Goal: Task Accomplishment & Management: Use online tool/utility

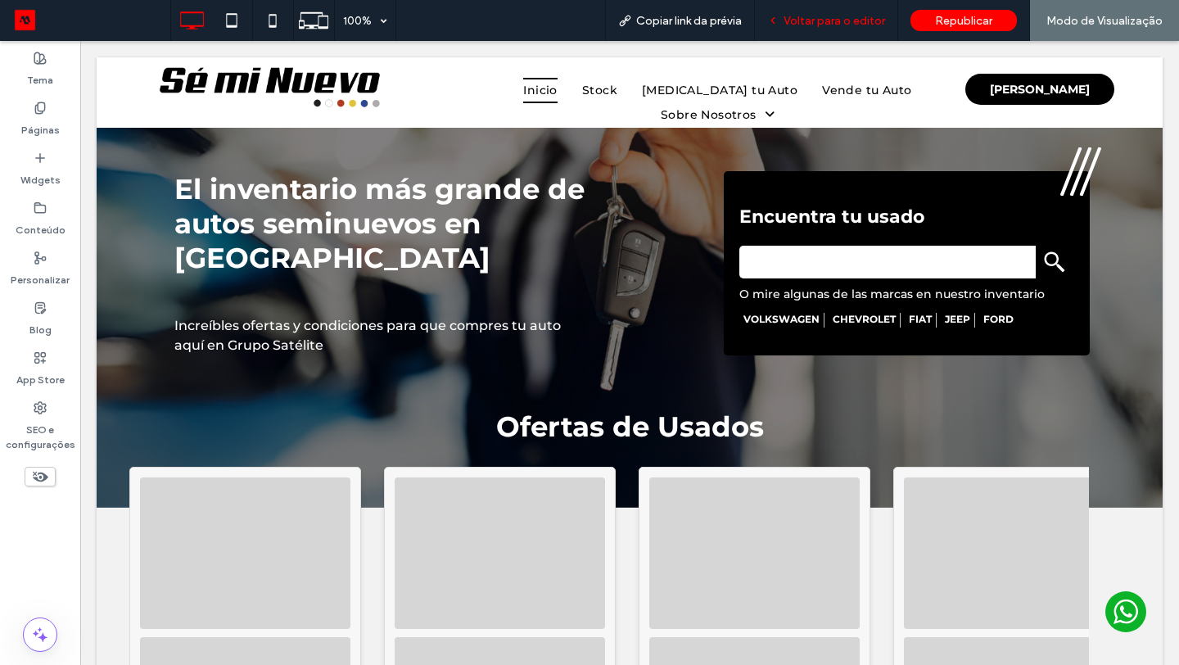
click at [855, 14] on span "Voltar para o editor" at bounding box center [835, 21] width 102 height 14
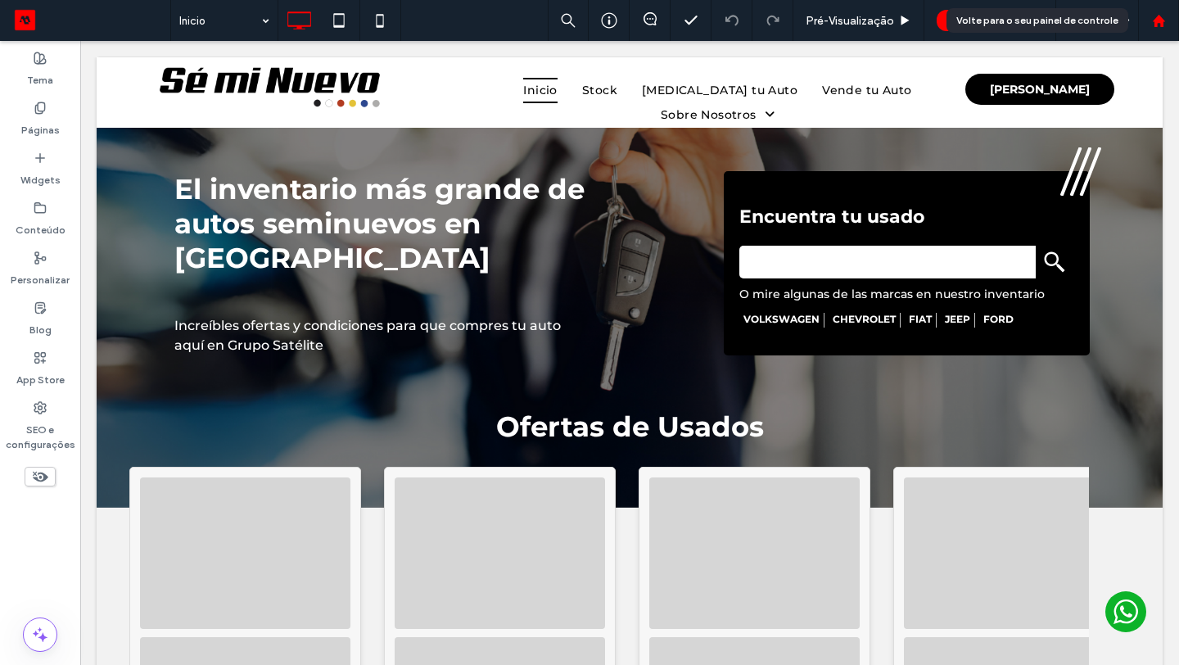
click at [1163, 26] on icon at bounding box center [1159, 21] width 14 height 14
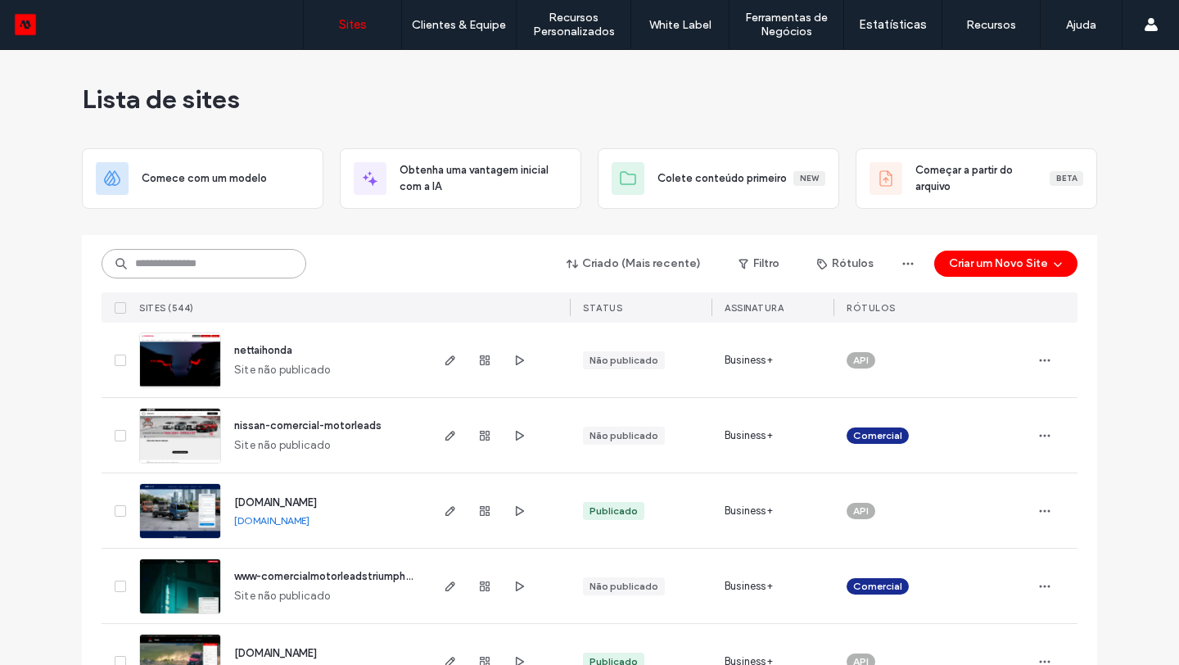
click at [236, 266] on input at bounding box center [204, 263] width 205 height 29
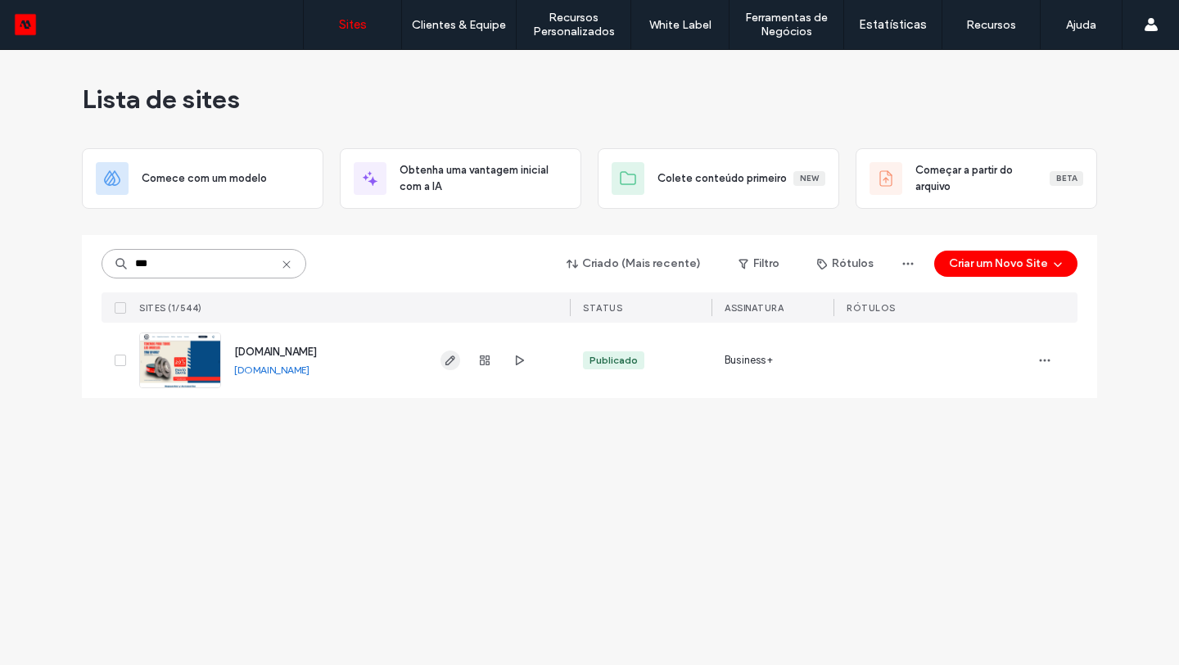
type input "***"
click at [450, 365] on icon "button" at bounding box center [450, 360] width 13 height 13
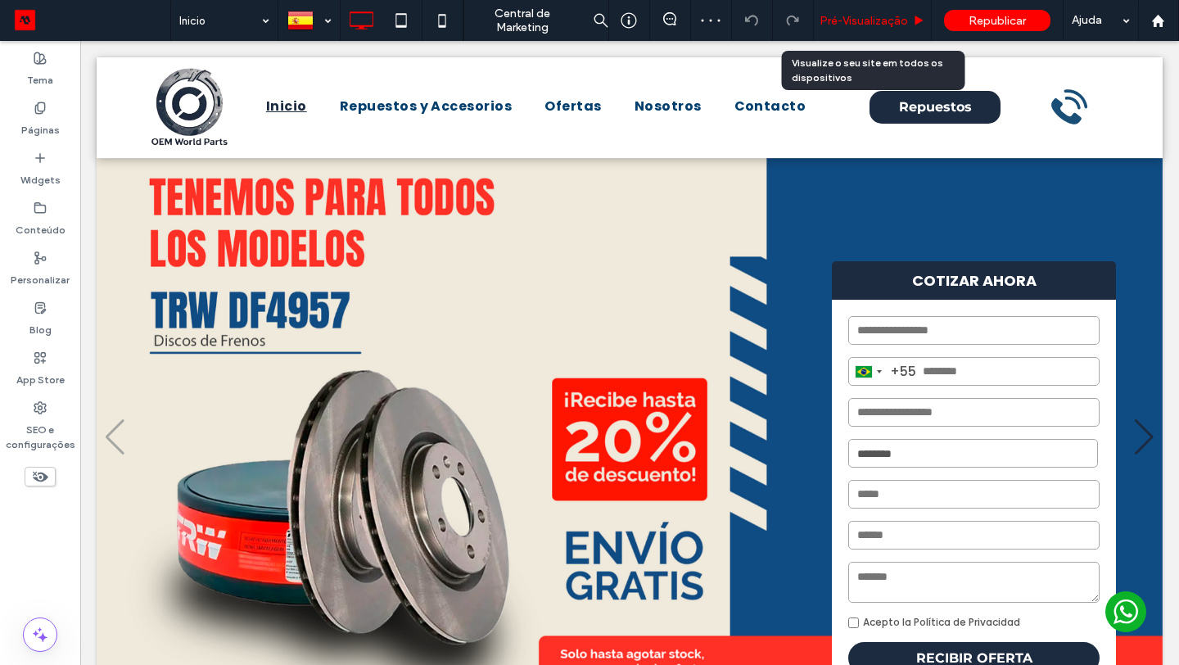
click at [860, 22] on span "Pré-Visualizaçāo" at bounding box center [864, 21] width 88 height 14
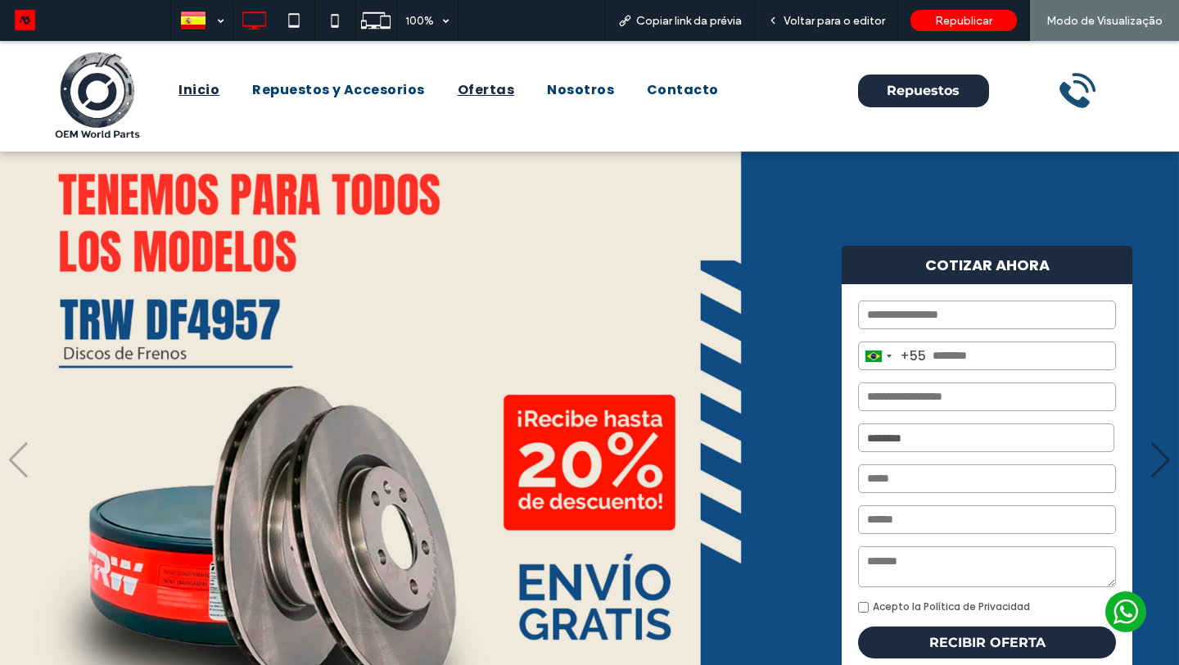
click at [471, 95] on span "Ofertas" at bounding box center [486, 90] width 56 height 20
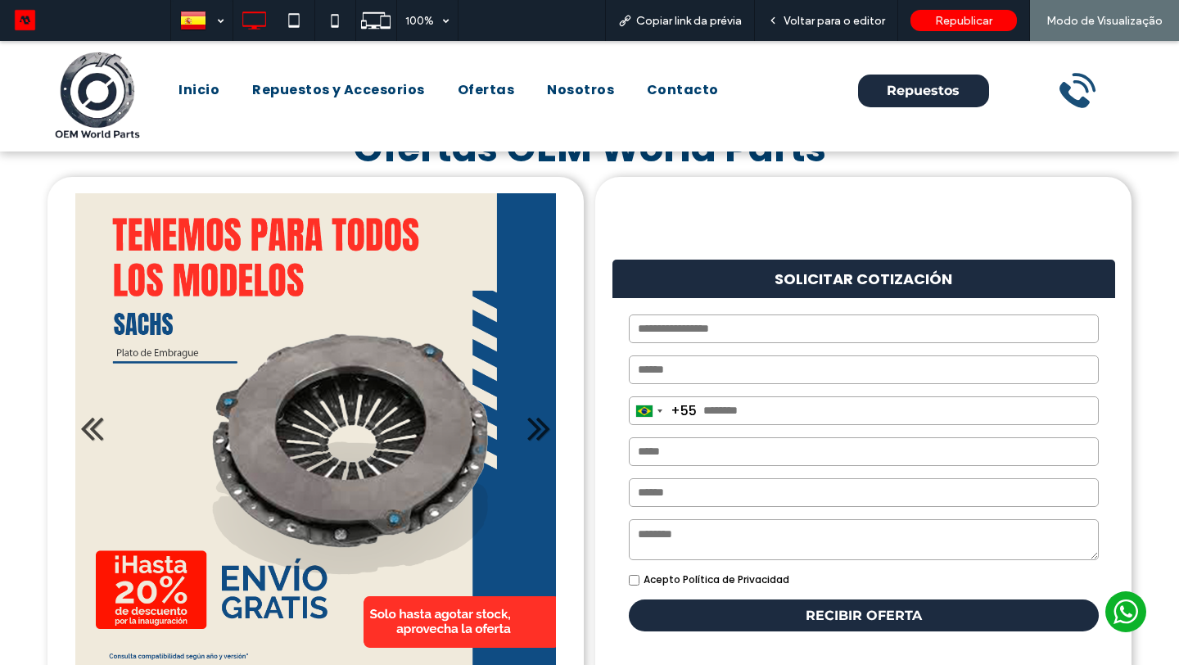
scroll to position [47, 0]
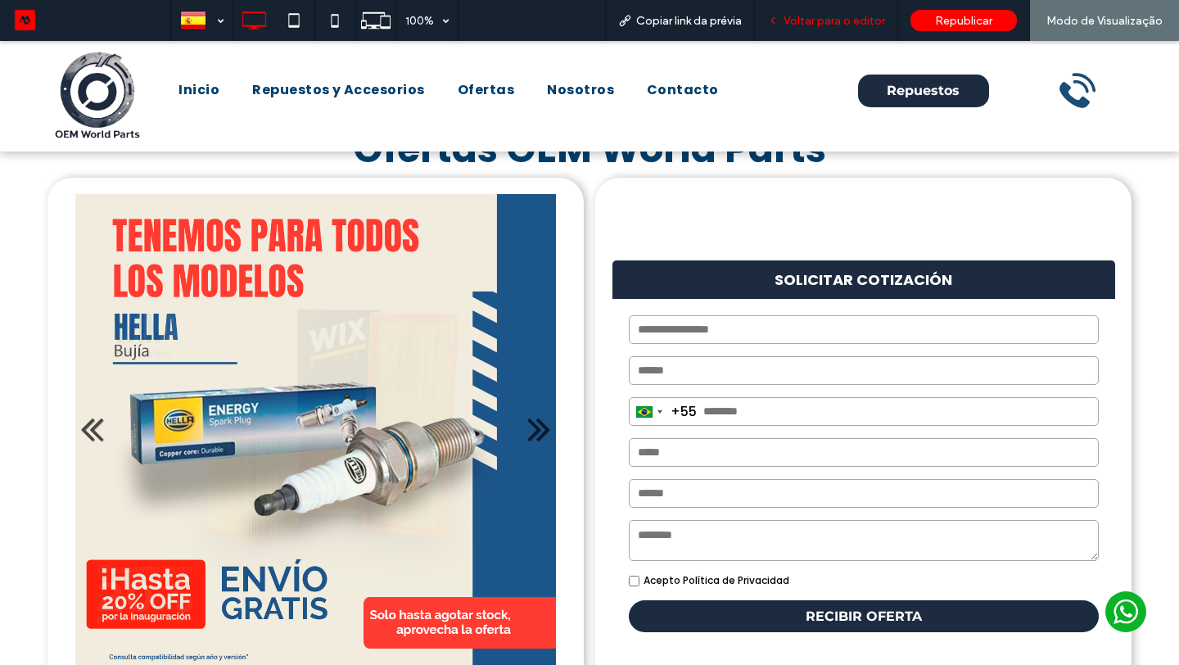
click at [859, 26] on span "Voltar para o editor" at bounding box center [835, 21] width 102 height 14
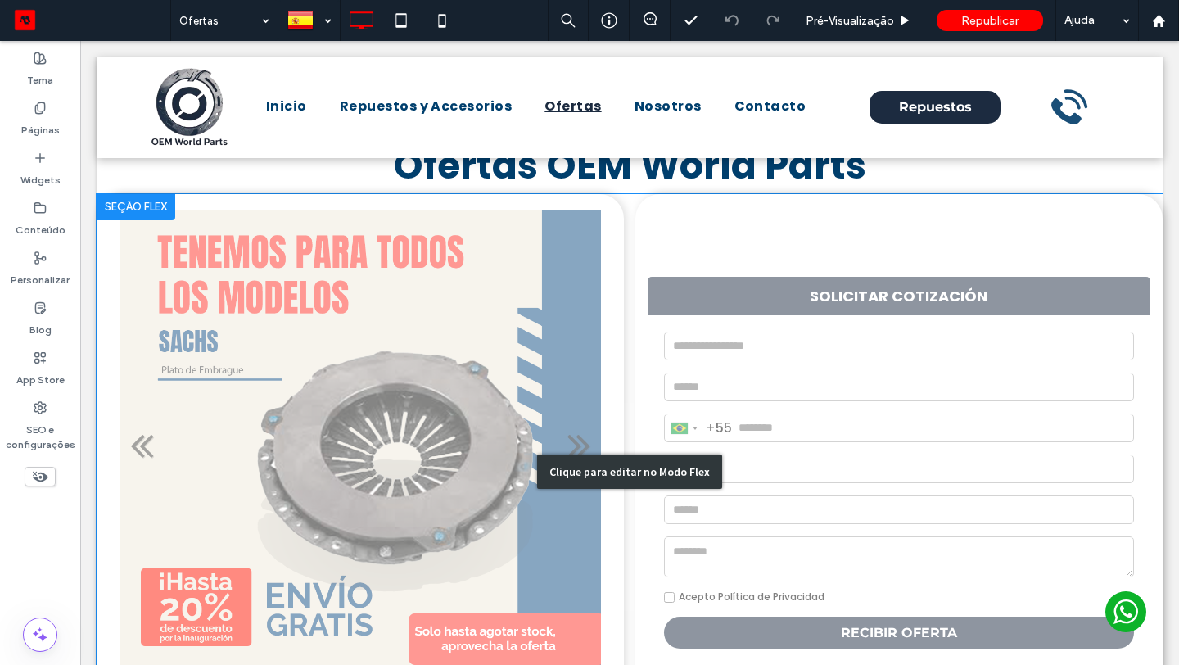
click at [830, 241] on div "Clique para editar no Modo Flex" at bounding box center [630, 472] width 1066 height 556
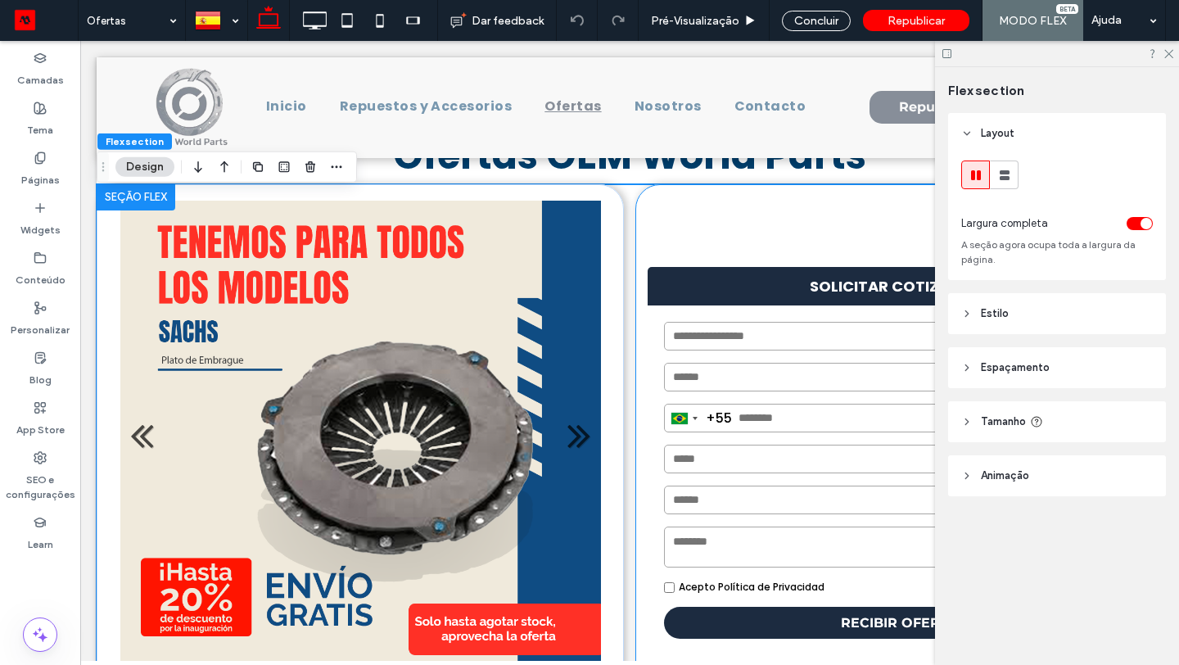
click at [723, 231] on div "SOLICITAR COTIZACIÓN Brazil +55 +55 244 results found Afghanistan +93 Albania +…" at bounding box center [898, 440] width 527 height 513
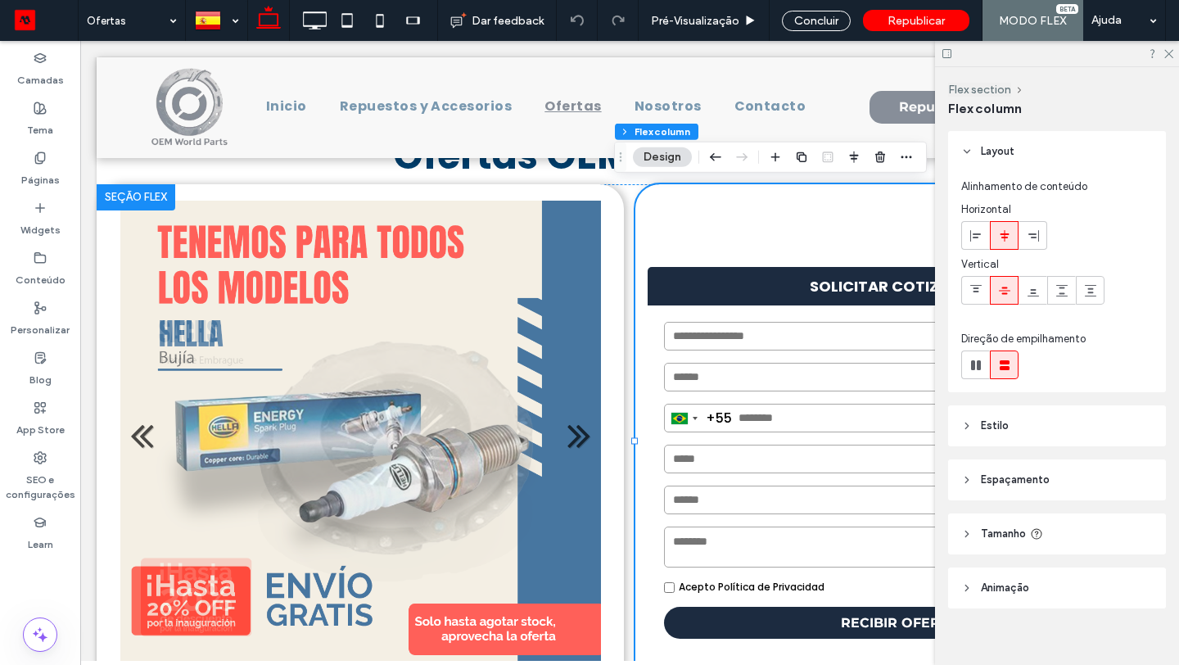
click at [1026, 436] on header "Estilo" at bounding box center [1057, 425] width 218 height 41
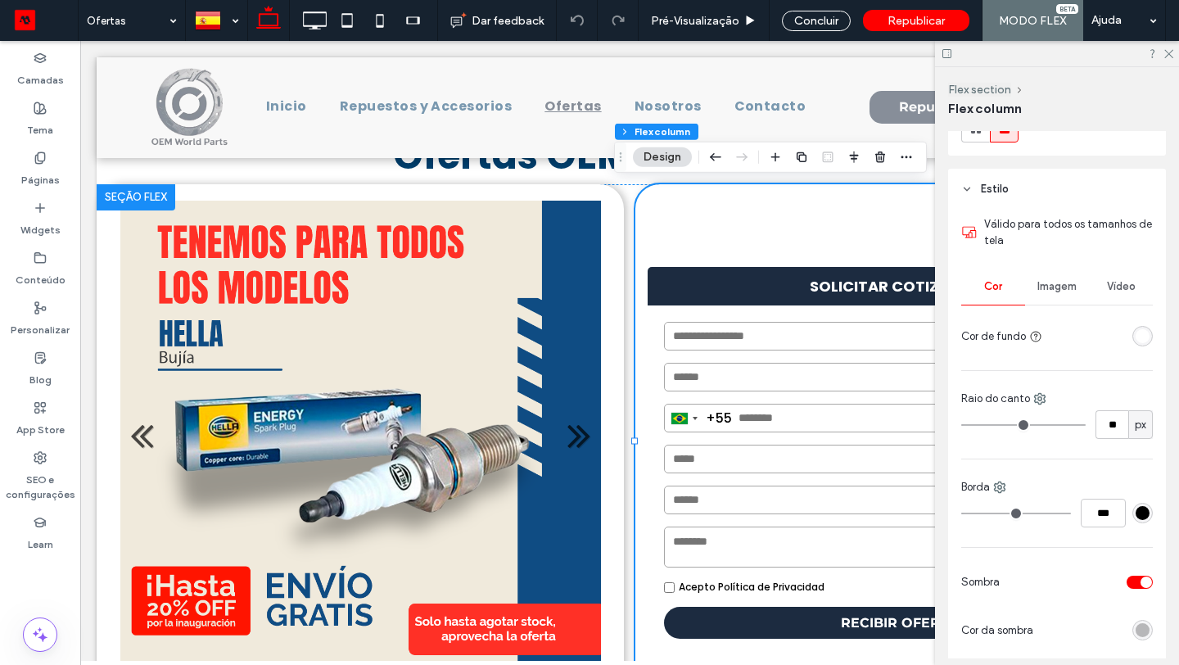
scroll to position [242, 0]
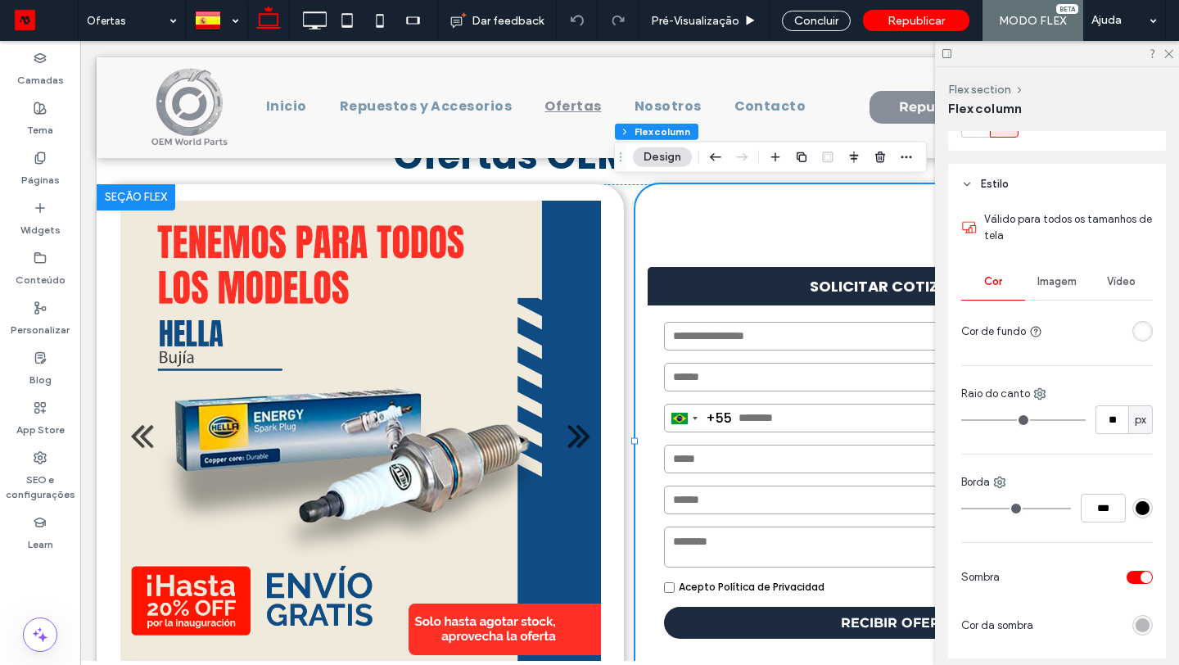
click at [1147, 328] on div "rgba(255,255,255,1)" at bounding box center [1143, 331] width 14 height 14
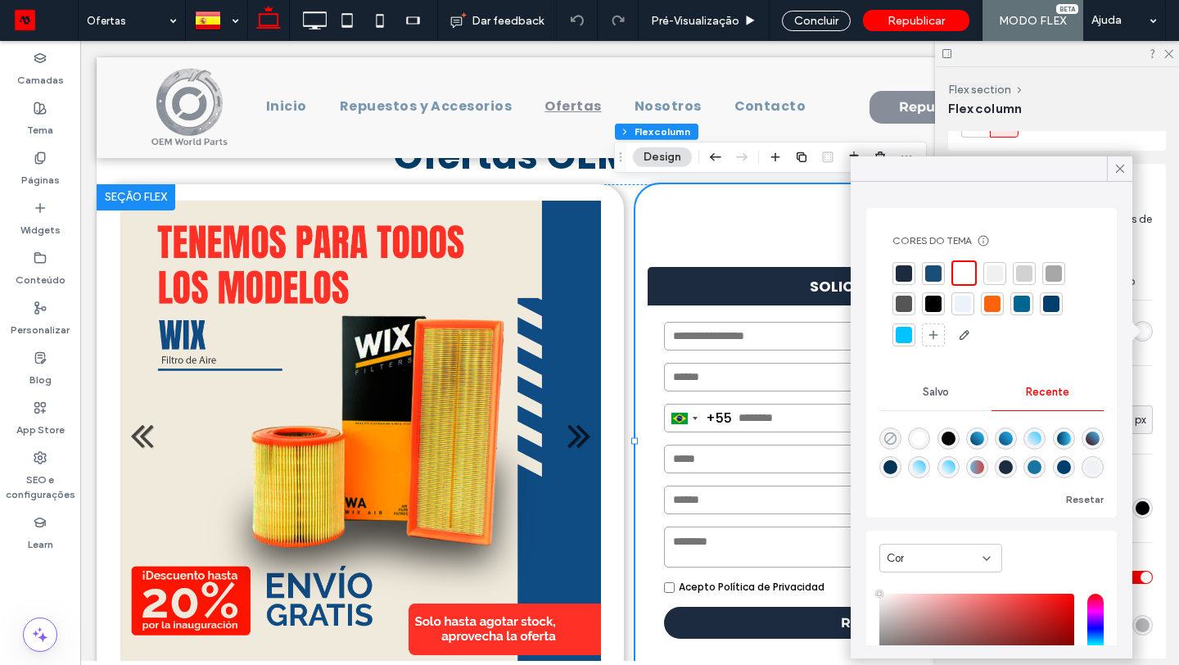
click at [889, 436] on icon "rgba(0, 0, 0, 0)" at bounding box center [890, 438] width 14 height 14
type input "*******"
type input "*"
type input "**"
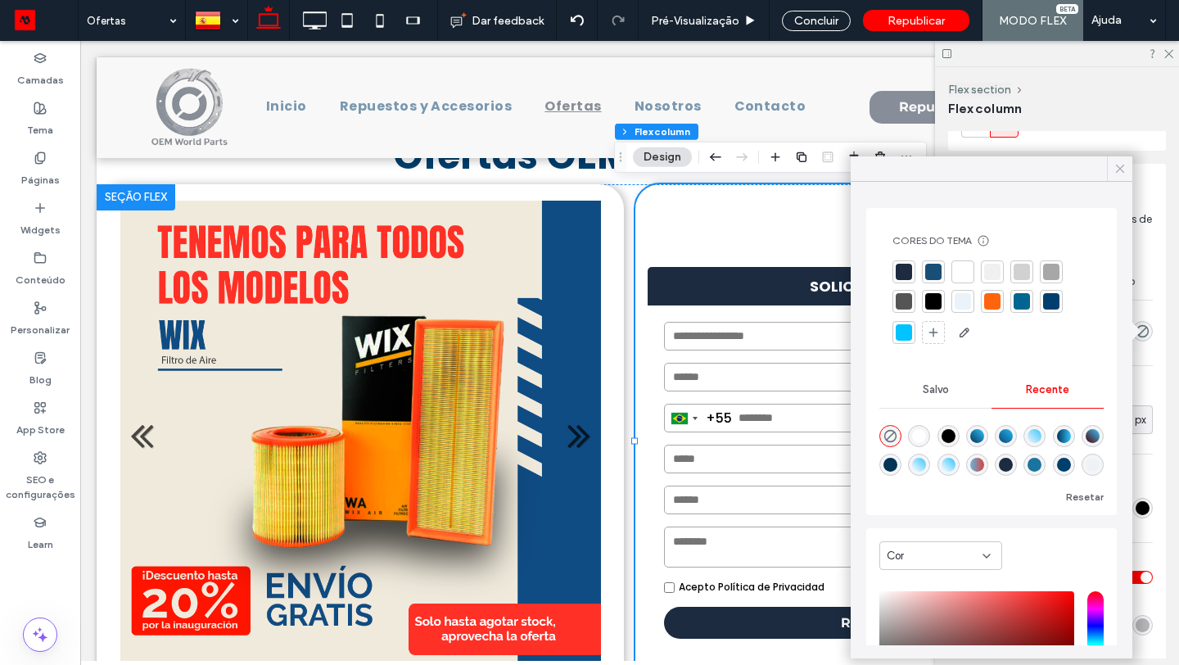
click at [1122, 177] on span at bounding box center [1120, 168] width 15 height 25
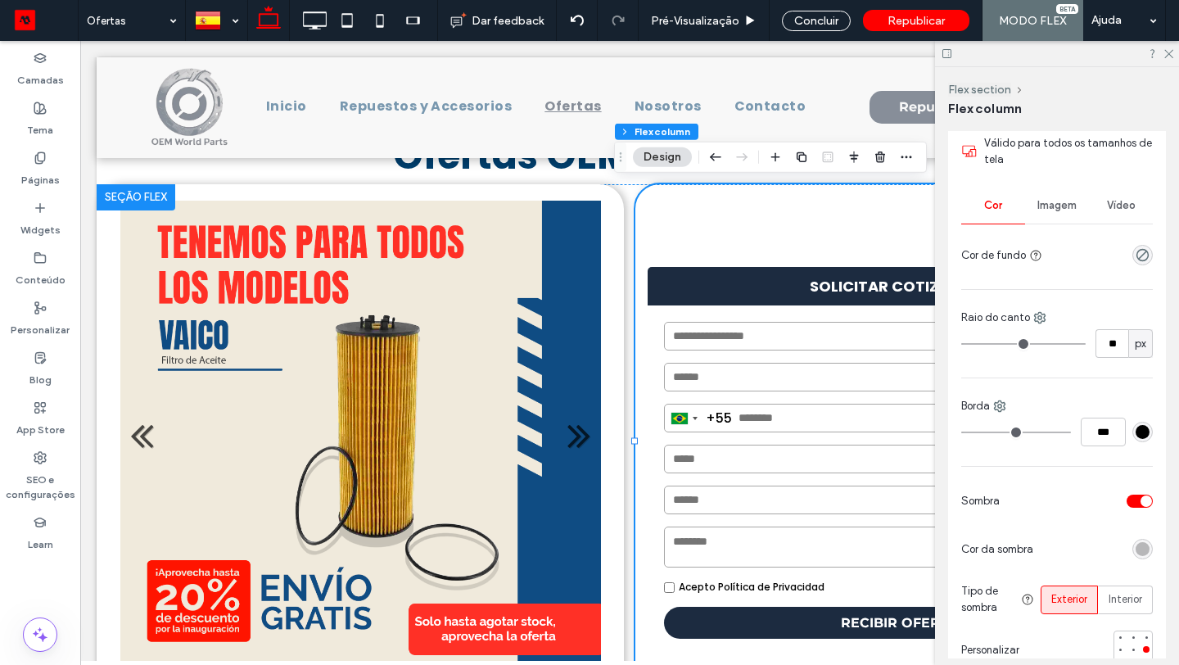
scroll to position [318, 0]
type input "**"
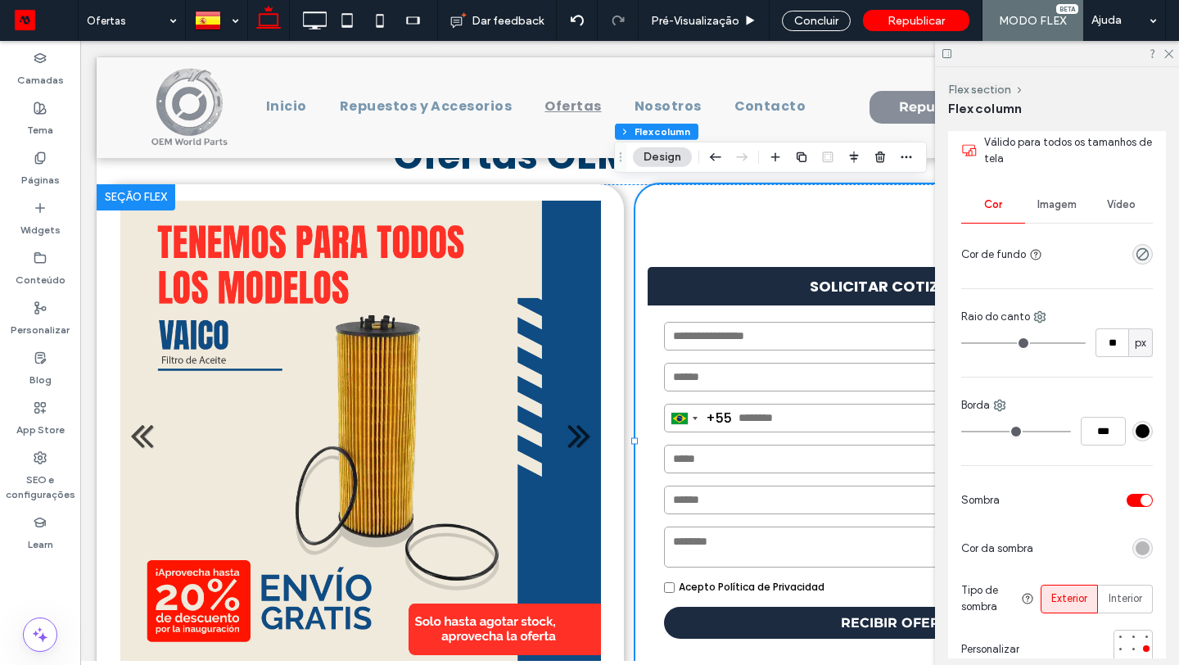
type input "**"
type input "*"
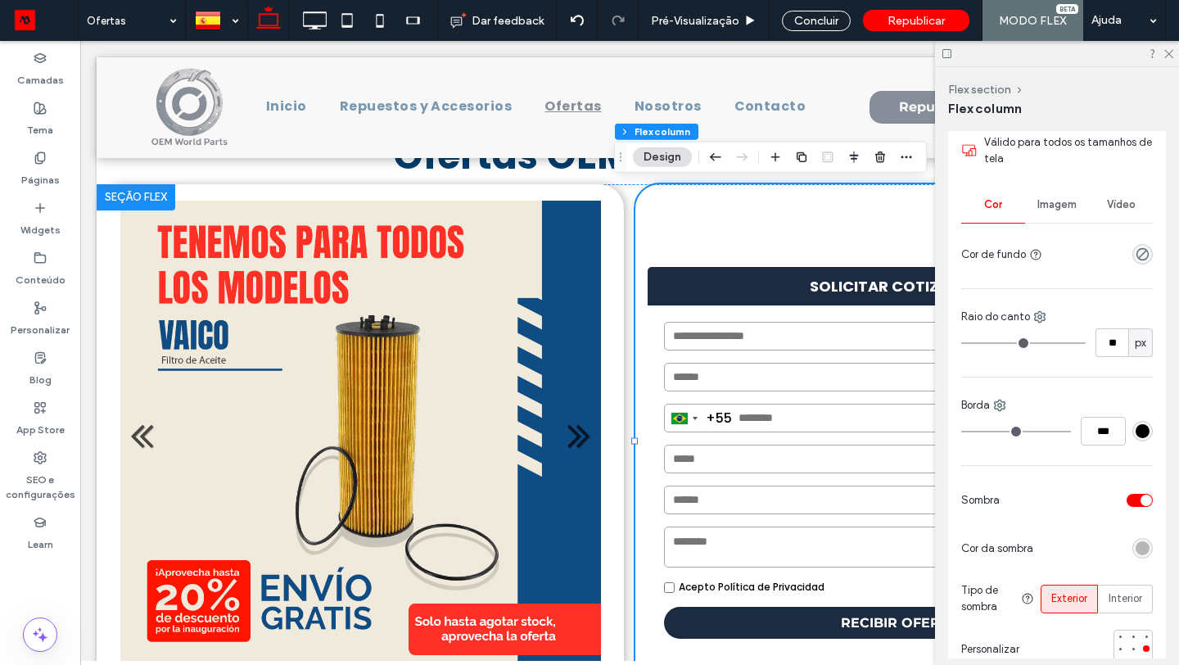
type input "*"
drag, startPoint x: 1001, startPoint y: 343, endPoint x: 910, endPoint y: 352, distance: 90.5
type input "*"
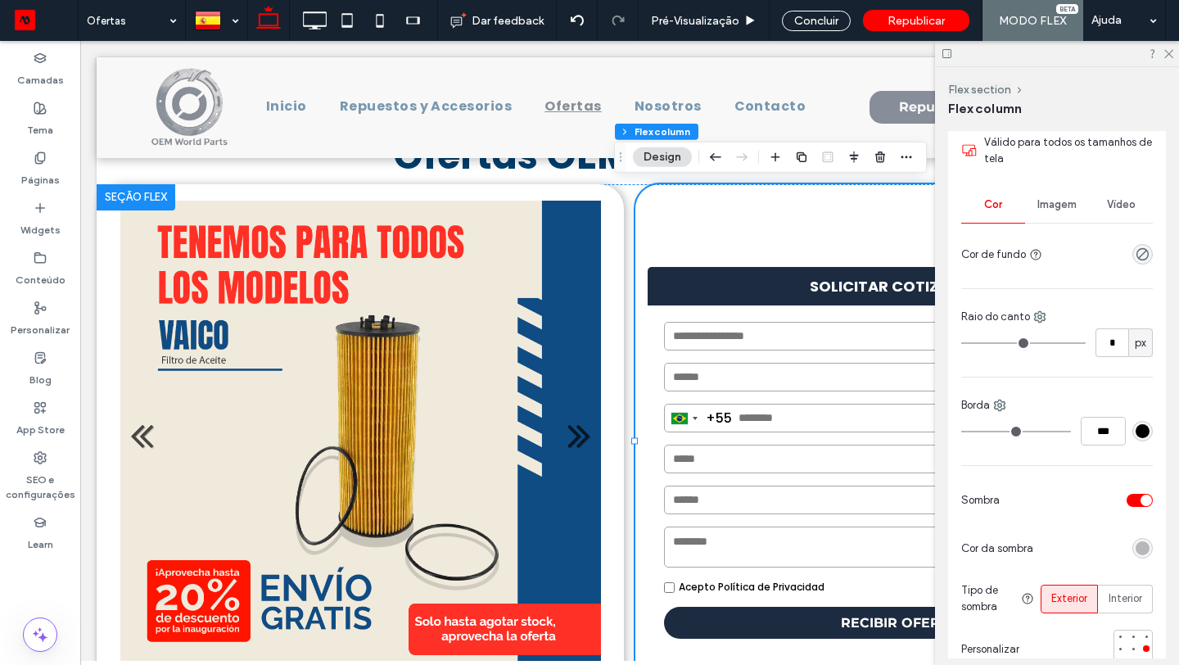
click at [961, 344] on input "range" at bounding box center [1023, 343] width 124 height 2
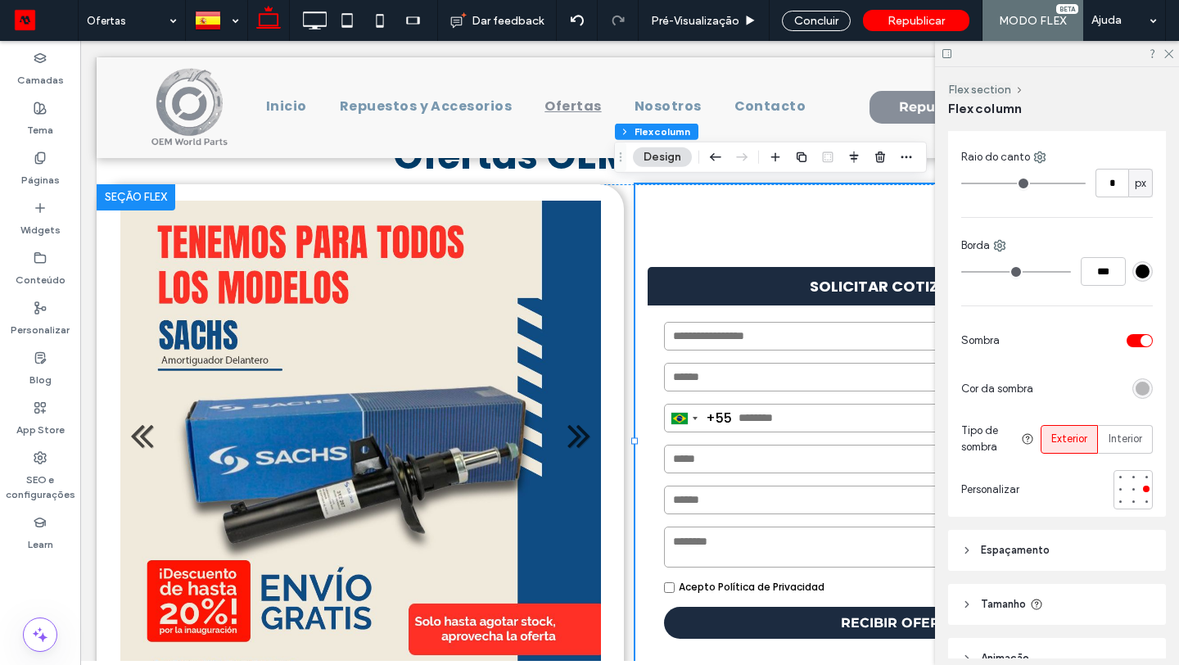
scroll to position [502, 0]
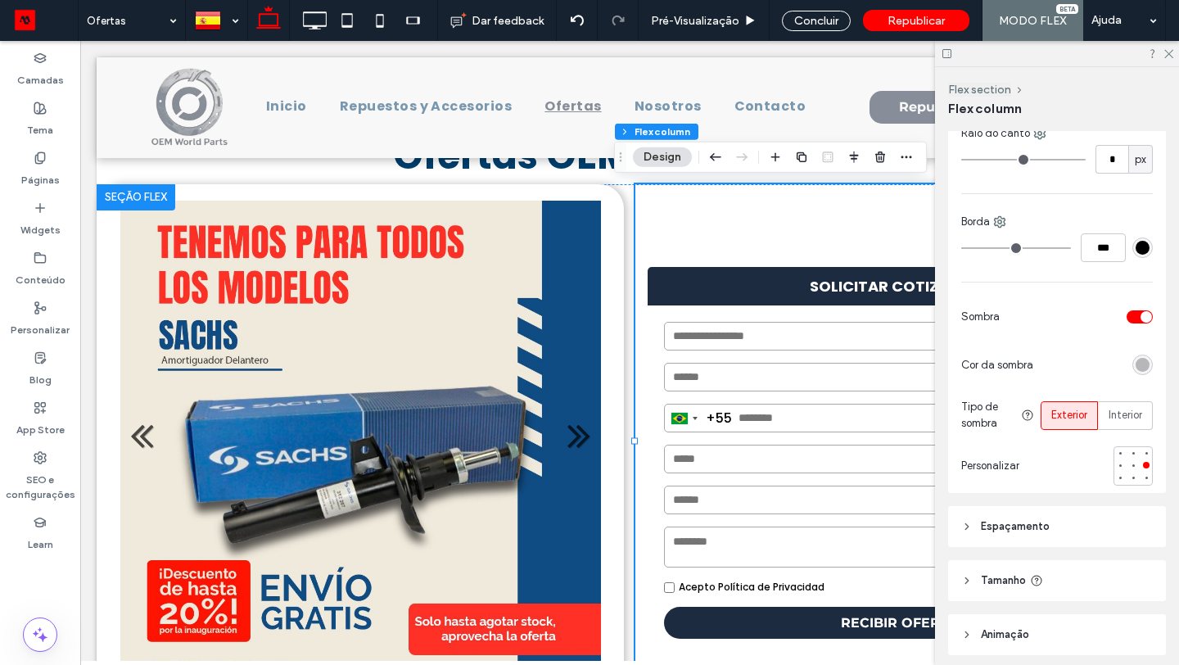
click at [1141, 366] on div "rgba(0, 0, 0, 0.25)" at bounding box center [1143, 365] width 14 height 14
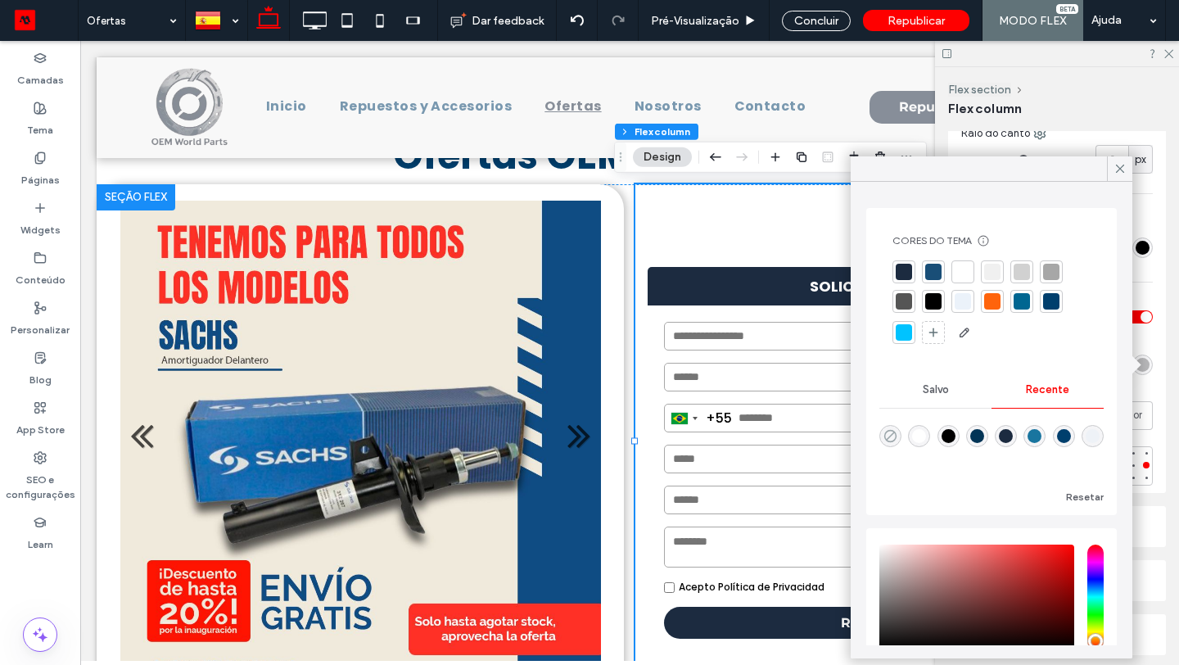
click at [890, 438] on icon "rgba(0, 0, 0, 0)" at bounding box center [890, 436] width 14 height 14
type input "*"
type input "**"
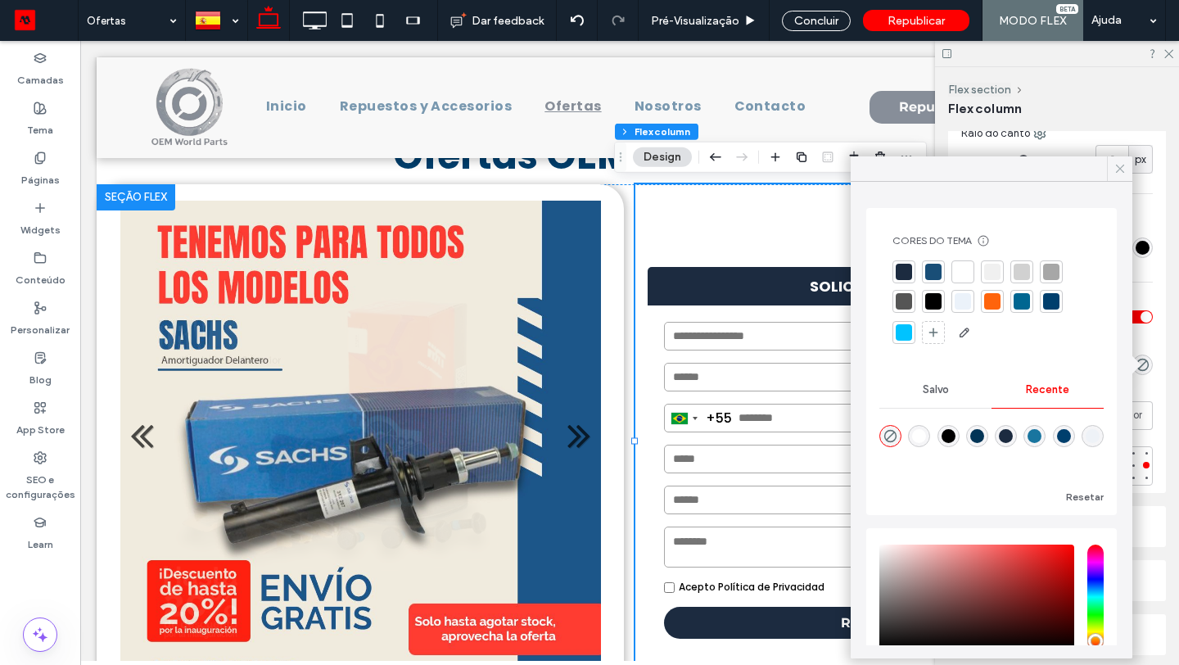
click at [1122, 172] on icon at bounding box center [1120, 168] width 15 height 15
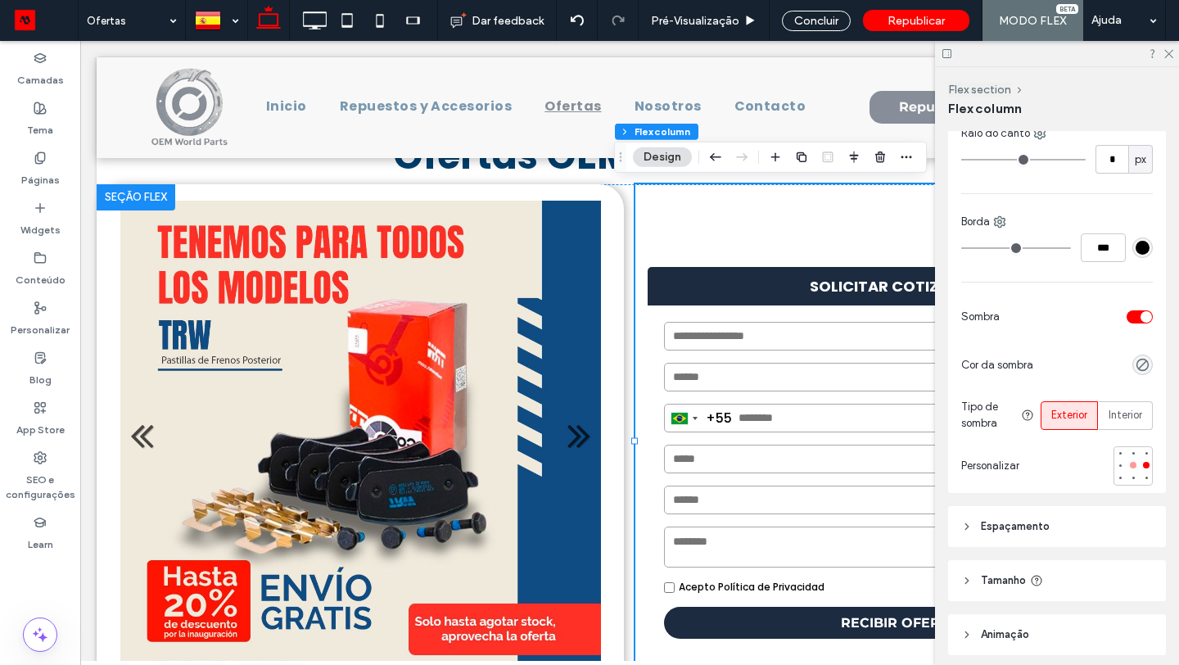
click at [1134, 463] on div at bounding box center [1133, 465] width 7 height 7
click at [818, 25] on div "Concluir" at bounding box center [816, 21] width 69 height 20
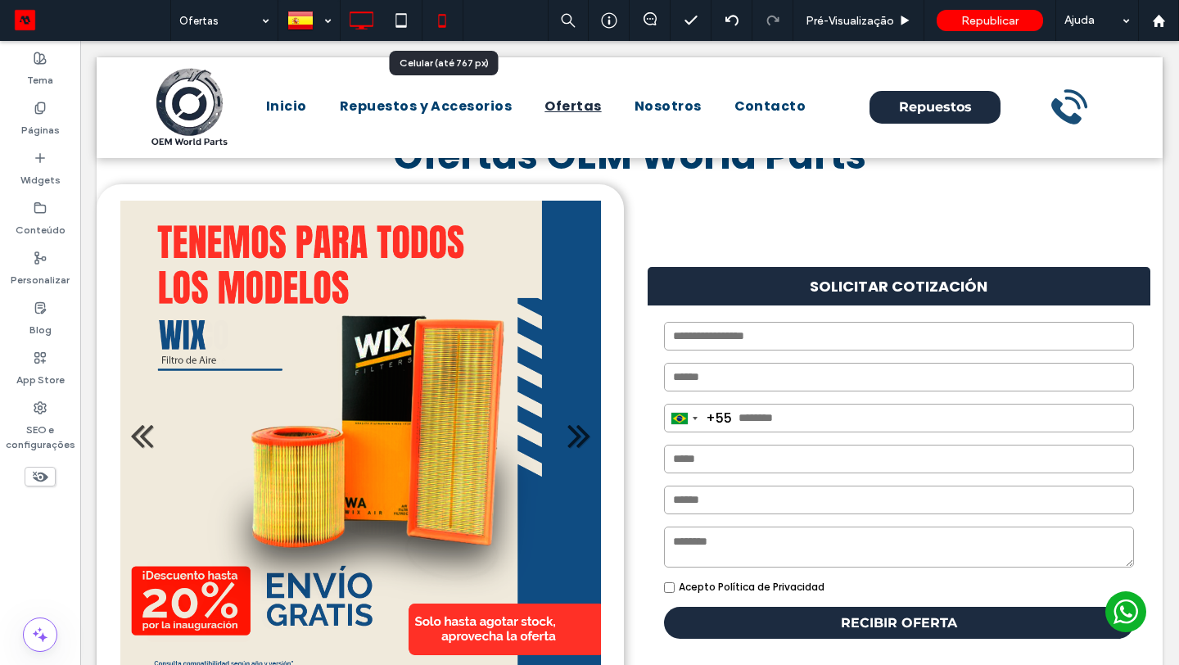
click at [433, 18] on icon at bounding box center [442, 20] width 33 height 33
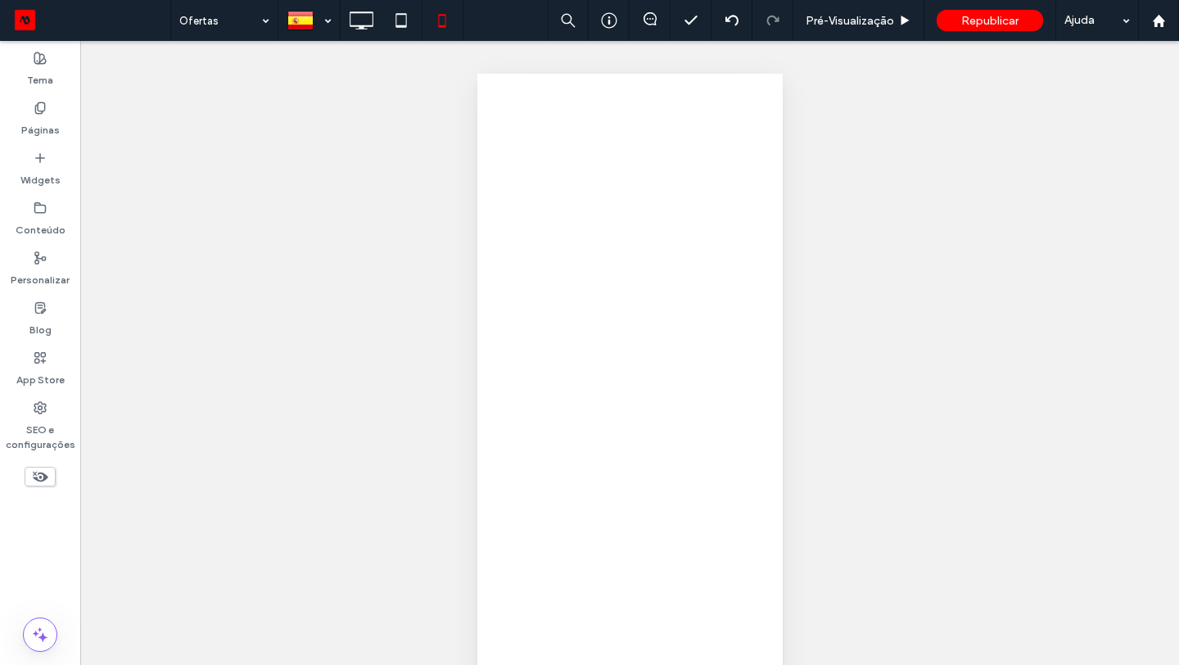
scroll to position [0, 0]
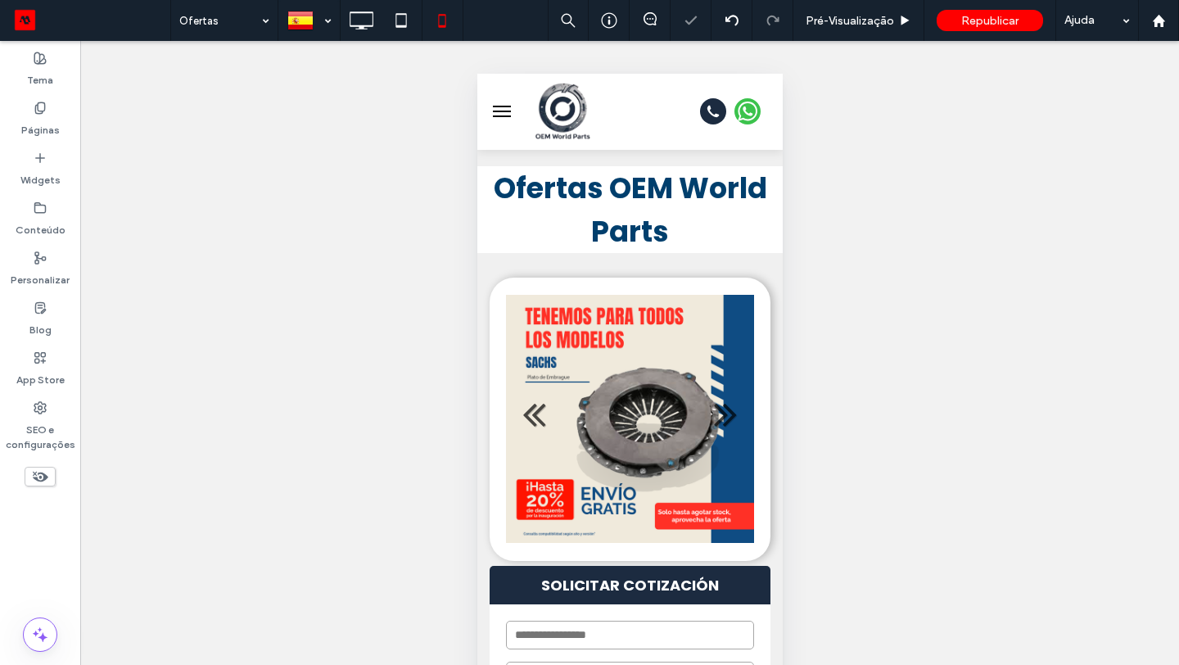
click at [504, 114] on button "menu" at bounding box center [501, 111] width 33 height 33
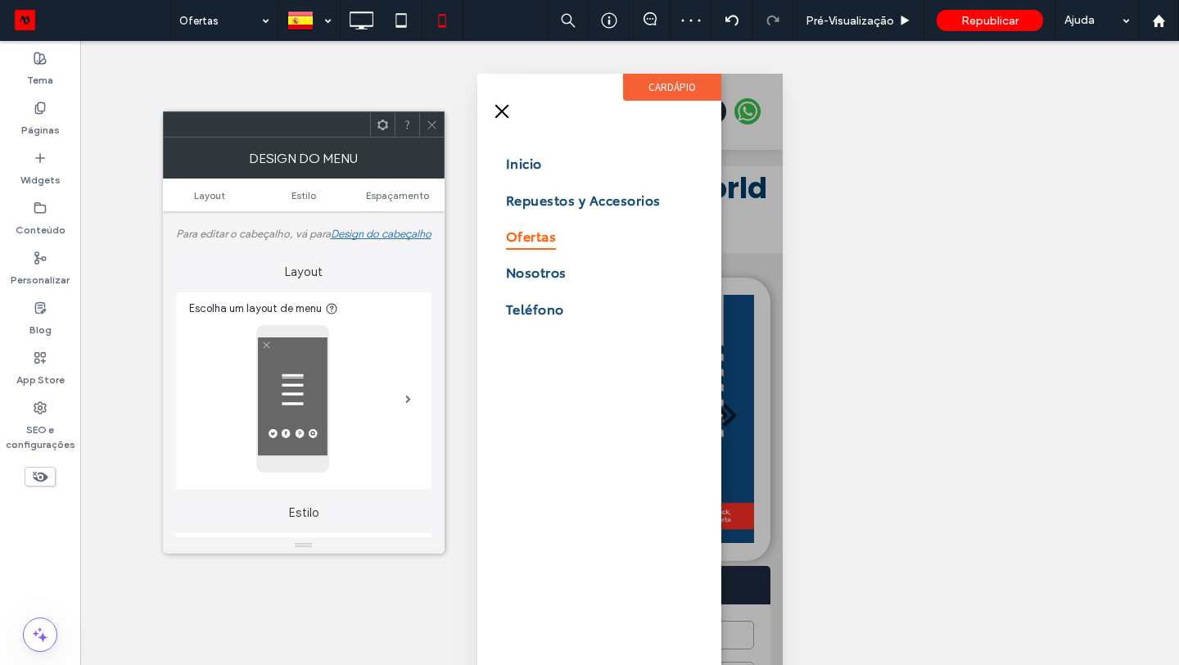
click at [431, 132] on span at bounding box center [432, 124] width 12 height 25
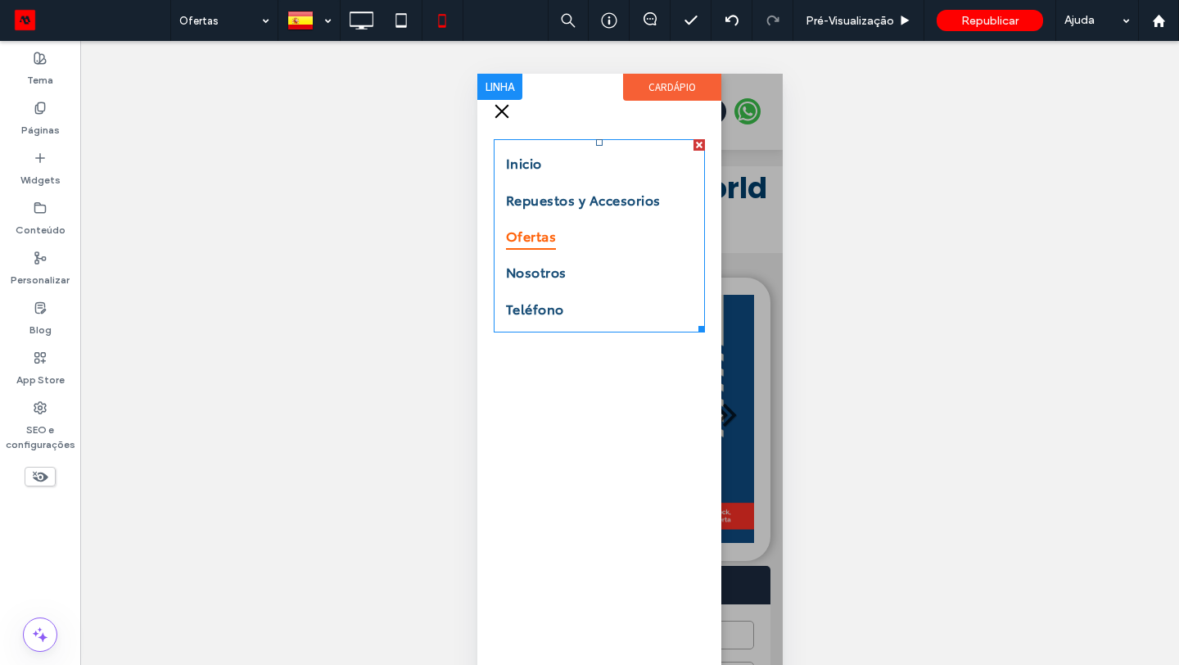
click at [598, 235] on link "Ofertas" at bounding box center [598, 236] width 187 height 36
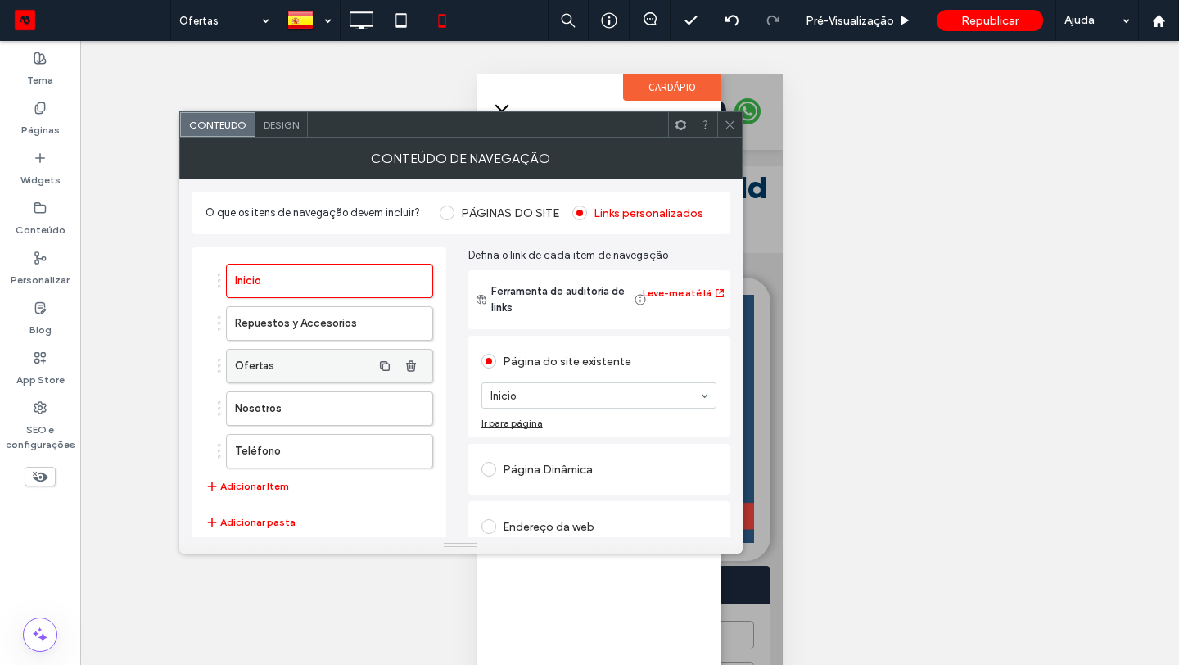
click at [362, 369] on label "Ofertas" at bounding box center [303, 366] width 137 height 33
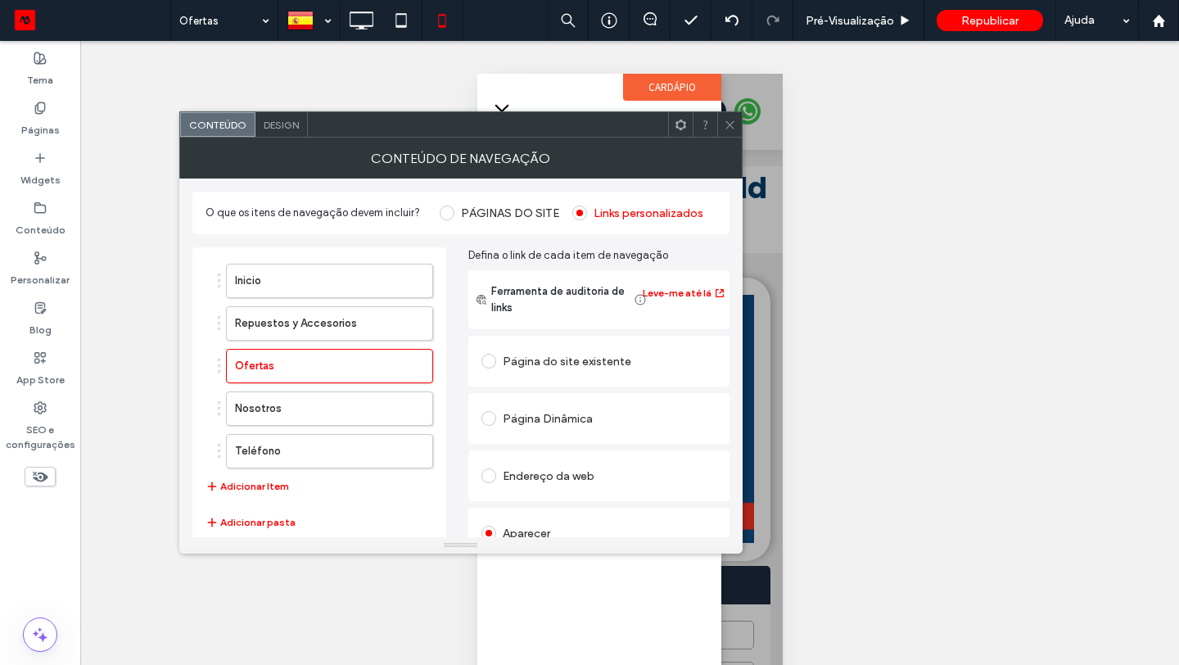
click at [587, 360] on div "Página do site existente" at bounding box center [598, 361] width 235 height 26
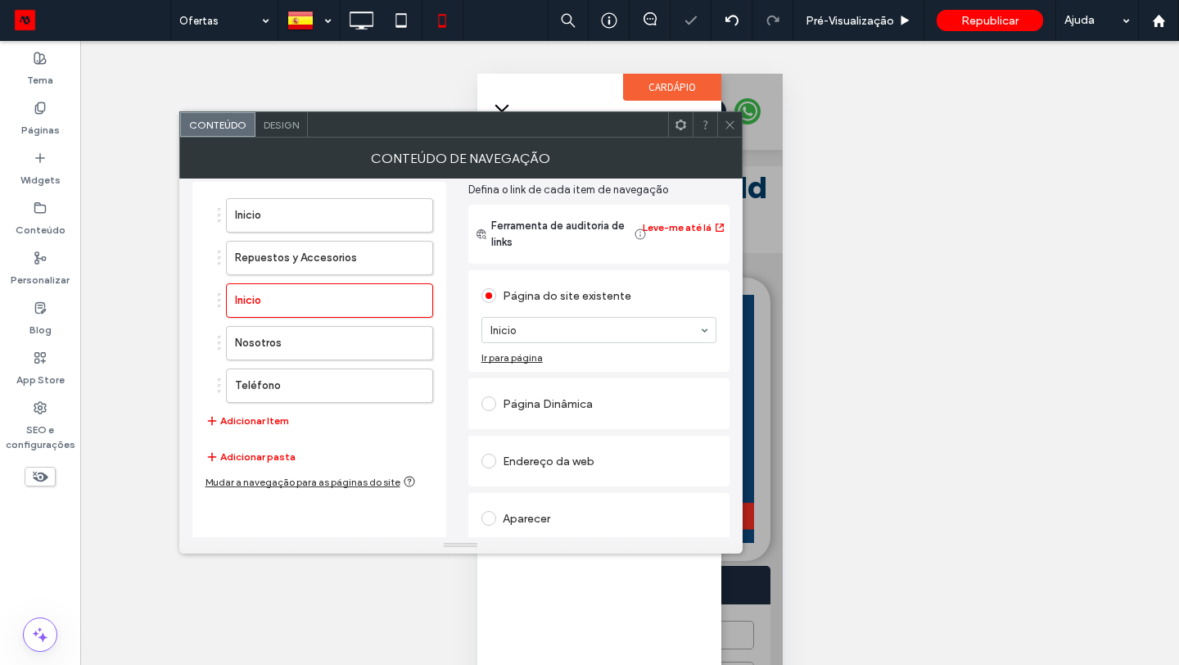
scroll to position [78, 0]
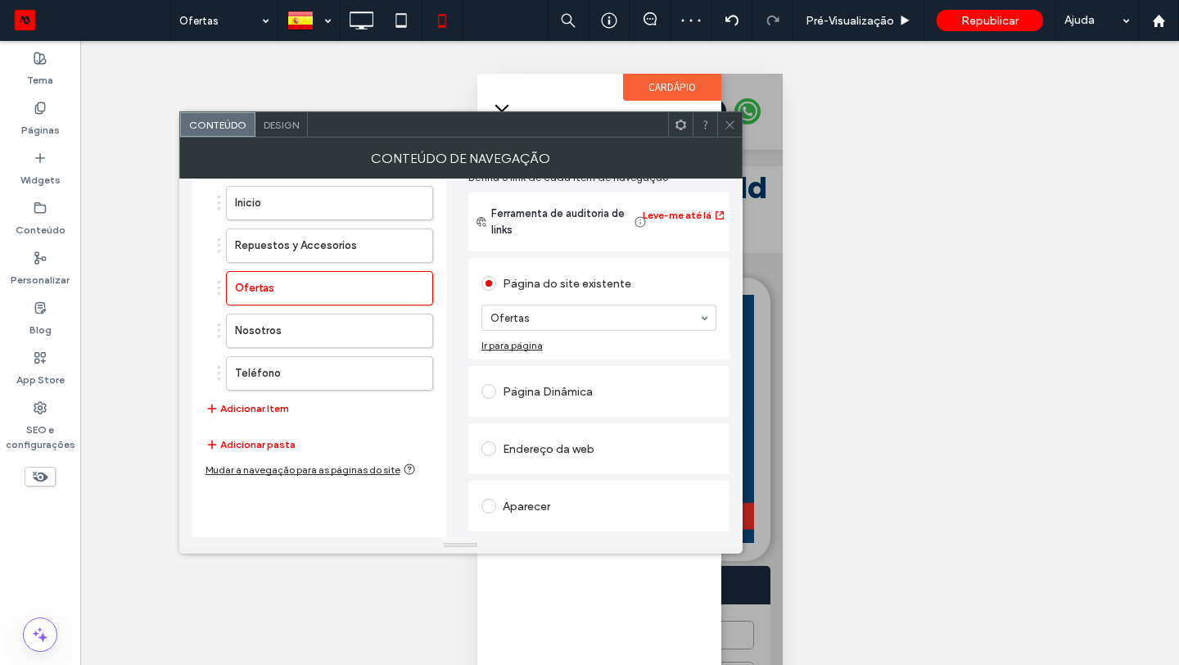
click at [732, 121] on use at bounding box center [729, 124] width 8 height 8
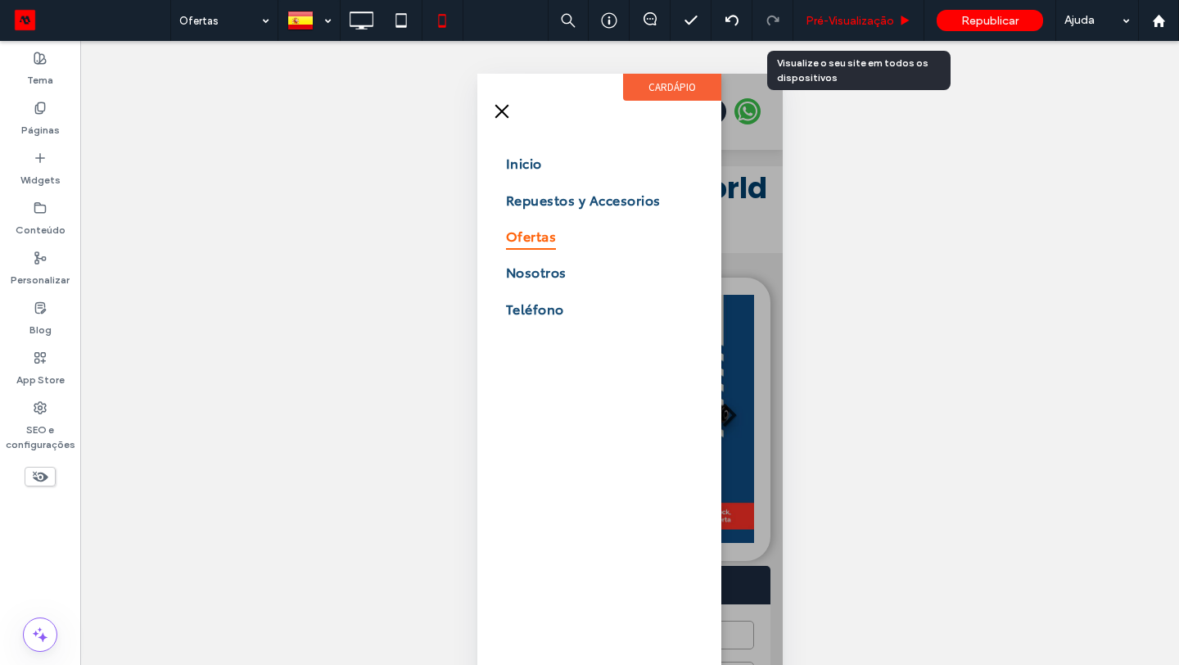
click at [875, 18] on span "Pré-Visualizaçāo" at bounding box center [850, 21] width 88 height 14
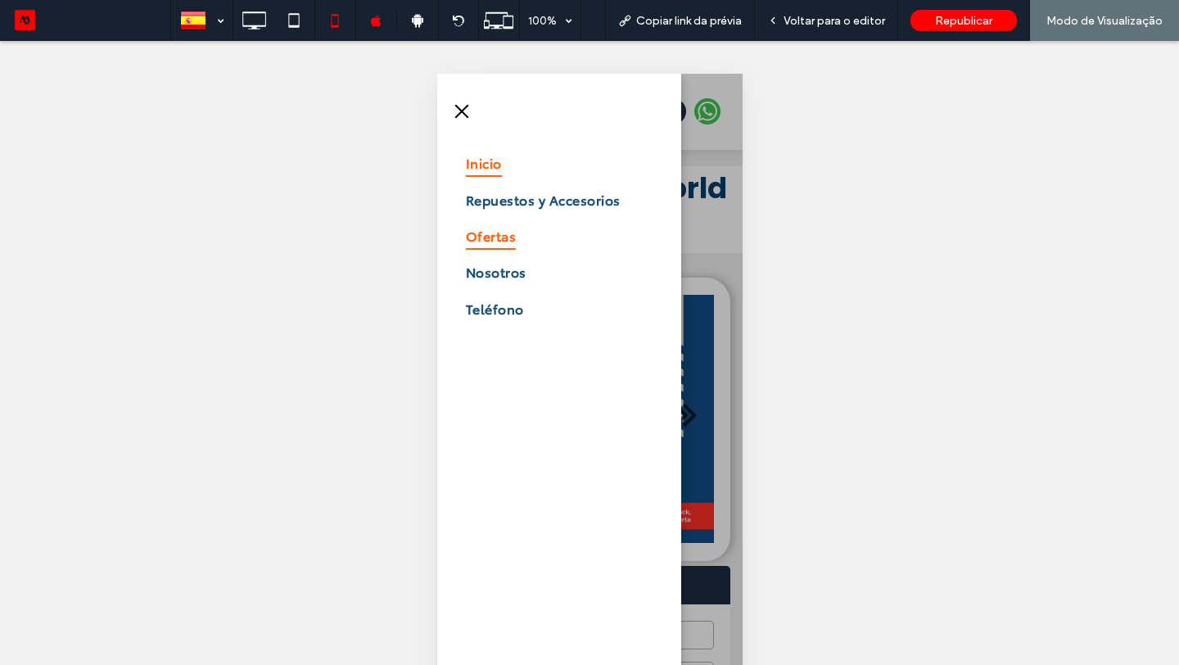
click at [493, 176] on span "Inicio" at bounding box center [483, 163] width 36 height 28
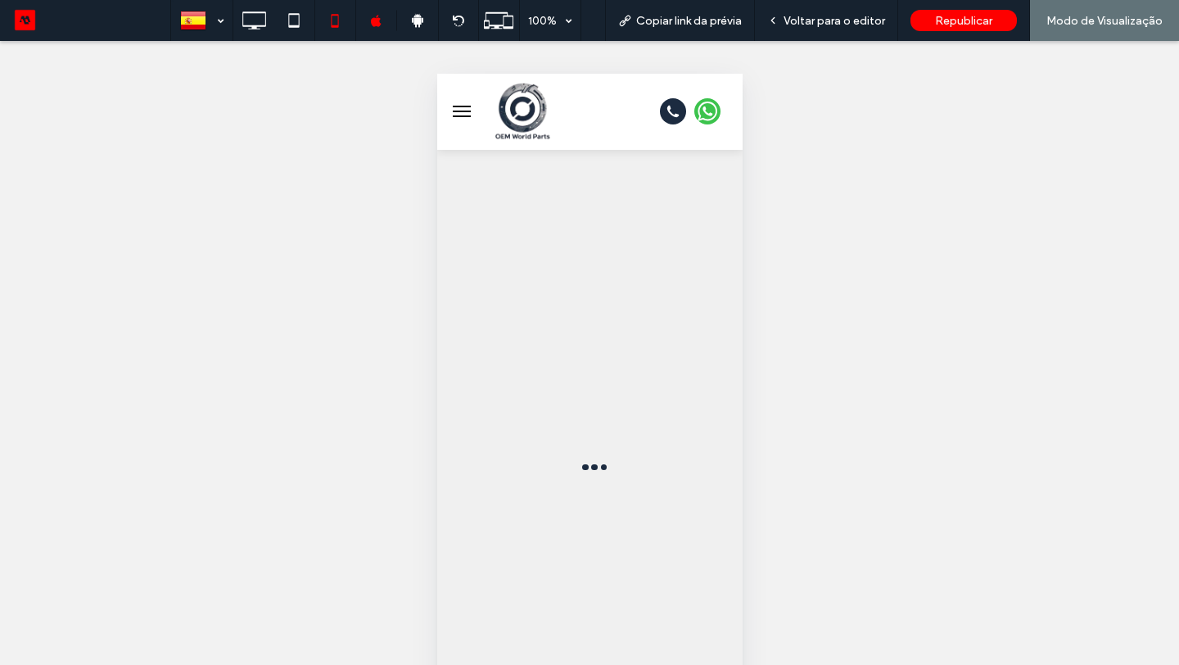
click at [463, 111] on span "menu" at bounding box center [461, 112] width 18 height 2
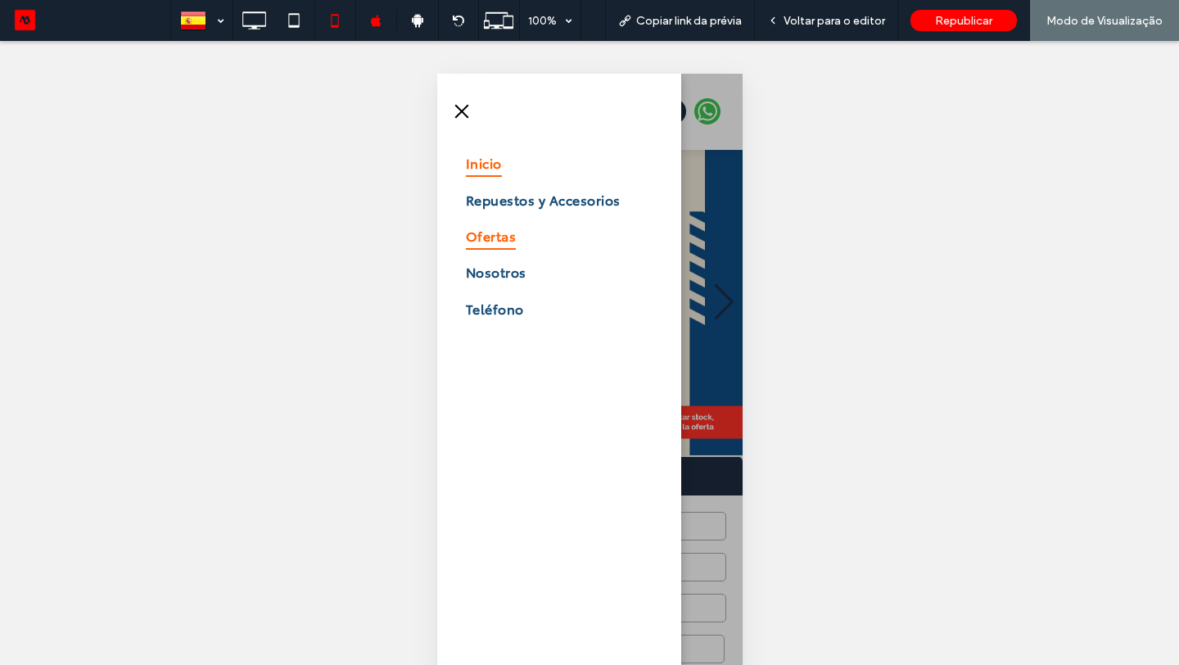
click at [484, 242] on span "Ofertas" at bounding box center [490, 236] width 50 height 28
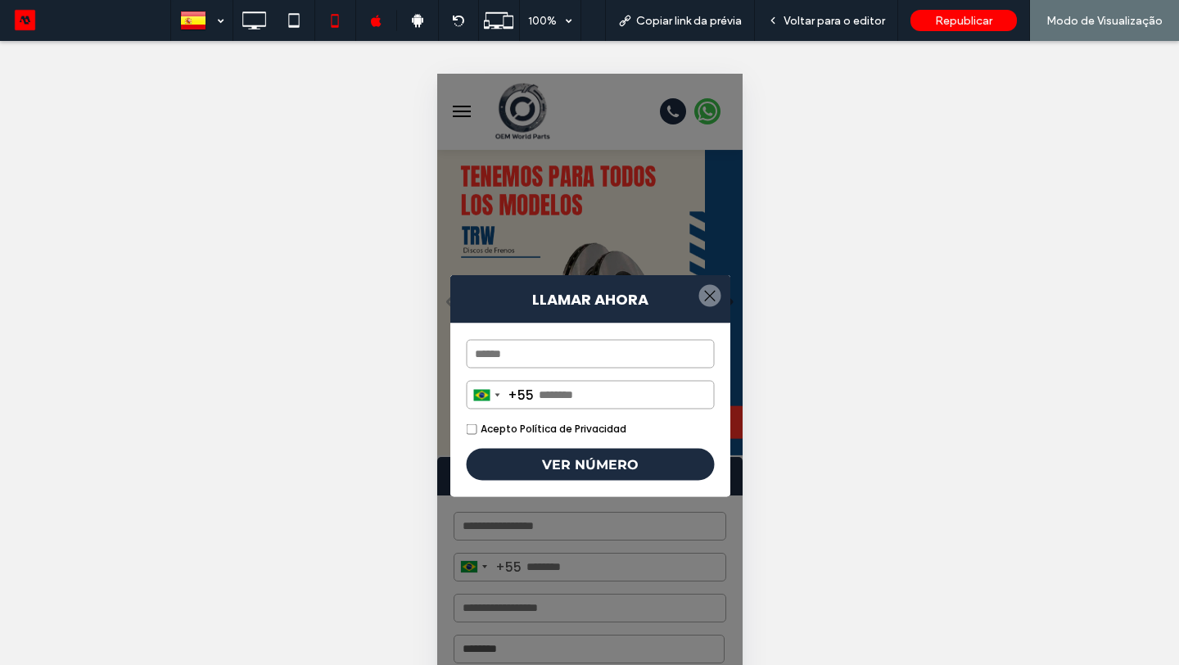
click at [710, 293] on div at bounding box center [709, 296] width 22 height 22
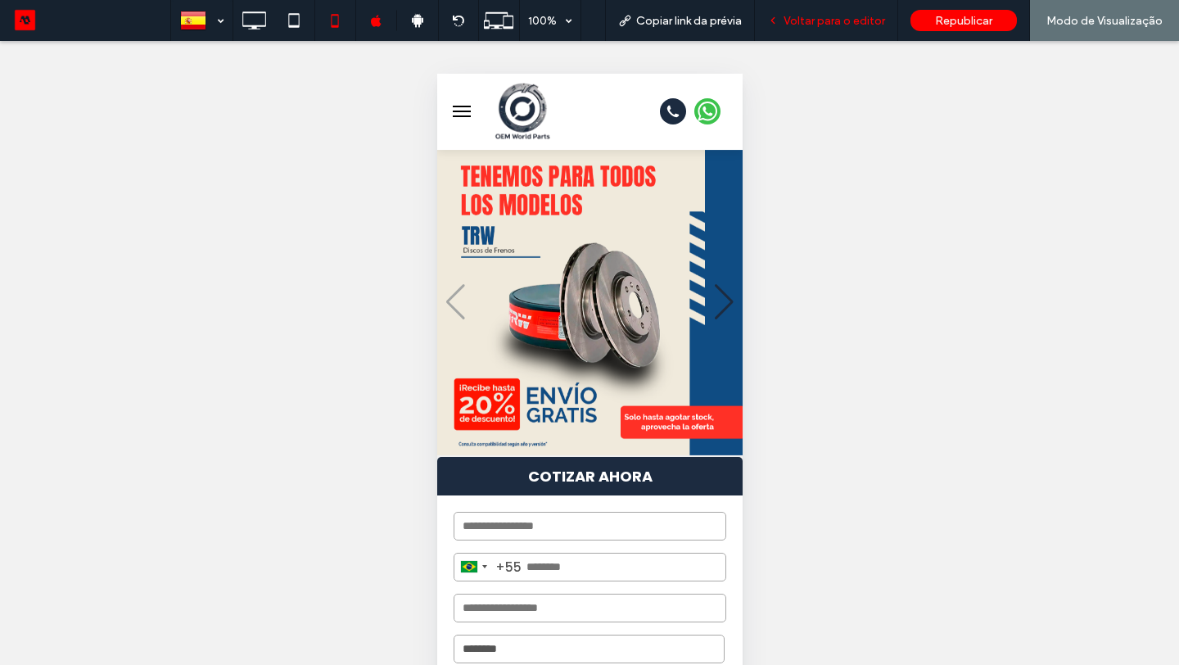
click at [876, 15] on span "Voltar para o editor" at bounding box center [835, 21] width 102 height 14
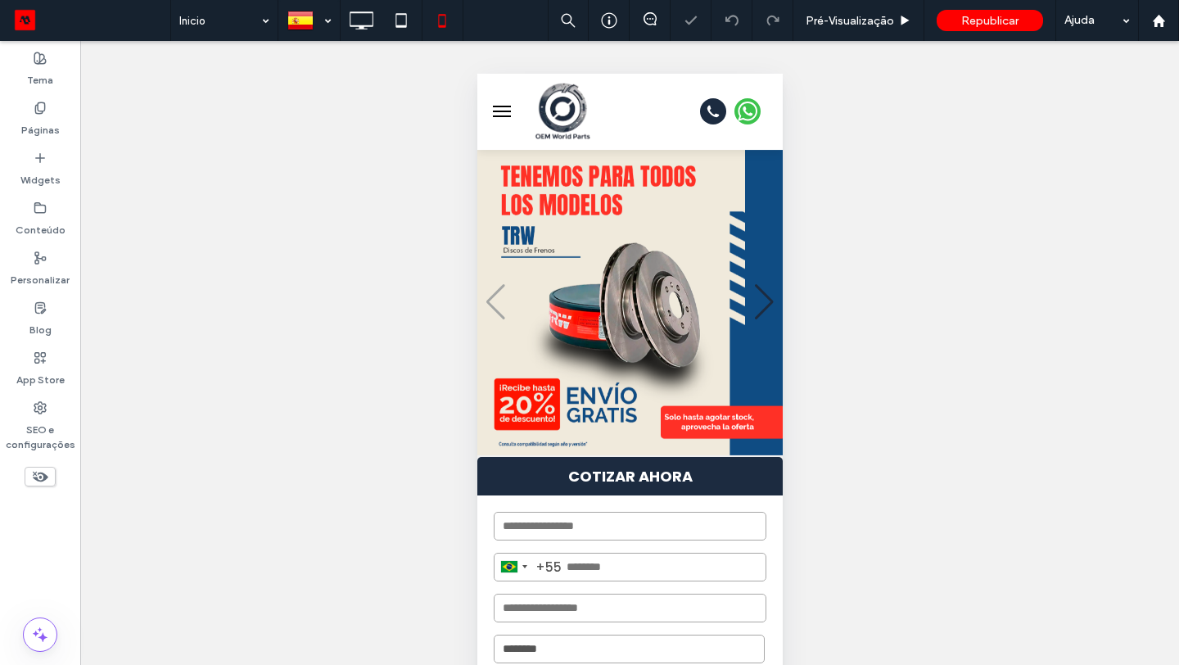
click at [505, 120] on button "menu" at bounding box center [501, 111] width 33 height 33
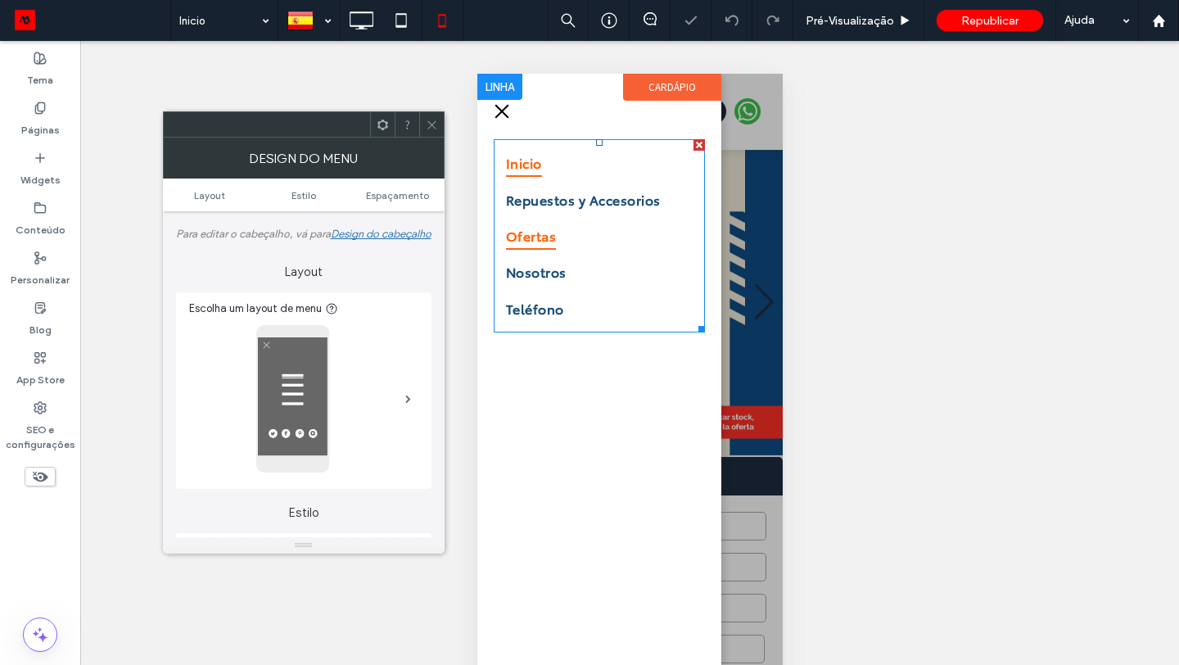
click at [602, 242] on link "Ofertas" at bounding box center [598, 236] width 187 height 36
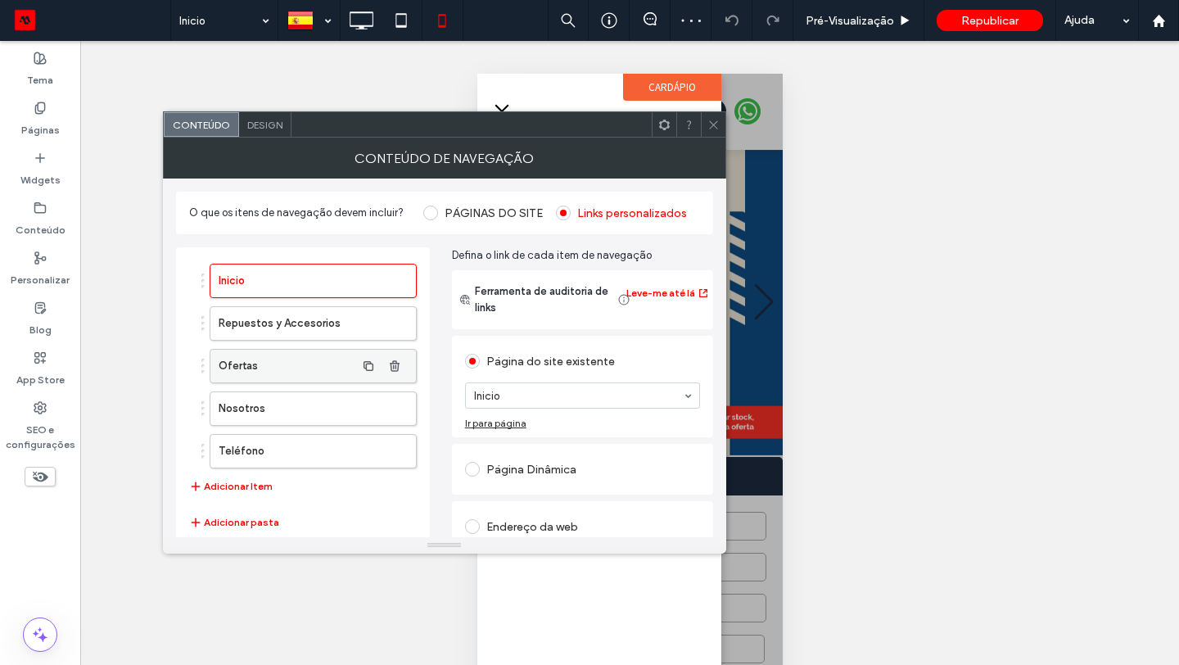
click at [334, 364] on label "Ofertas" at bounding box center [287, 366] width 137 height 33
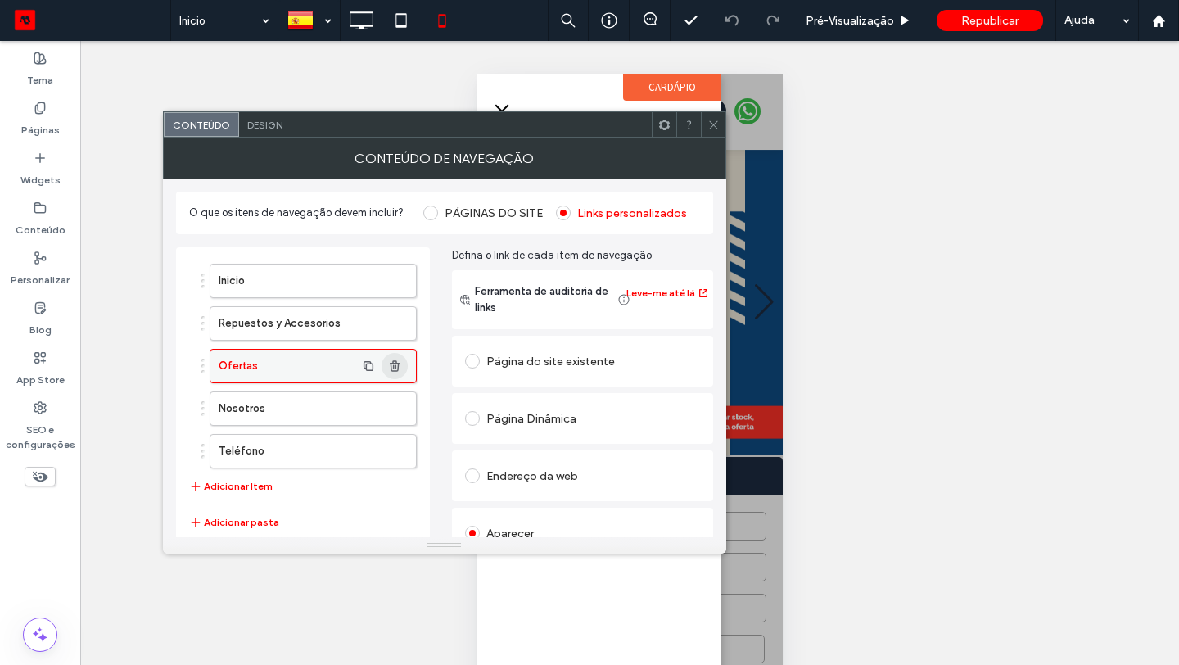
click at [399, 364] on icon "button" at bounding box center [394, 365] width 13 height 13
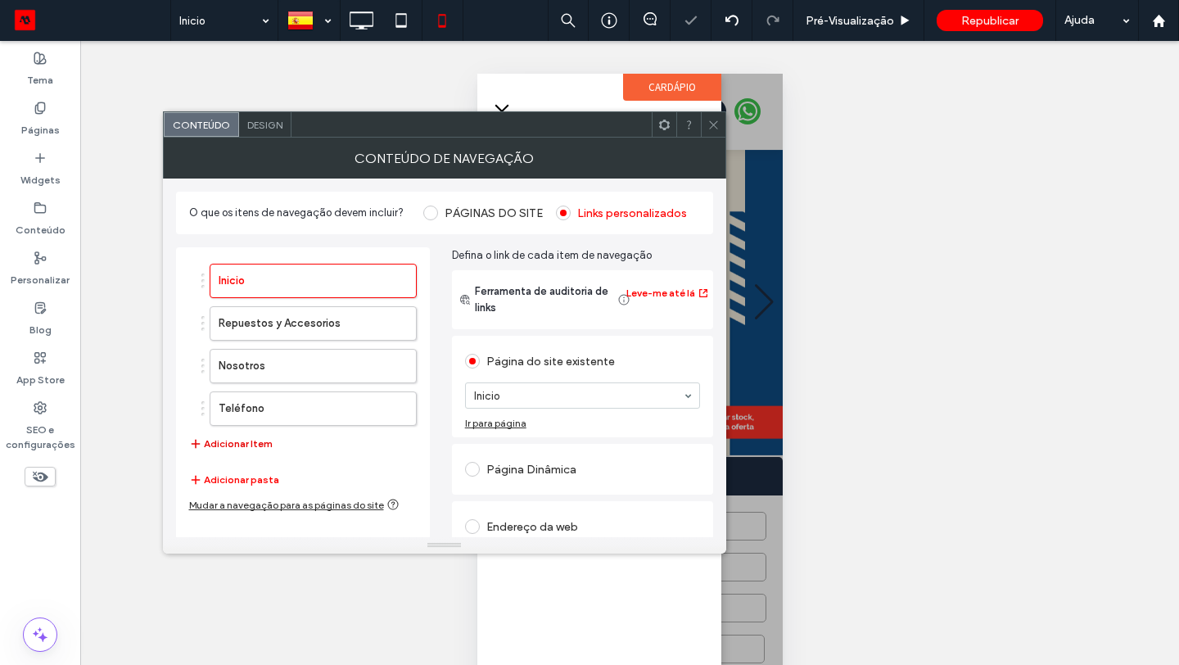
click at [251, 443] on button "Adicionar Item" at bounding box center [231, 444] width 84 height 20
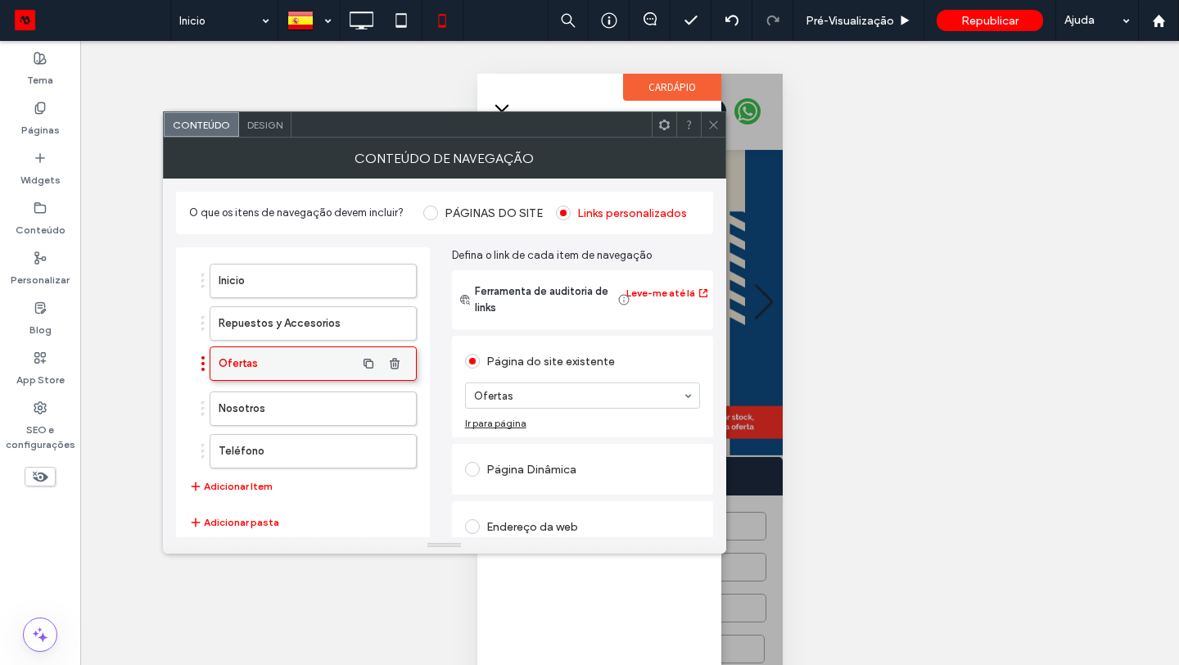
drag, startPoint x: 292, startPoint y: 459, endPoint x: 292, endPoint y: 369, distance: 90.1
click at [715, 135] on span at bounding box center [713, 124] width 12 height 25
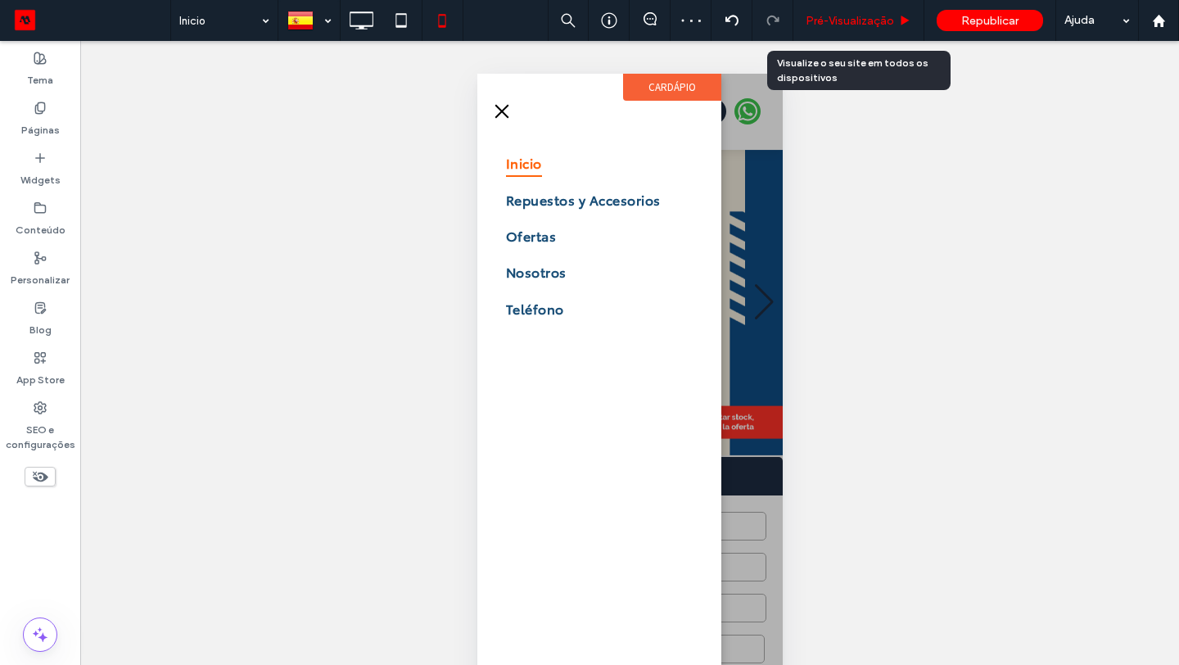
click at [854, 7] on div "Pré-Visualizaçāo" at bounding box center [858, 20] width 131 height 41
click at [851, 18] on span "Pré-Visualizaçāo" at bounding box center [850, 21] width 88 height 14
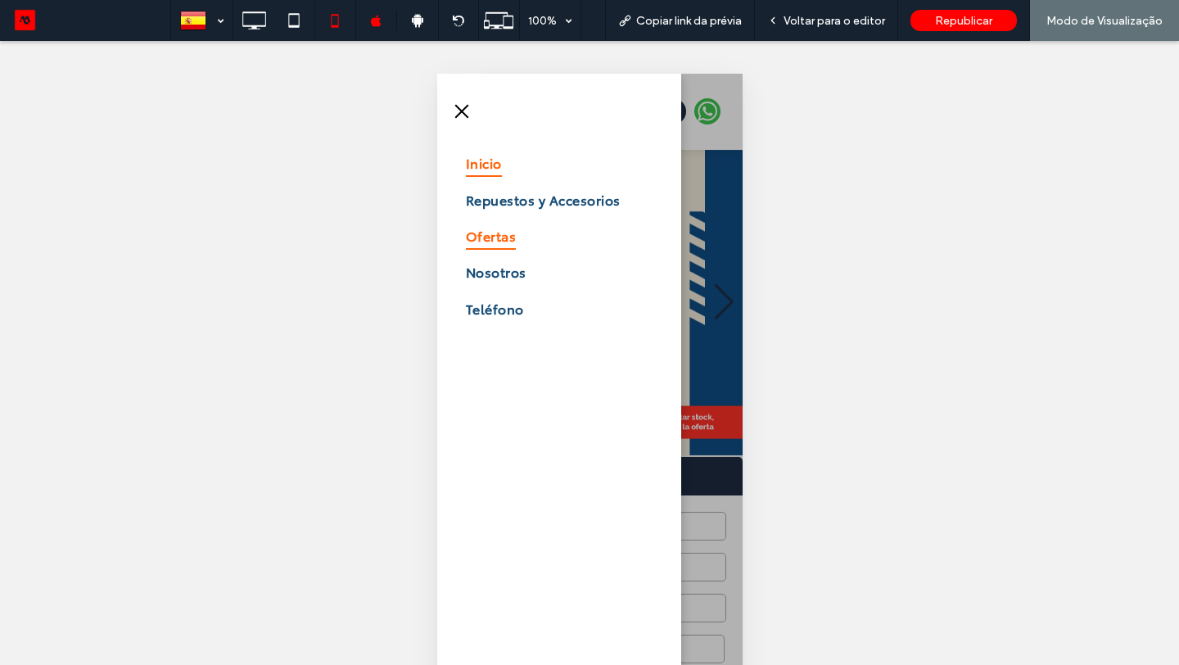
click at [505, 233] on span "Ofertas" at bounding box center [490, 236] width 50 height 28
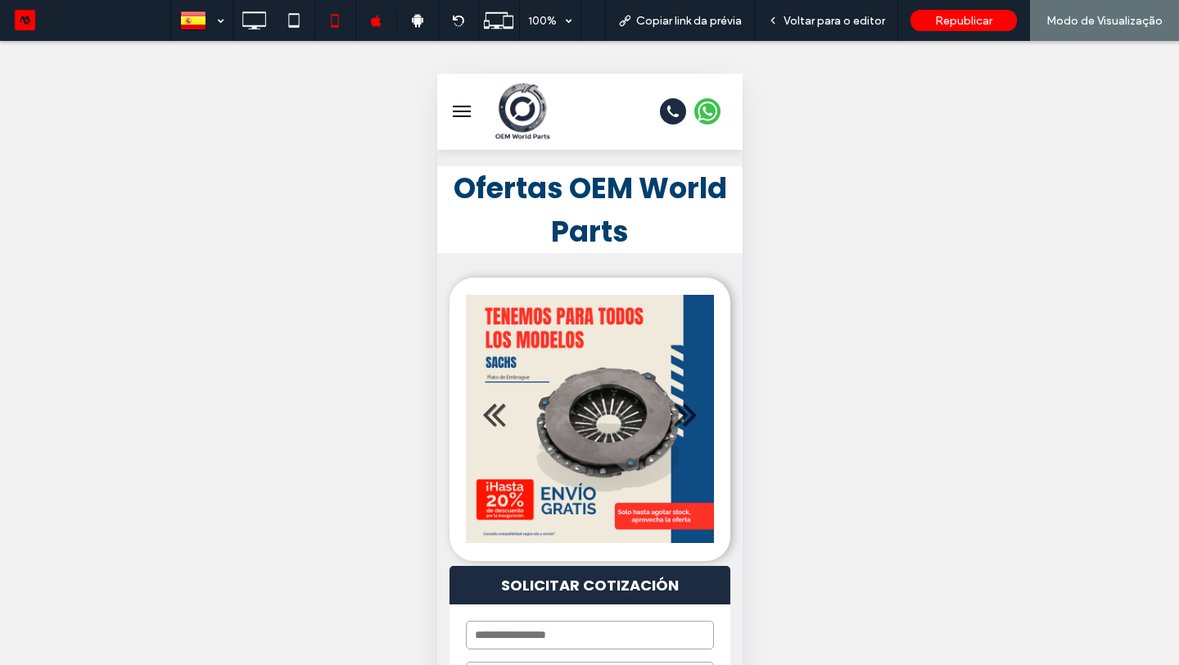
click at [460, 115] on button "menu" at bounding box center [461, 111] width 33 height 33
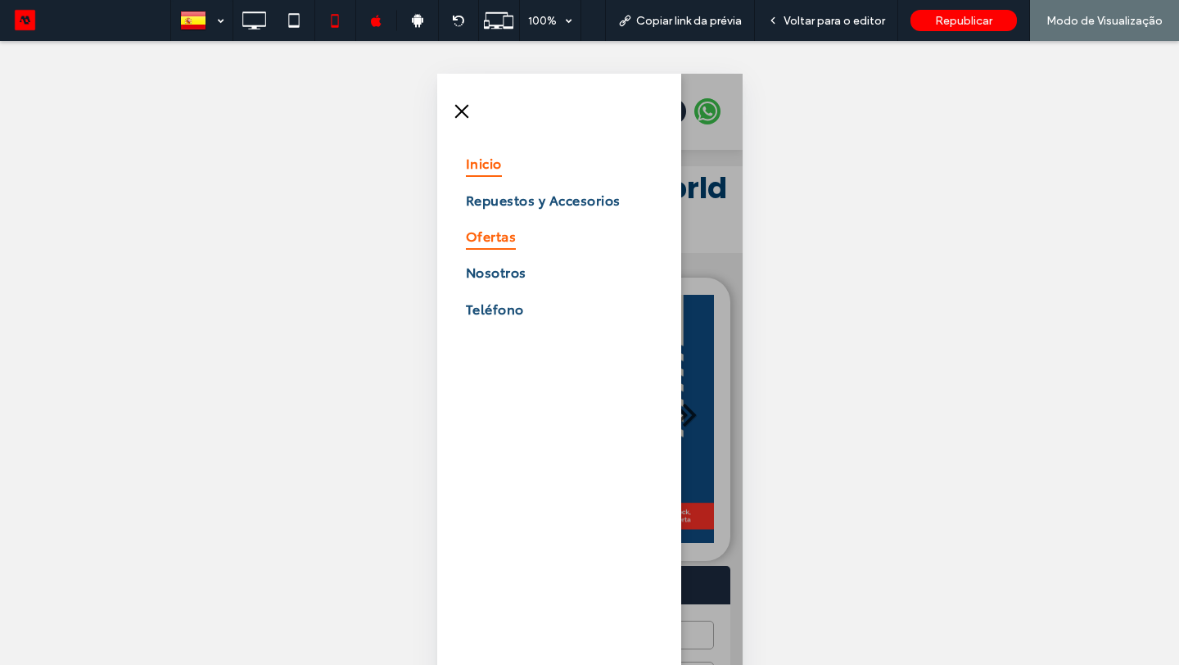
click at [495, 160] on span "Inicio" at bounding box center [483, 163] width 36 height 28
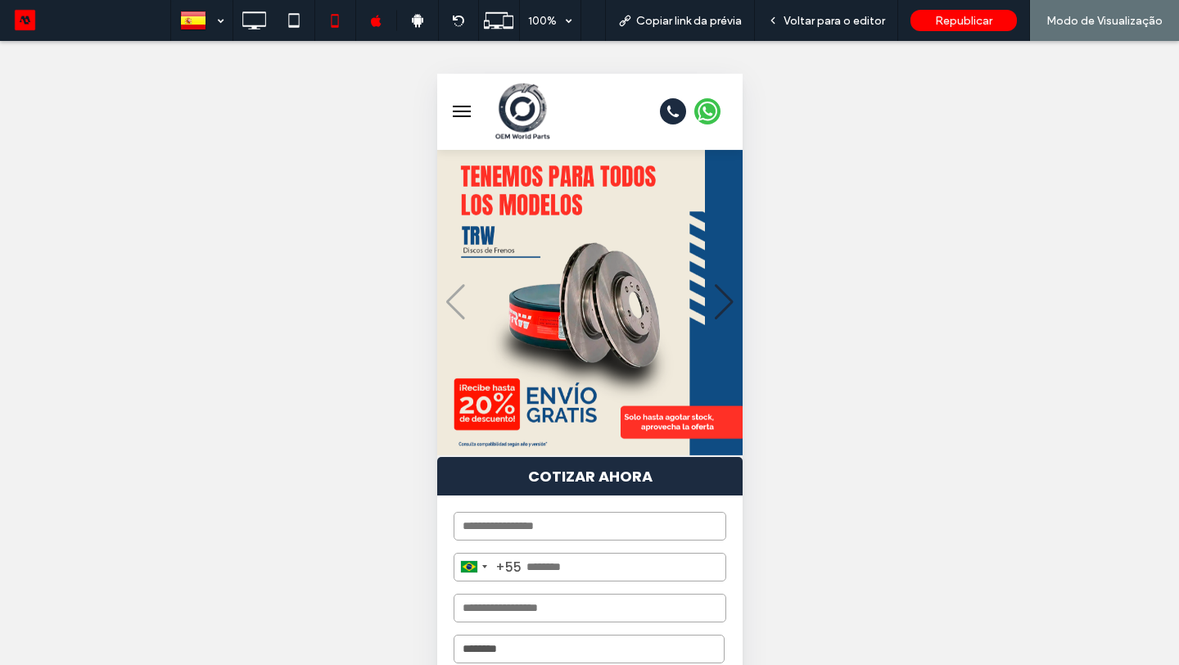
click at [463, 115] on span "menu" at bounding box center [461, 116] width 18 height 2
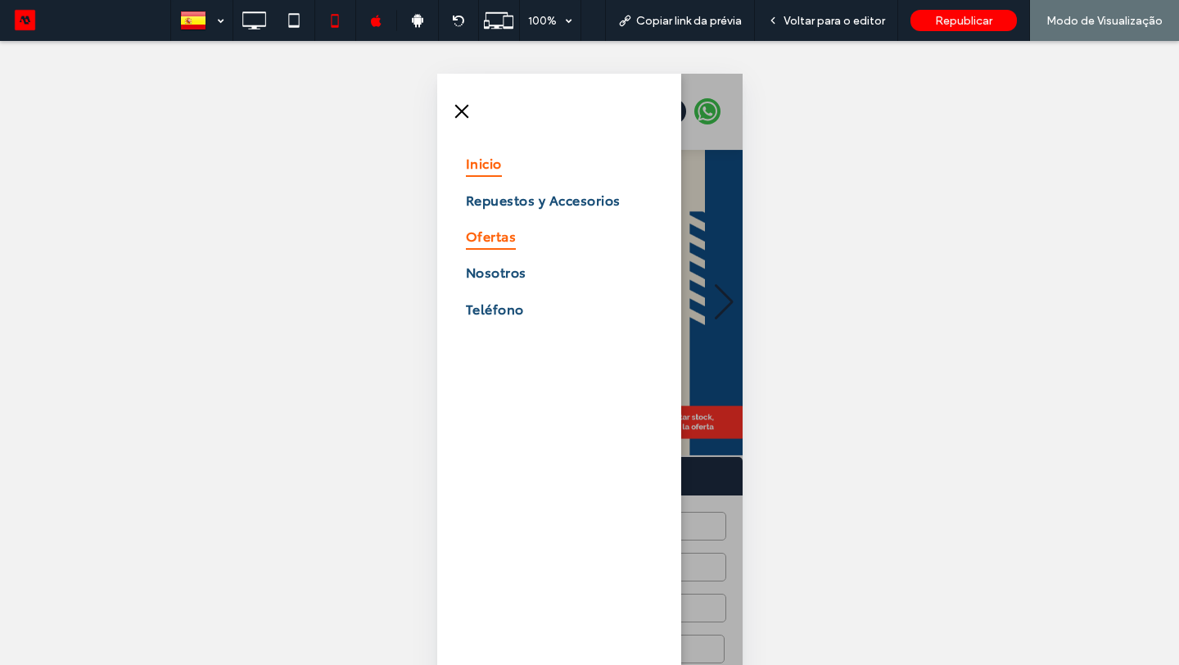
click at [485, 237] on span "Ofertas" at bounding box center [490, 236] width 50 height 28
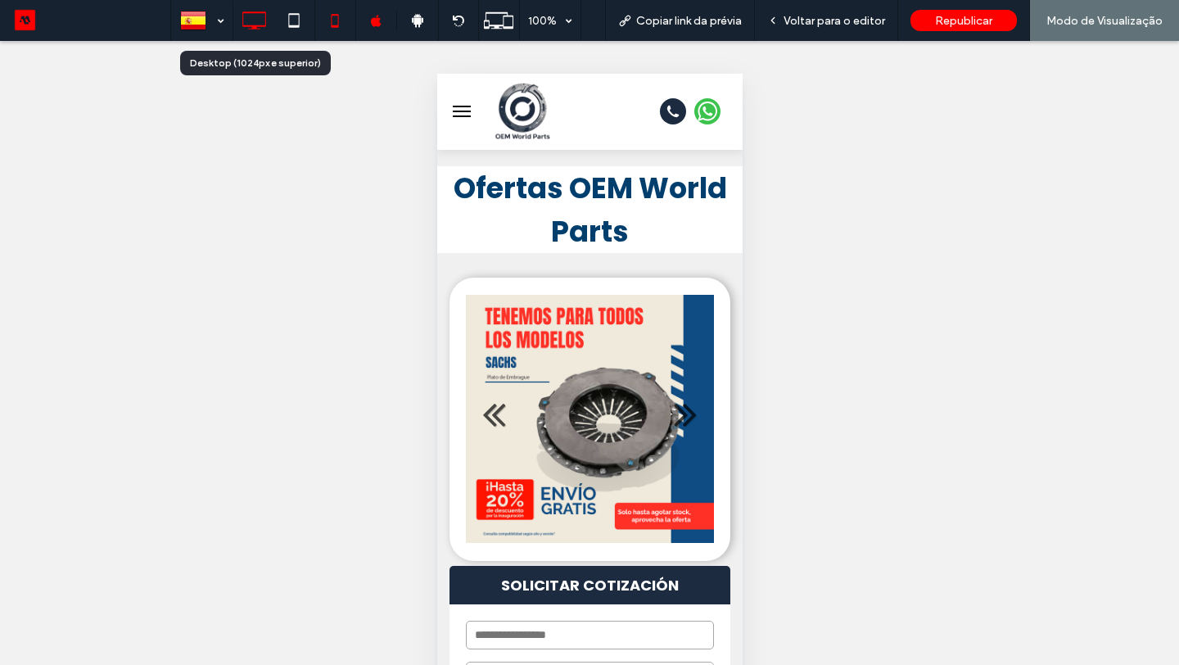
click at [248, 33] on icon at bounding box center [253, 20] width 33 height 33
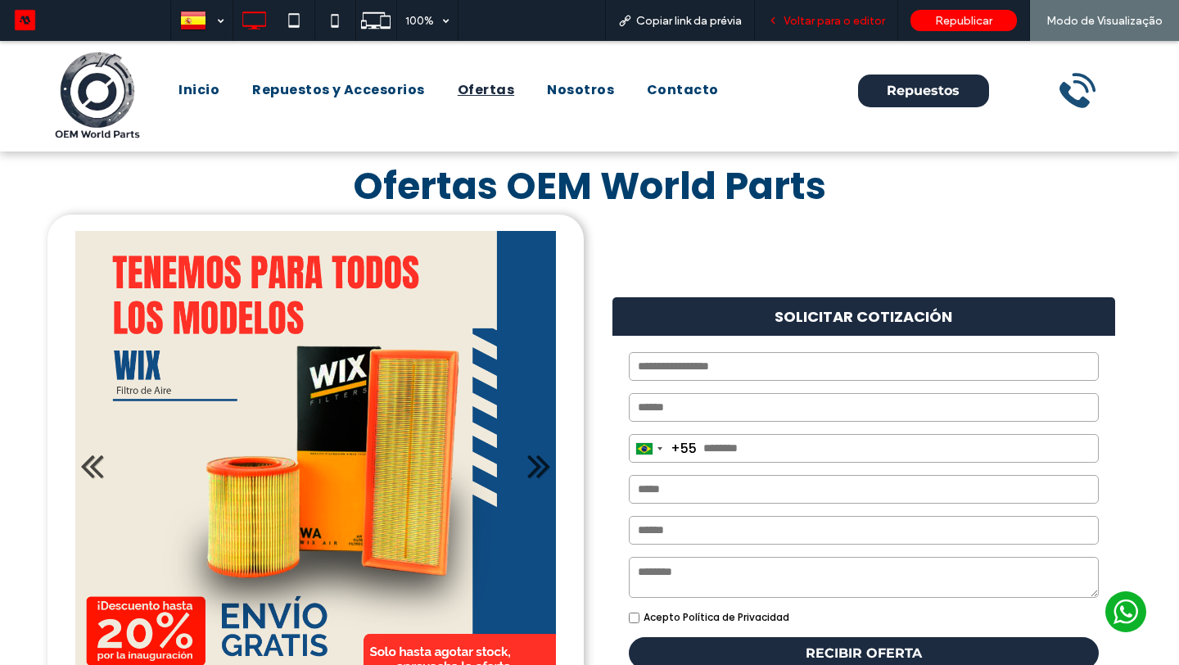
click at [828, 17] on span "Voltar para o editor" at bounding box center [835, 21] width 102 height 14
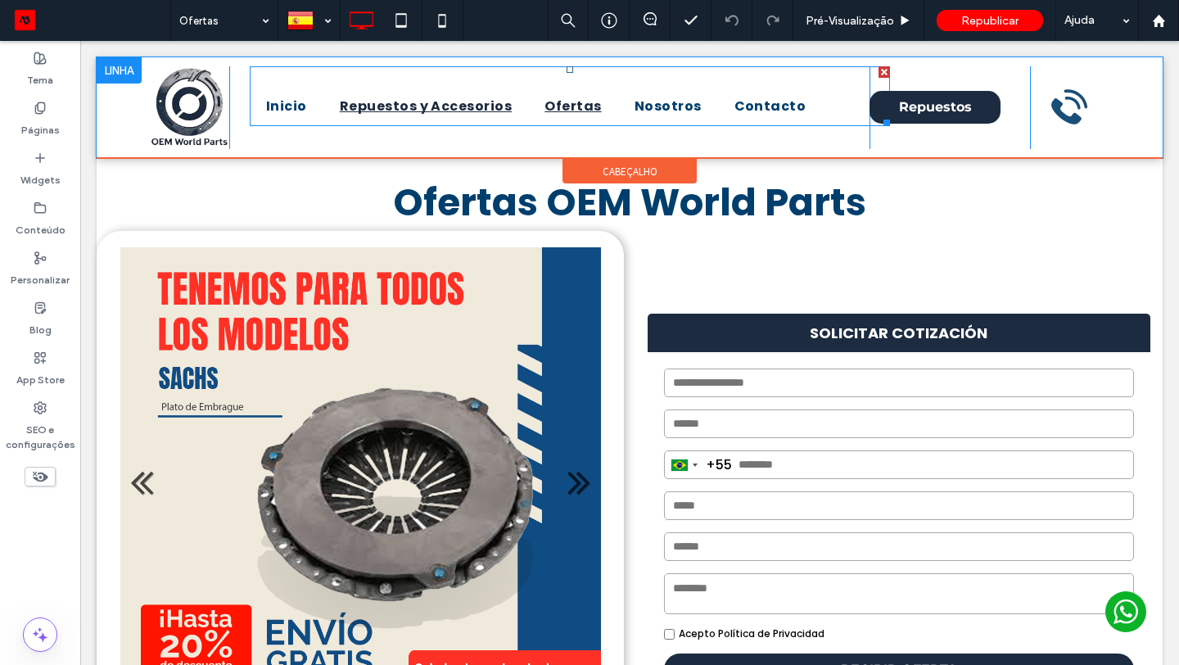
click at [393, 111] on span "Repuestos y Accesorios" at bounding box center [426, 107] width 173 height 20
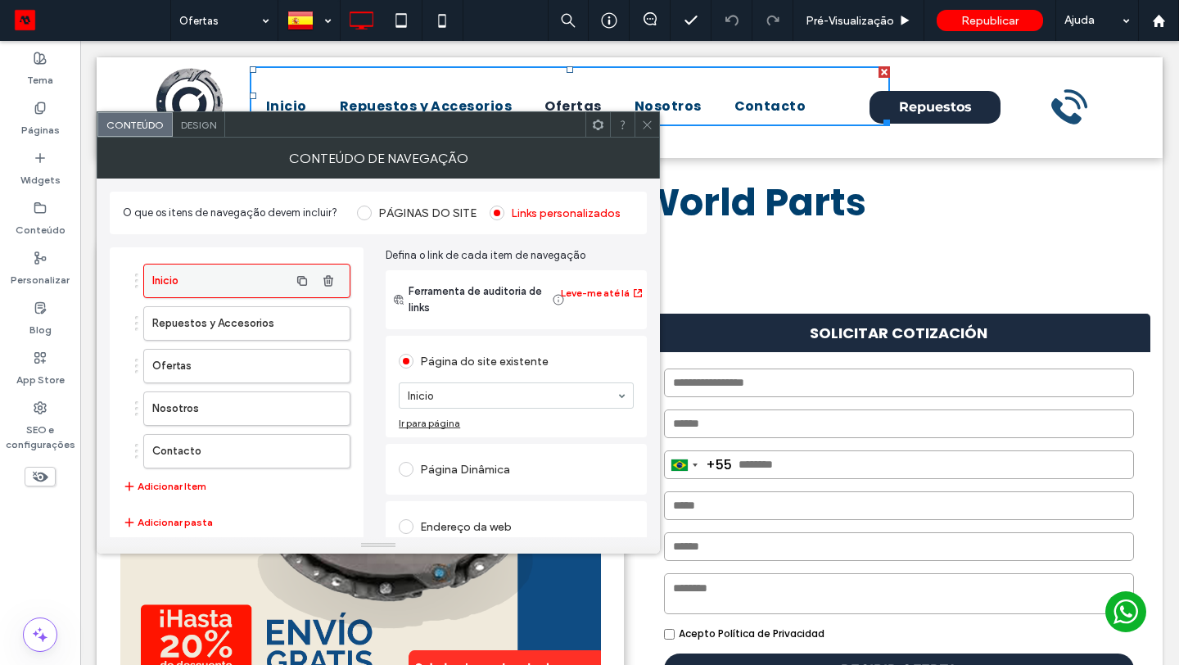
click at [236, 282] on label "Inicio" at bounding box center [220, 280] width 137 height 33
click at [651, 123] on icon at bounding box center [647, 125] width 12 height 12
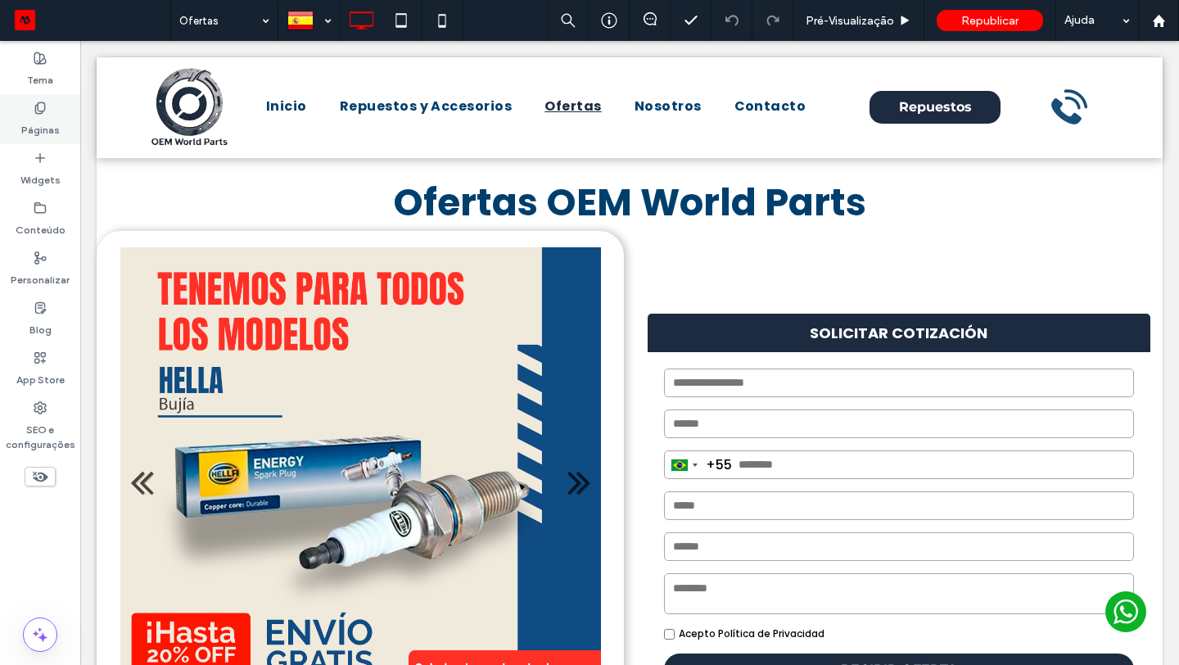
click at [56, 124] on label "Páginas" at bounding box center [40, 126] width 38 height 23
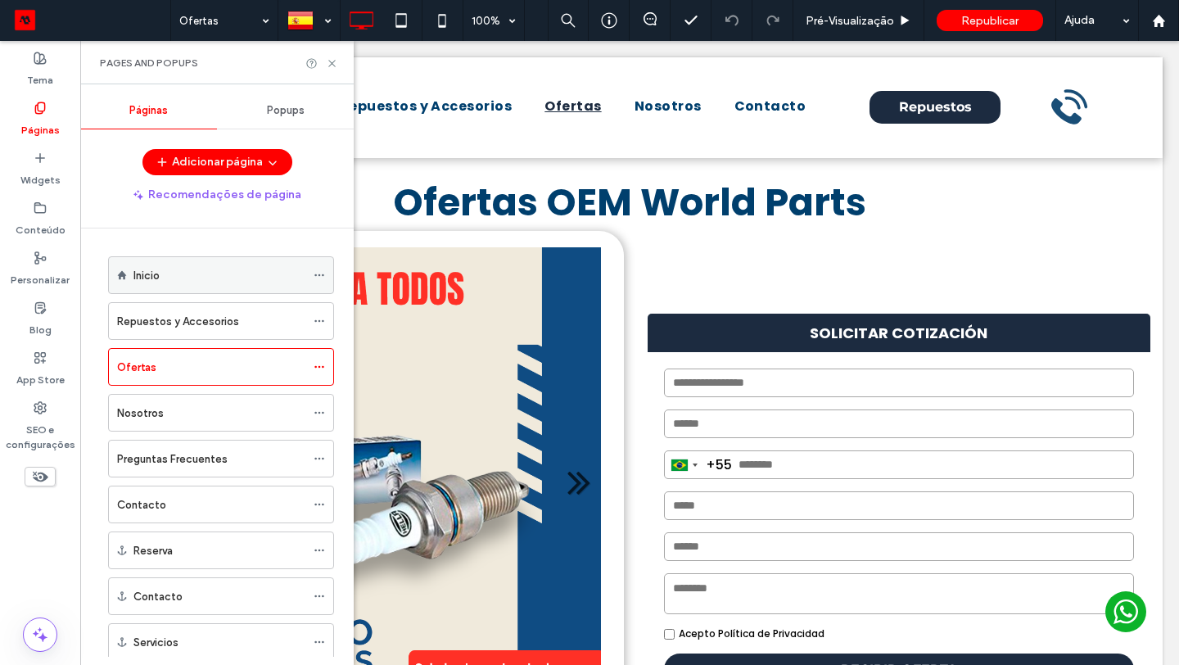
click at [325, 269] on div at bounding box center [324, 275] width 20 height 25
click at [321, 273] on icon at bounding box center [319, 274] width 11 height 11
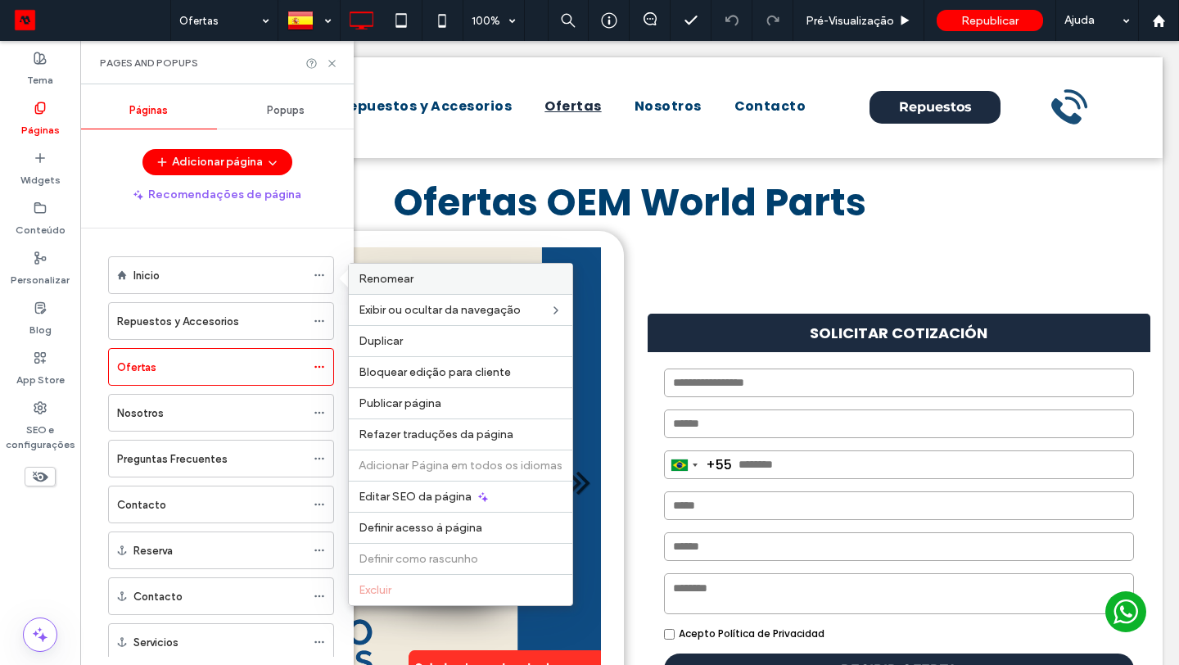
click at [406, 282] on span "Renomear" at bounding box center [386, 279] width 55 height 14
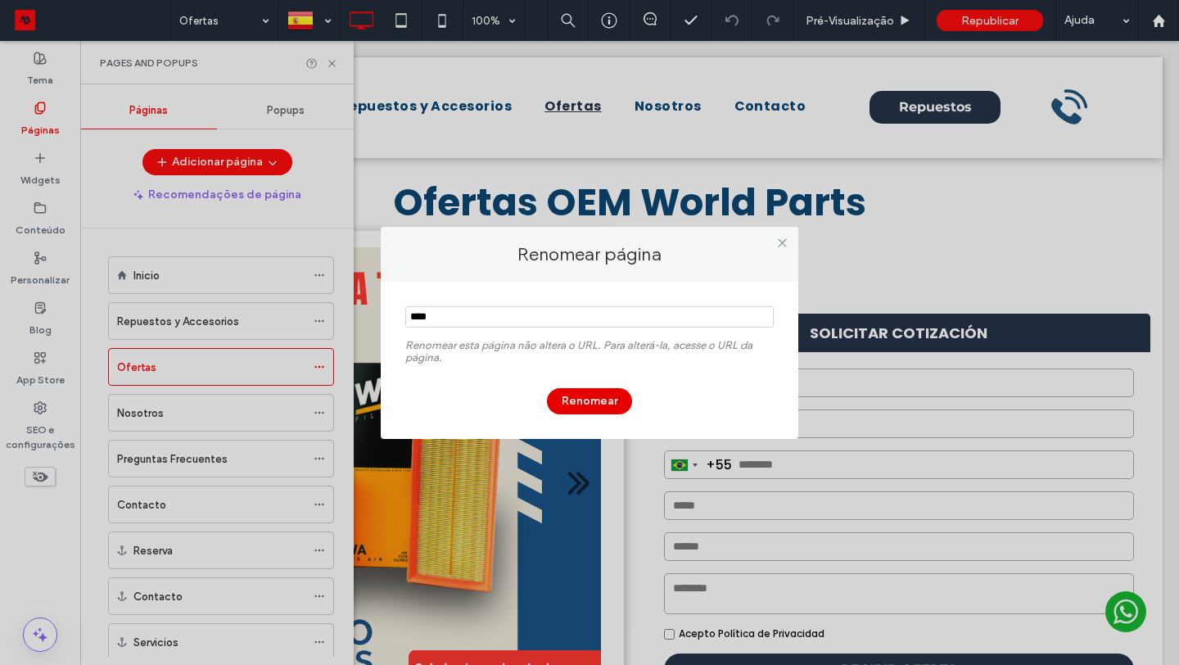
type input "****"
click at [604, 396] on button "Renomear" at bounding box center [589, 401] width 85 height 26
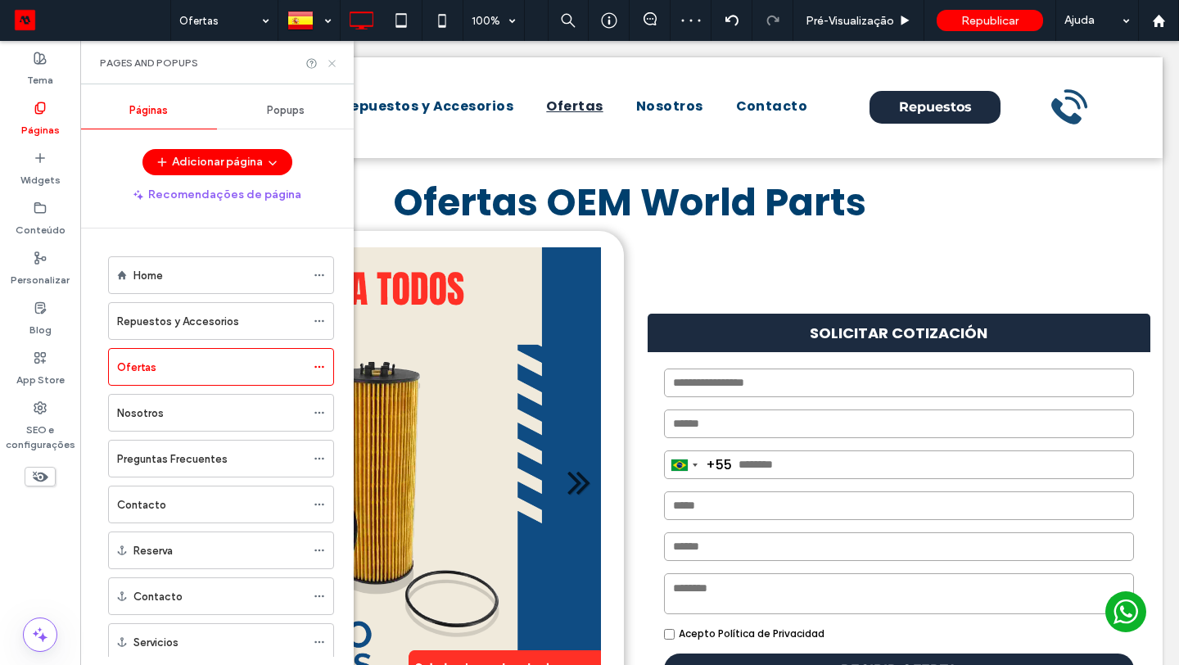
click at [331, 66] on icon at bounding box center [332, 63] width 12 height 12
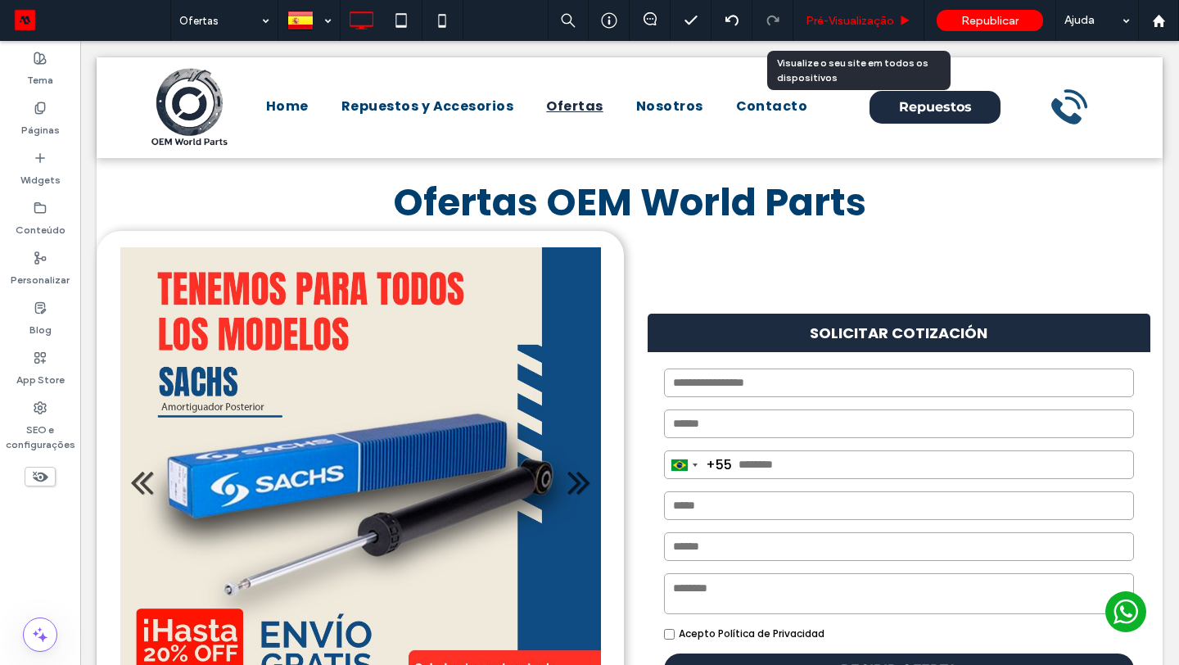
click at [847, 25] on span "Pré-Visualizaçāo" at bounding box center [850, 21] width 88 height 14
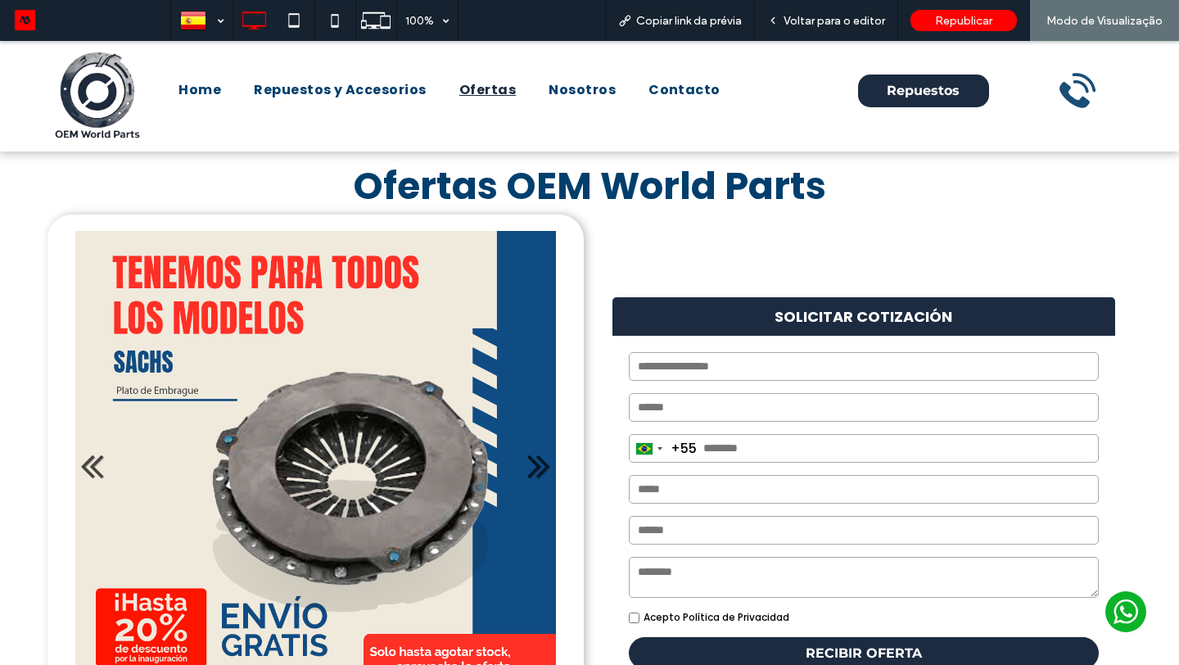
click at [847, 25] on span "Voltar para o editor" at bounding box center [835, 21] width 102 height 14
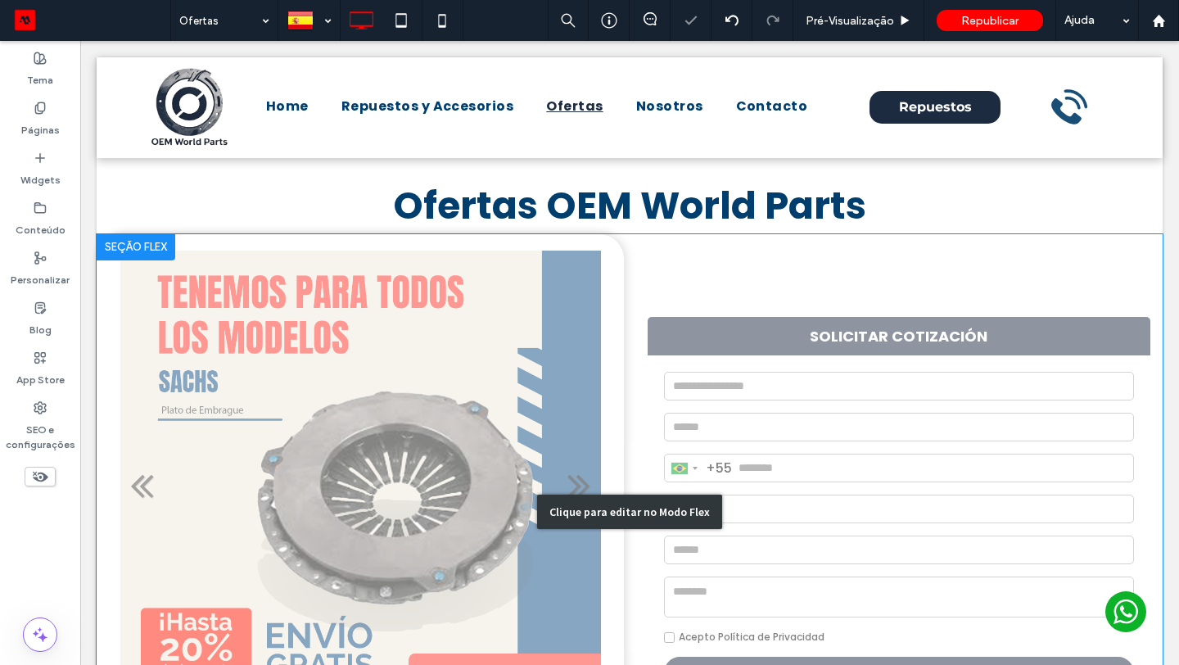
click at [477, 380] on div "Clique para editar no Modo Flex" at bounding box center [630, 512] width 1066 height 556
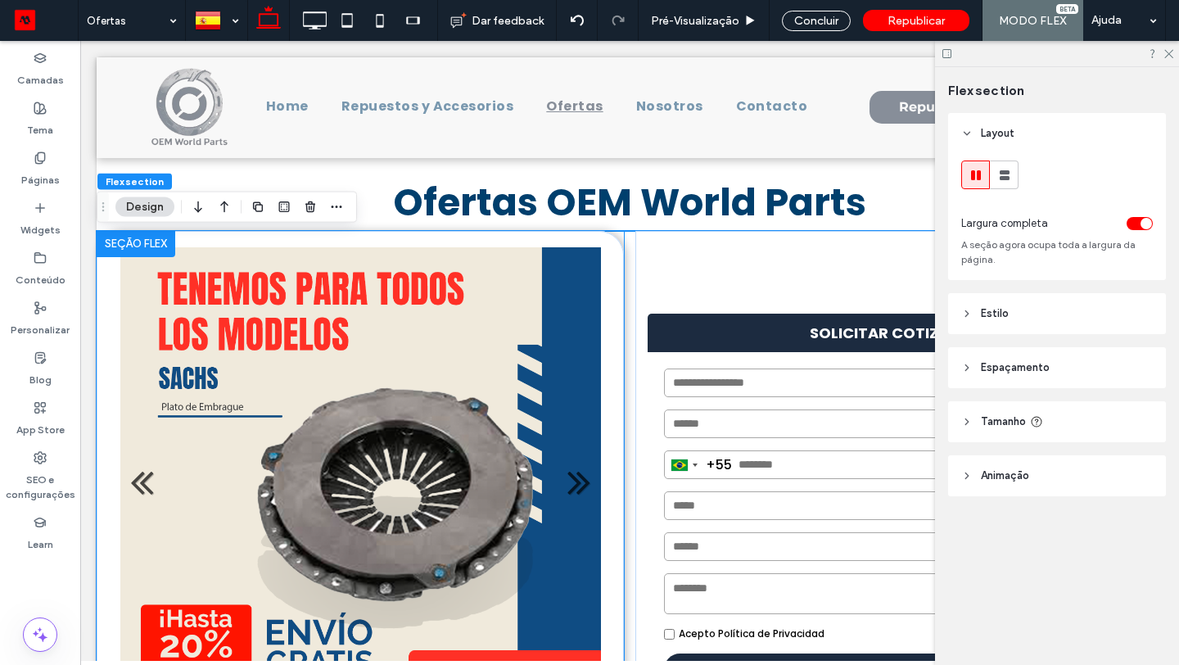
click at [609, 284] on div "Título do Slide Escreva sua legenda aqui Botão Título do Slide Escreva sua lege…" at bounding box center [360, 487] width 527 height 513
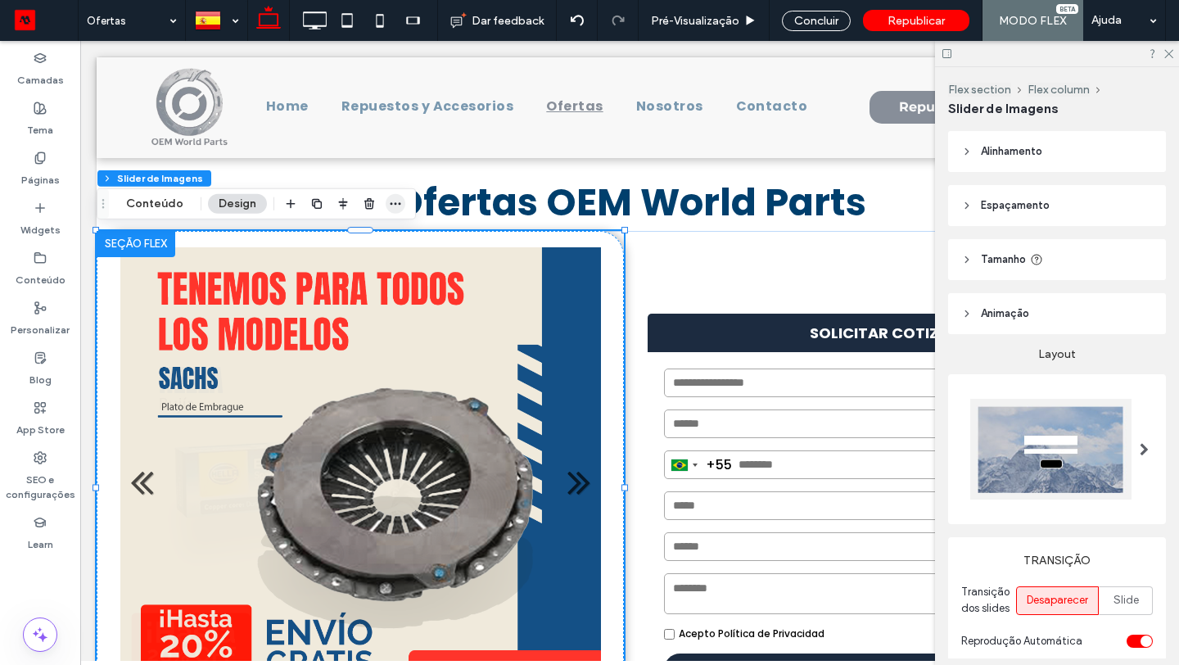
click at [391, 204] on use "button" at bounding box center [396, 203] width 11 height 2
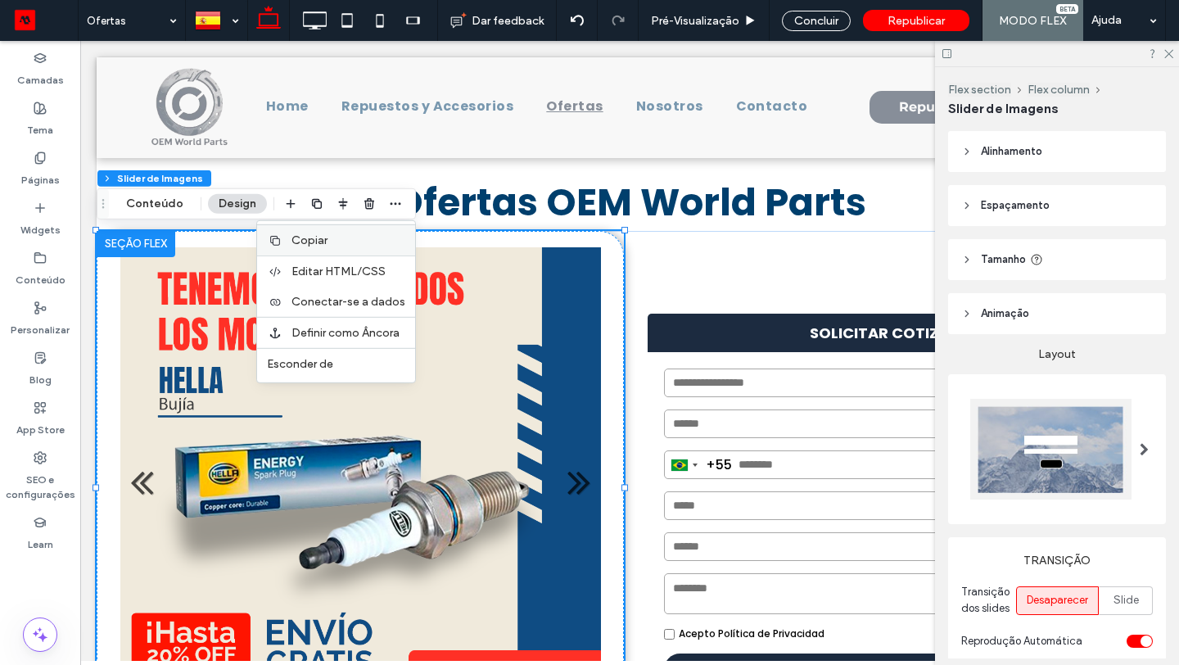
click at [328, 248] on div "Copiar" at bounding box center [336, 239] width 158 height 31
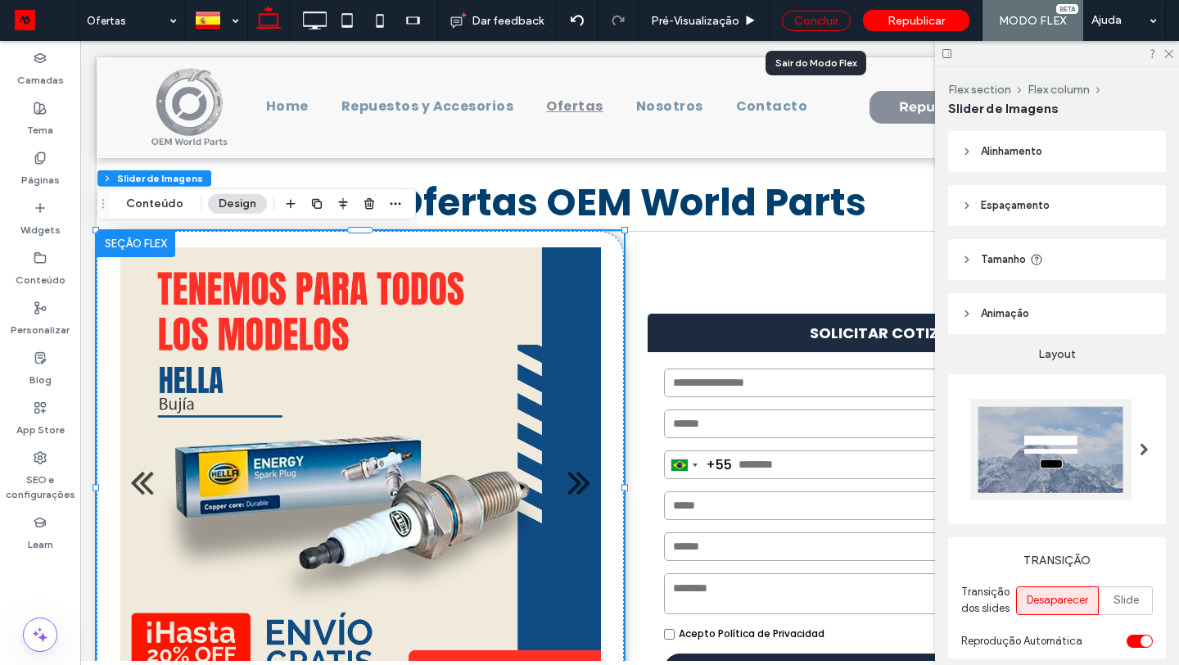
click at [815, 25] on div "Concluir" at bounding box center [816, 21] width 69 height 20
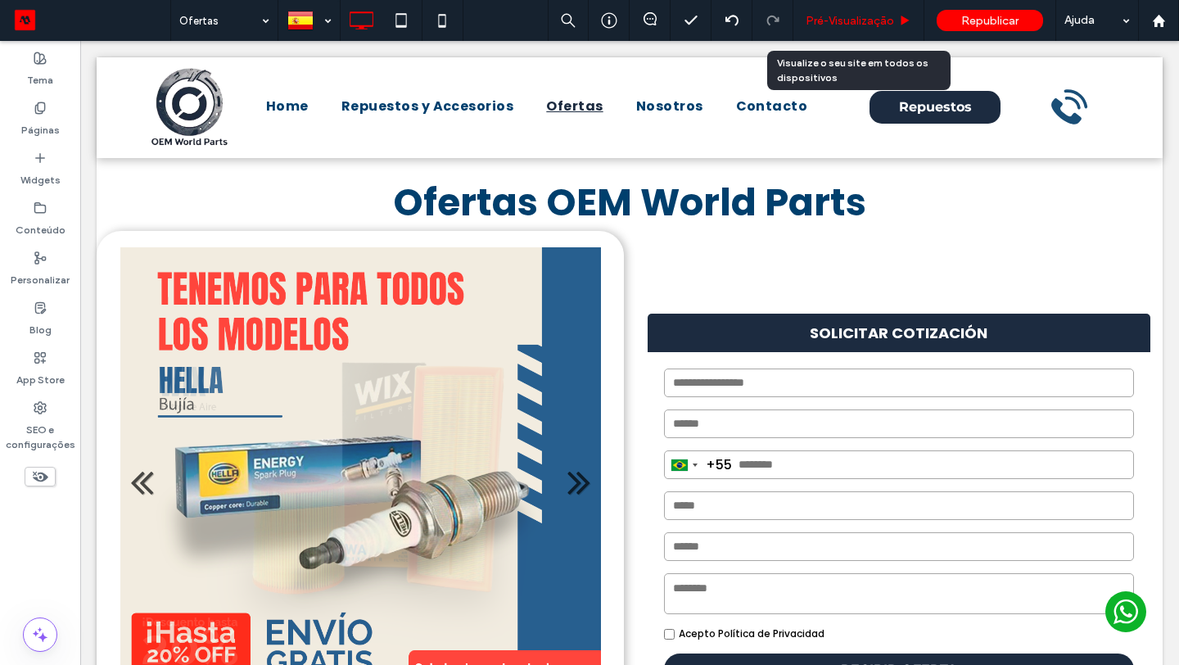
click at [847, 25] on span "Pré-Visualizaçāo" at bounding box center [850, 21] width 88 height 14
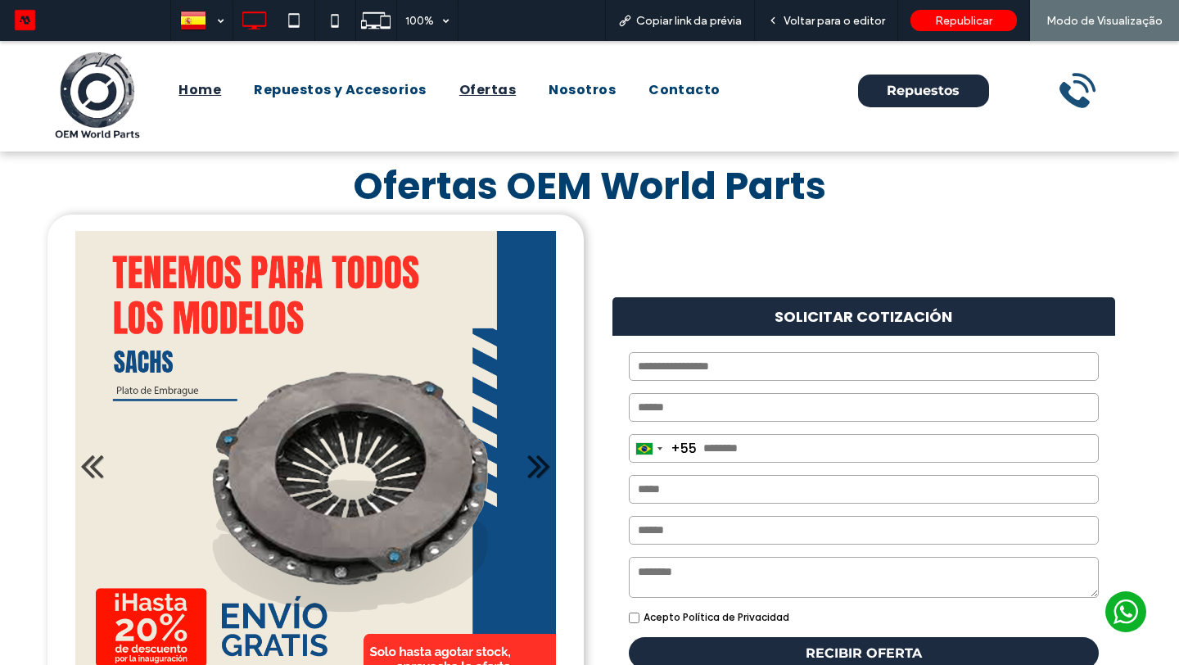
click at [206, 93] on span "Home" at bounding box center [199, 90] width 43 height 20
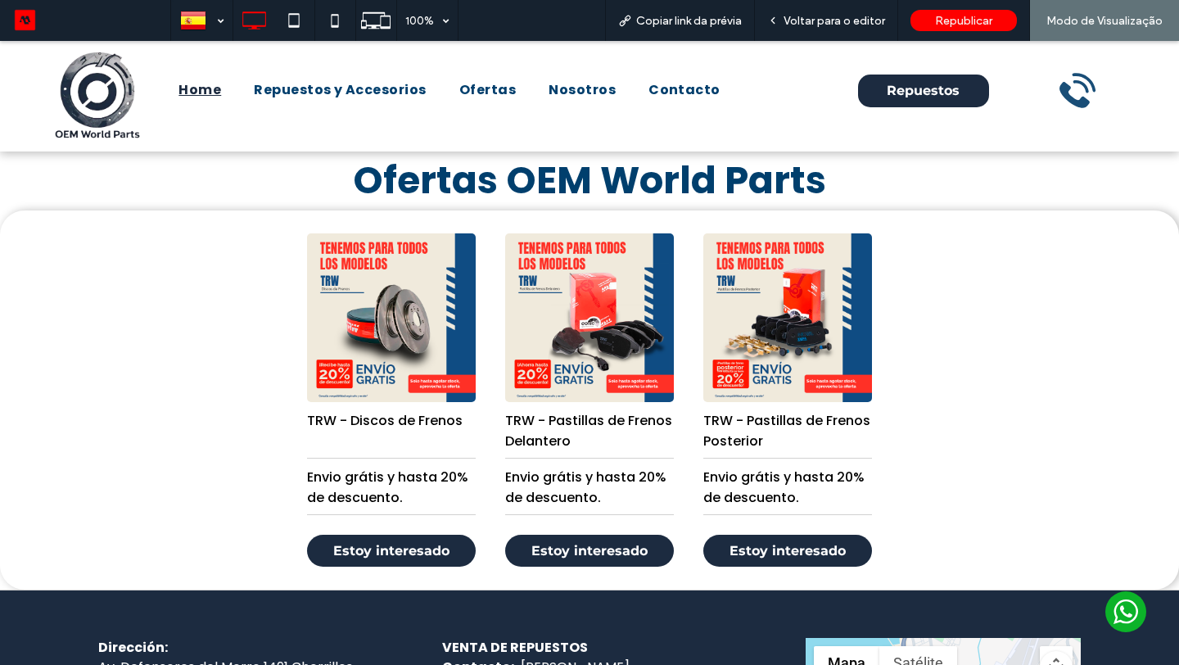
scroll to position [1683, 0]
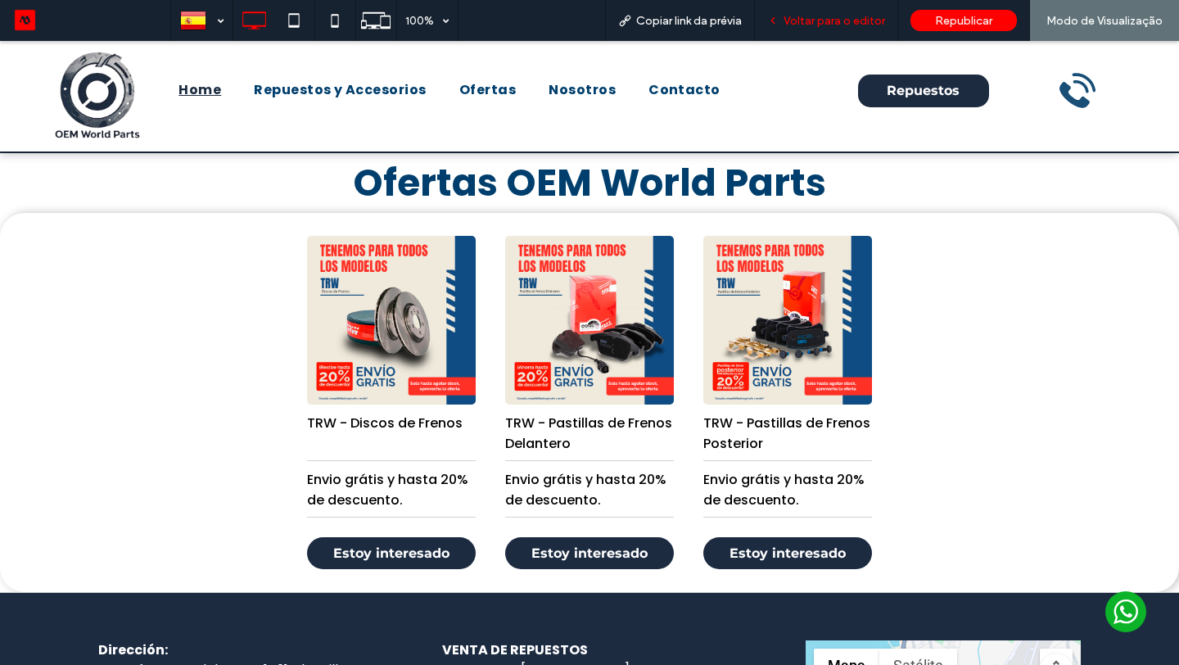
click at [847, 14] on span "Voltar para o editor" at bounding box center [835, 21] width 102 height 14
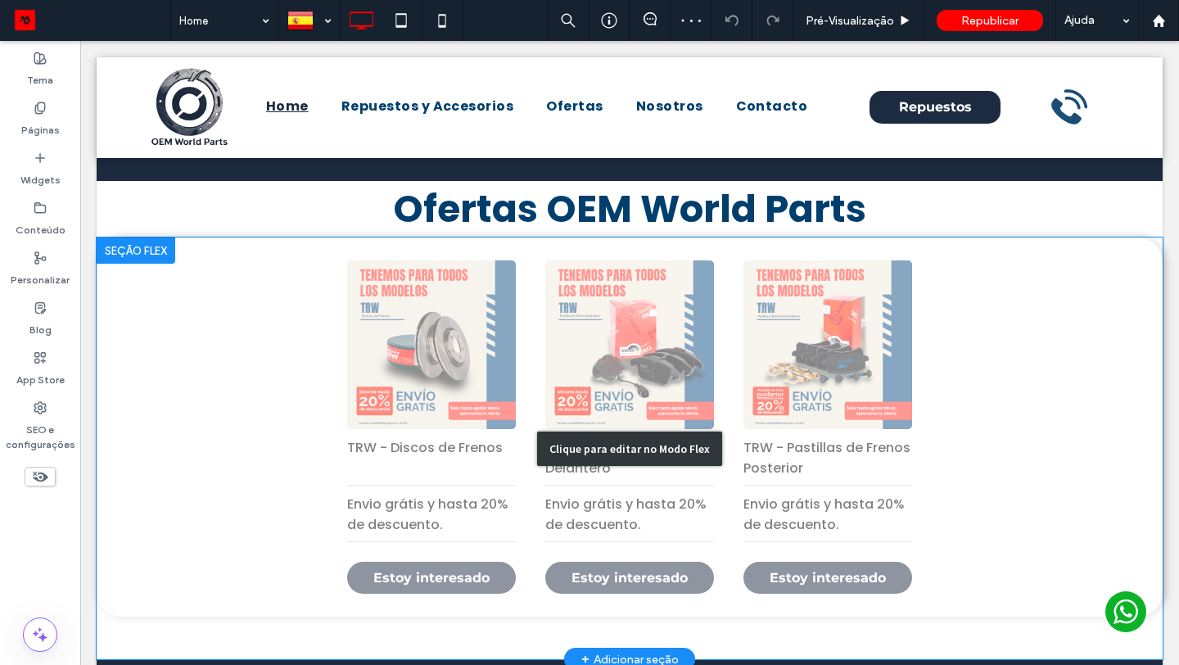
scroll to position [1619, 0]
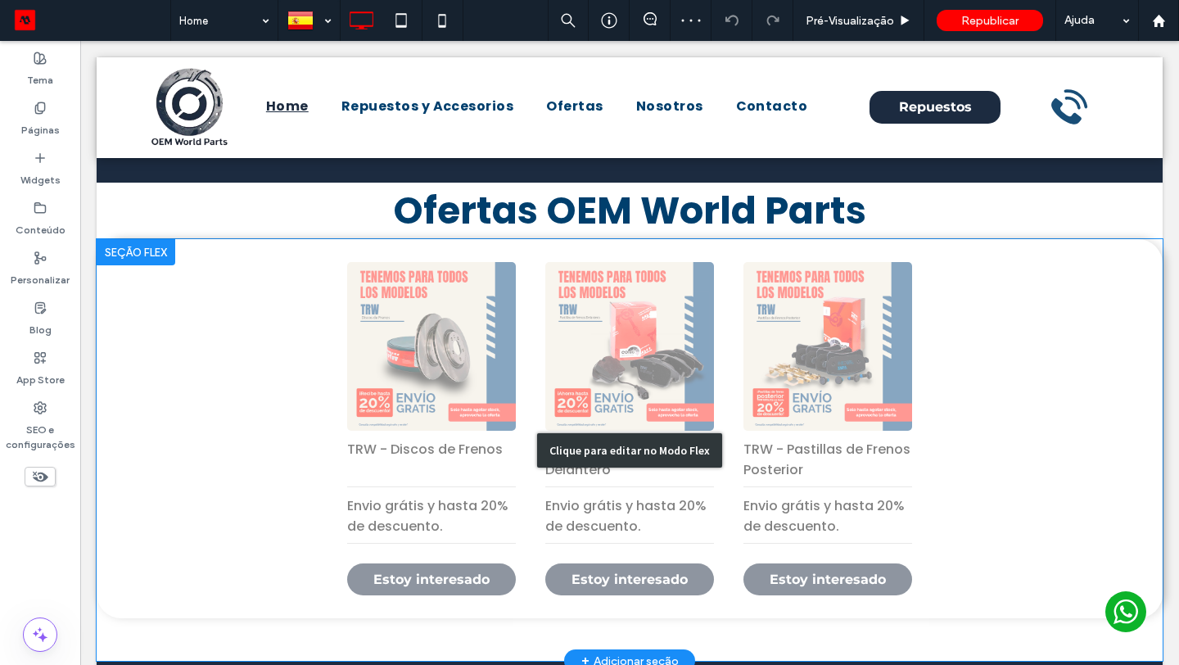
click at [608, 497] on div "Clique para editar no Modo Flex" at bounding box center [630, 450] width 1066 height 422
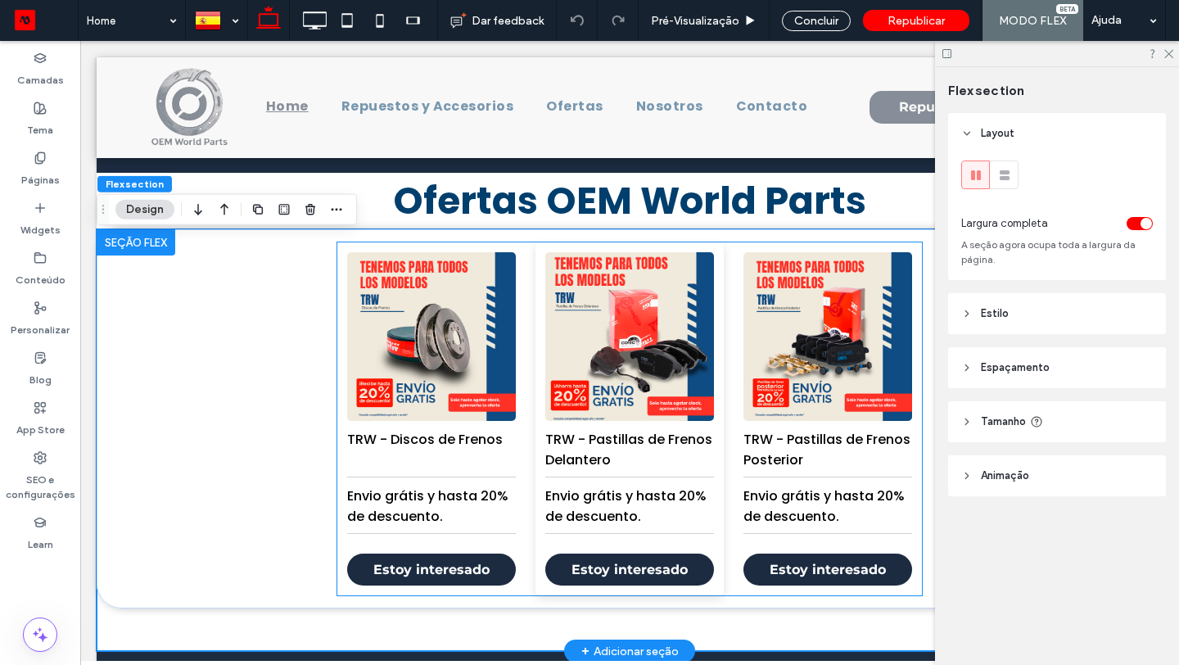
scroll to position [1609, 0]
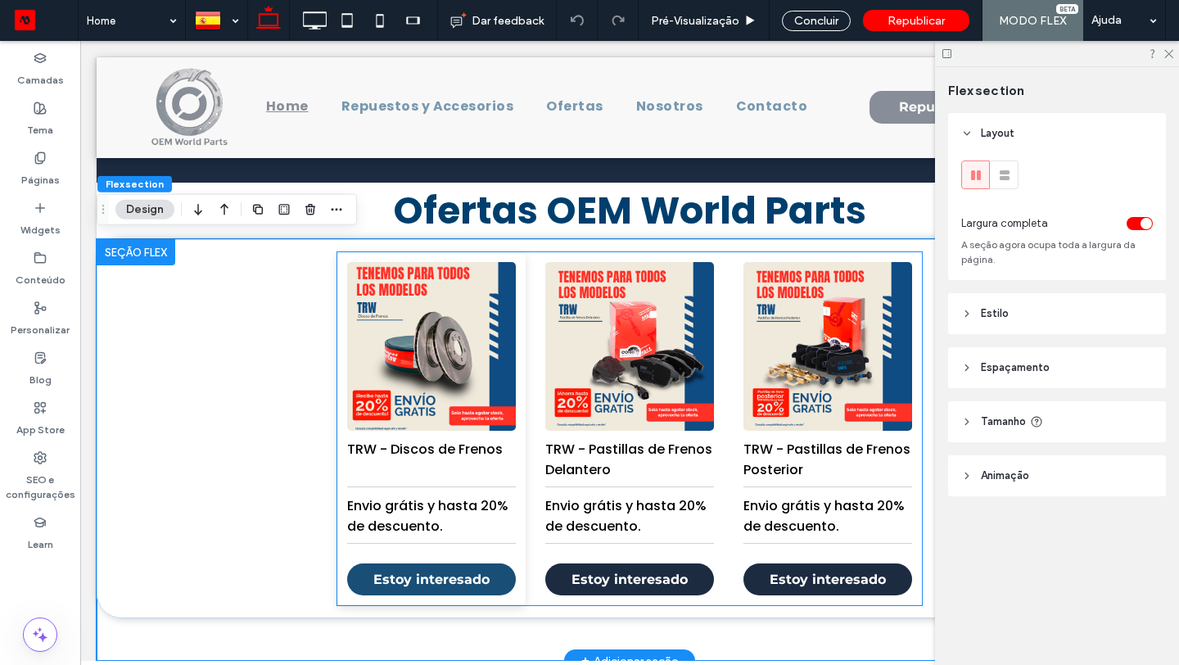
click at [446, 577] on link "Estoy interesado" at bounding box center [431, 579] width 169 height 32
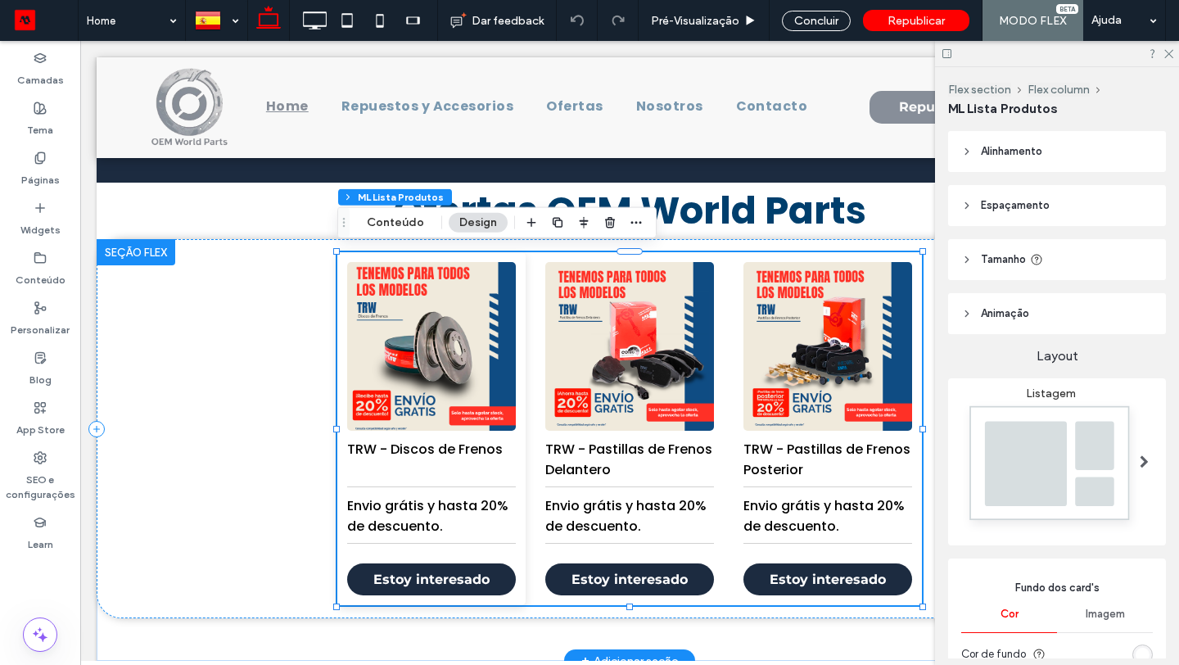
click at [511, 368] on img at bounding box center [431, 346] width 177 height 177
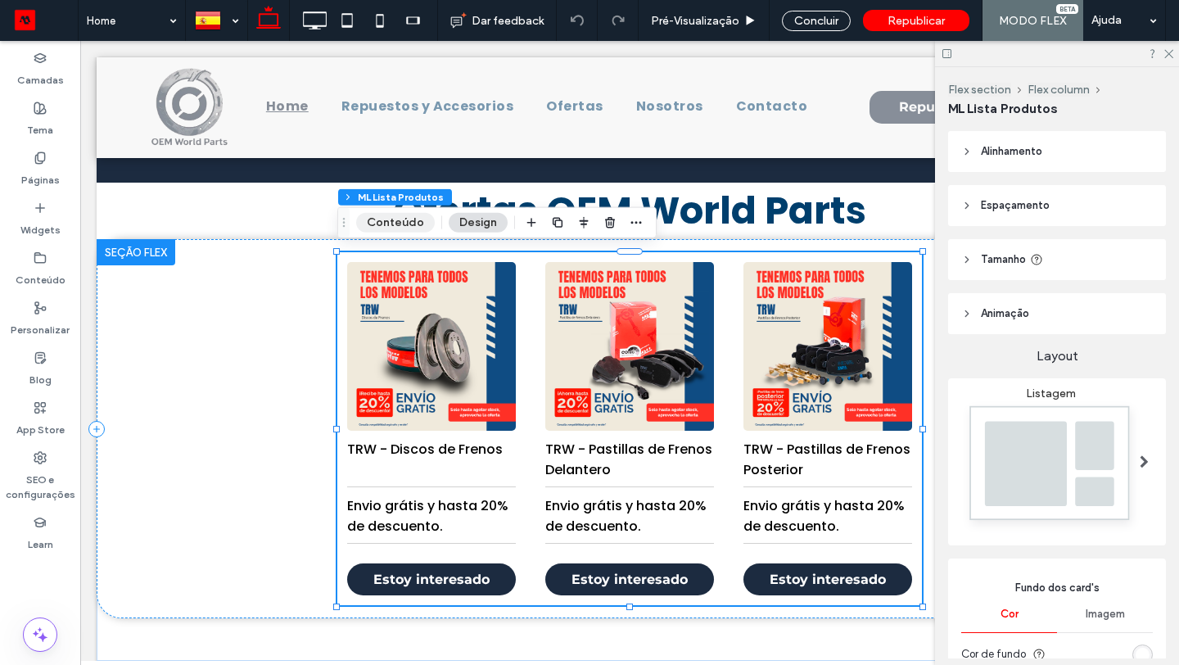
click at [395, 224] on button "Conteúdo" at bounding box center [395, 223] width 79 height 20
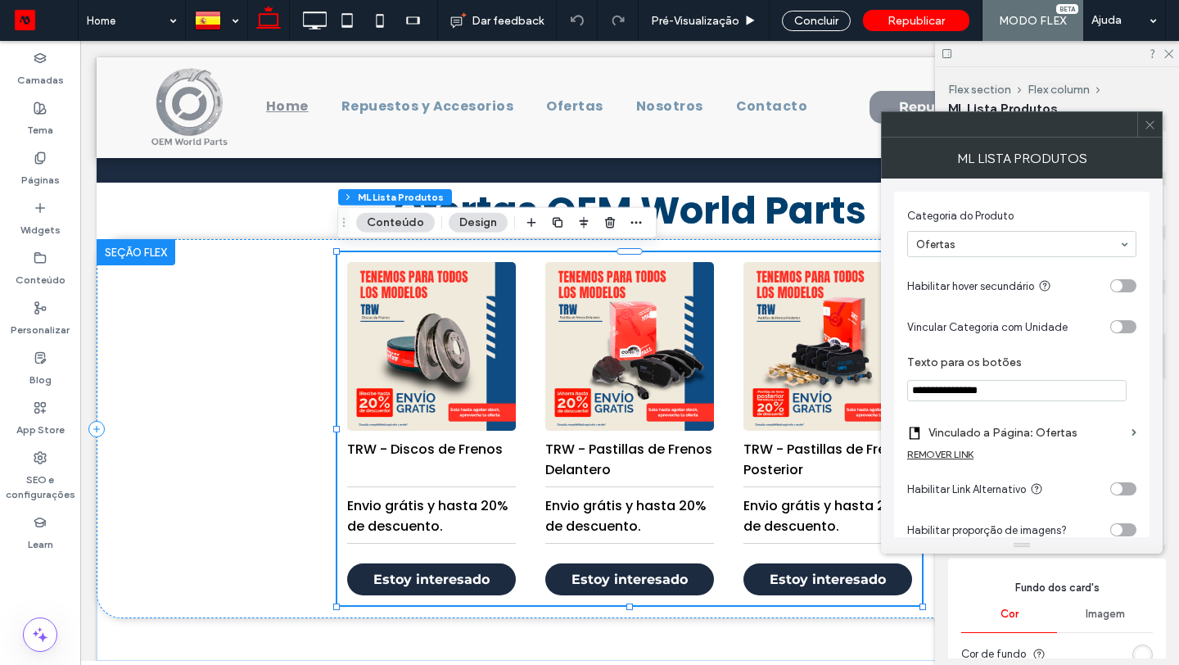
click at [949, 451] on div "REMOVER LINK" at bounding box center [940, 454] width 66 height 12
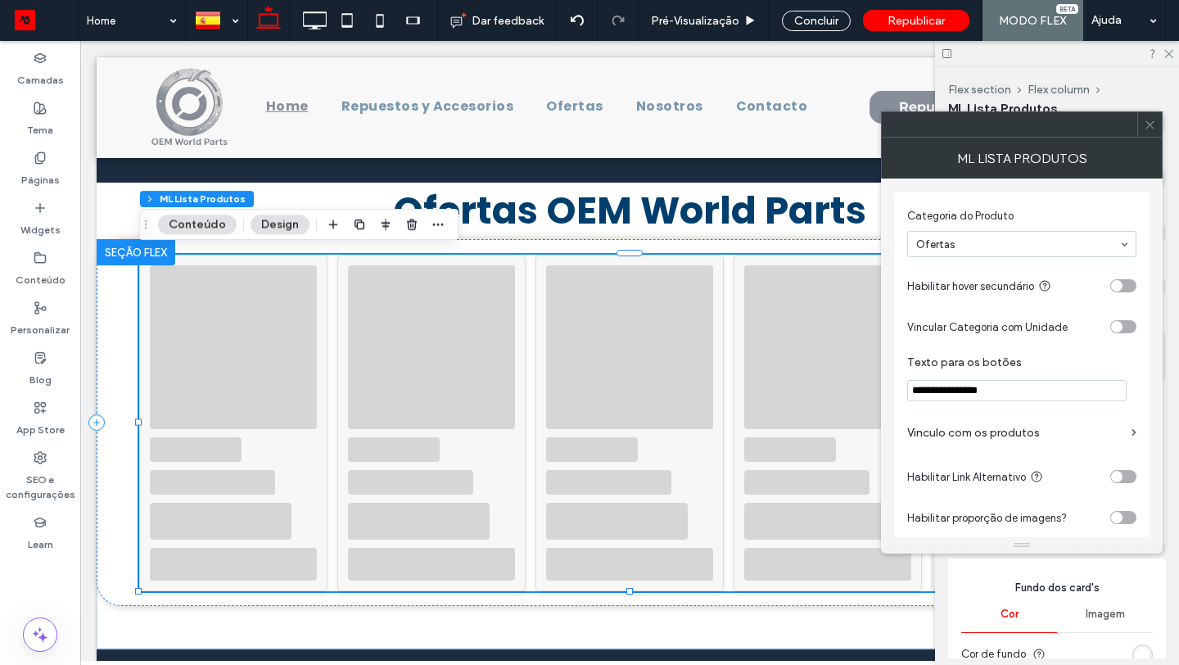
click at [1125, 476] on div "toggle" at bounding box center [1123, 476] width 26 height 13
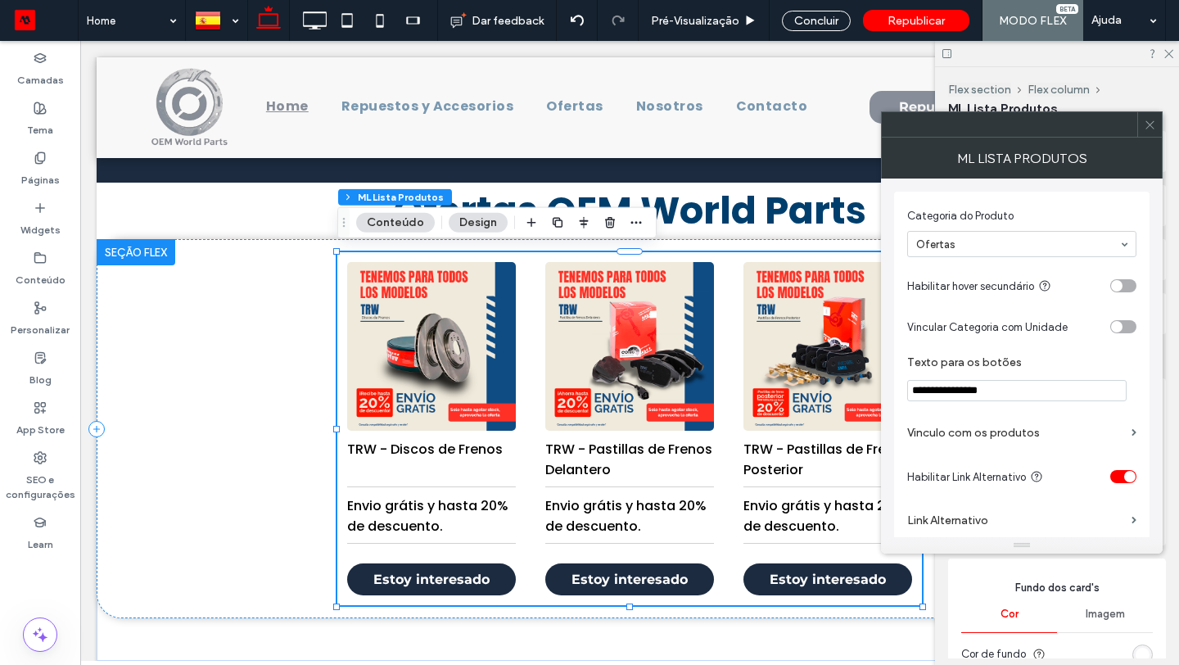
scroll to position [88, 0]
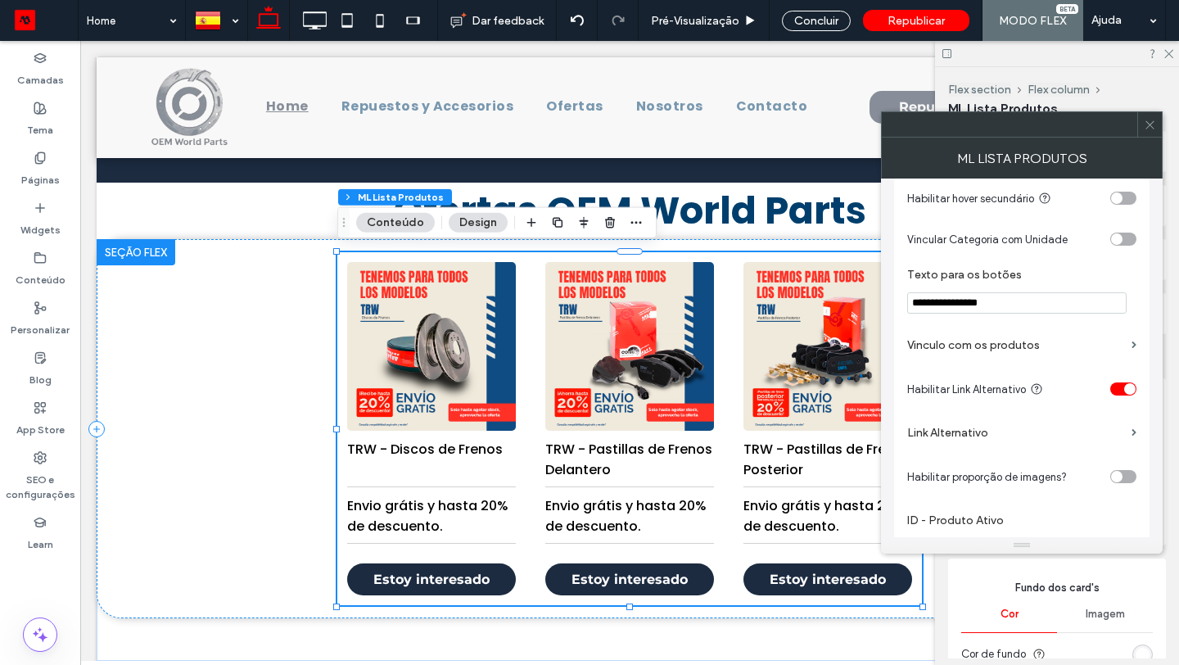
click at [1043, 433] on label "Link Alternativo" at bounding box center [1016, 433] width 218 height 30
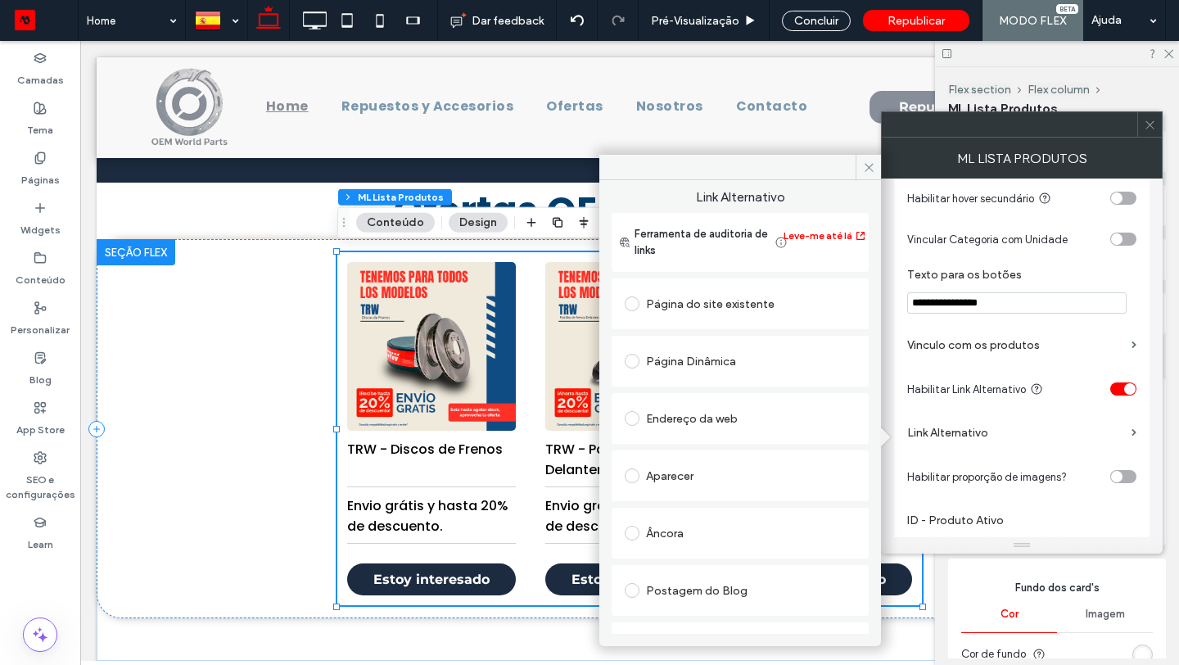
click at [755, 305] on div "Página do site existente" at bounding box center [740, 304] width 231 height 26
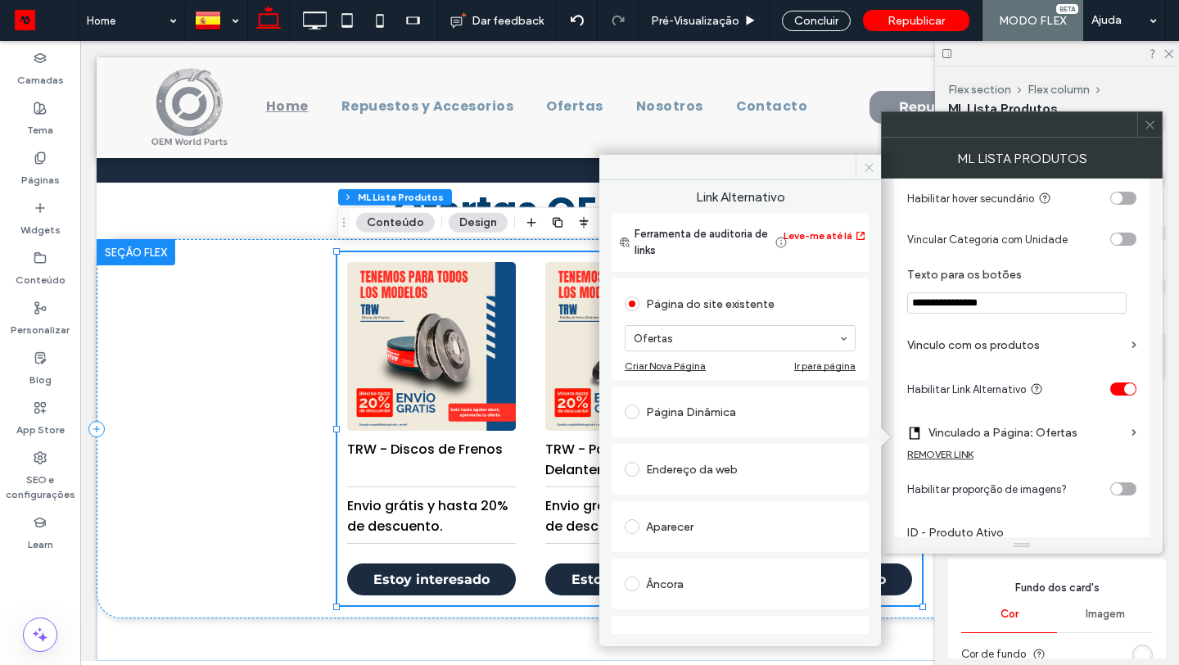
click at [866, 173] on icon at bounding box center [869, 167] width 12 height 12
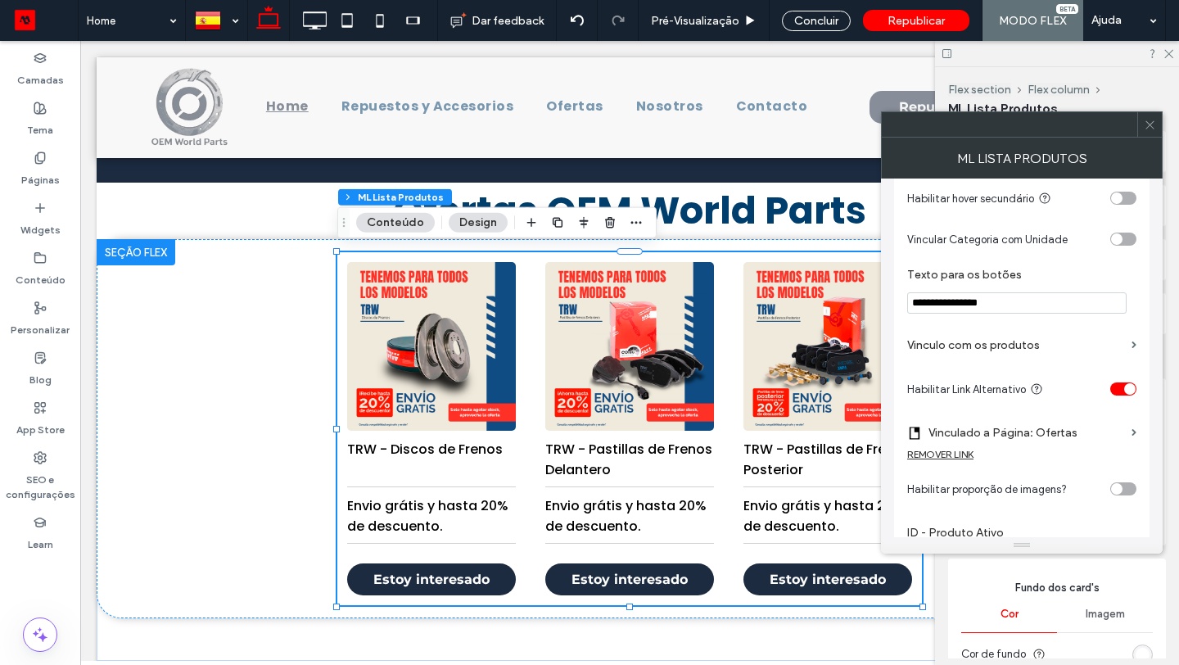
click at [1151, 129] on icon at bounding box center [1150, 125] width 12 height 12
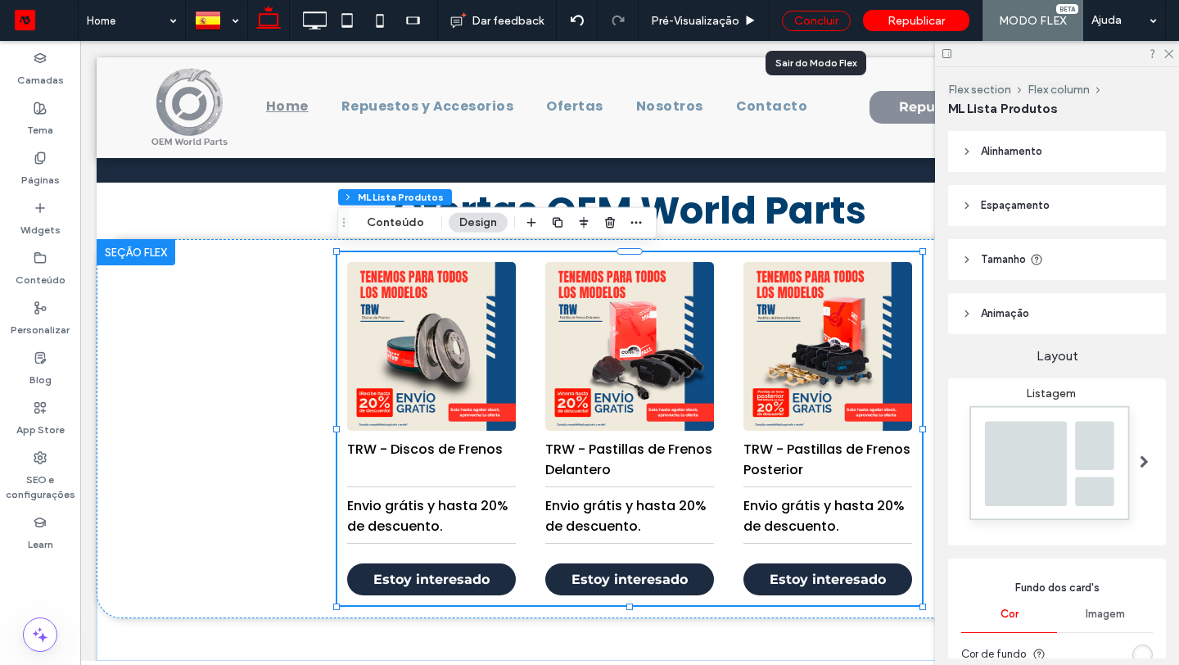
click at [841, 21] on div "Concluir" at bounding box center [816, 21] width 69 height 20
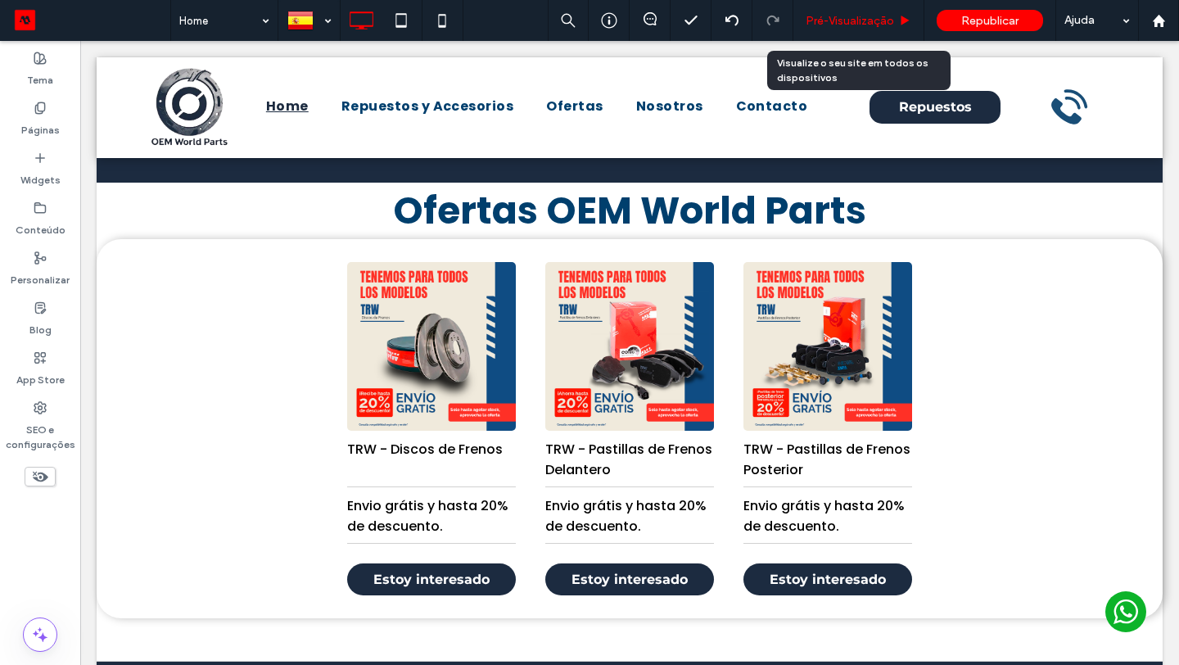
click at [867, 19] on span "Pré-Visualizaçāo" at bounding box center [850, 21] width 88 height 14
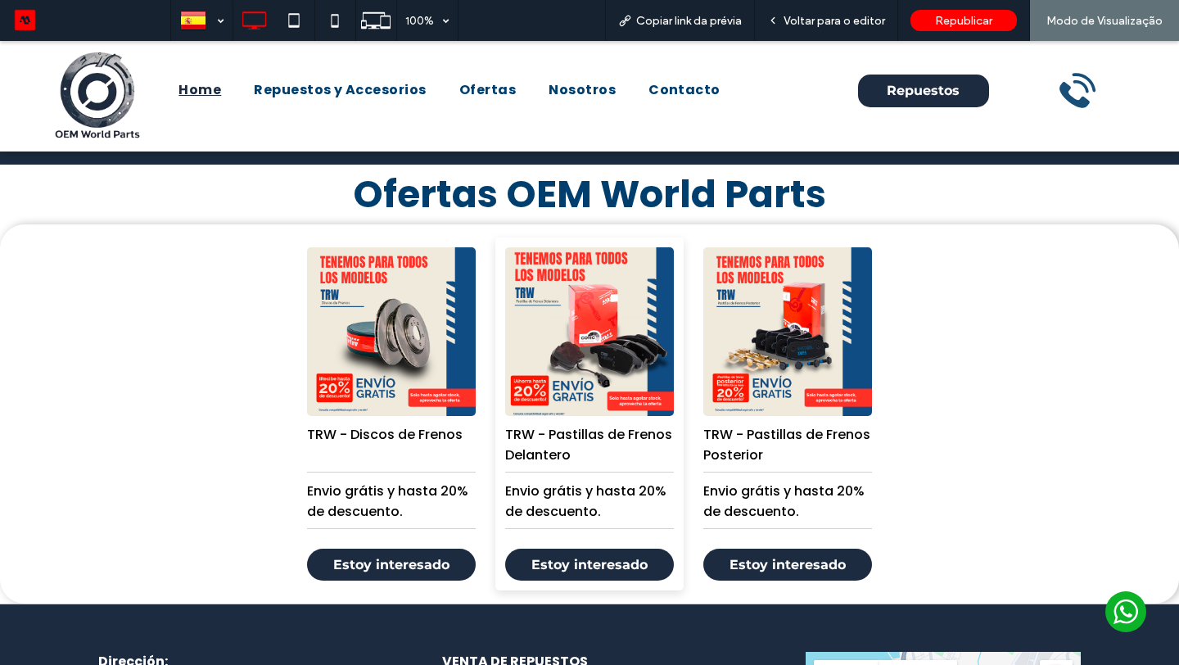
scroll to position [1682, 0]
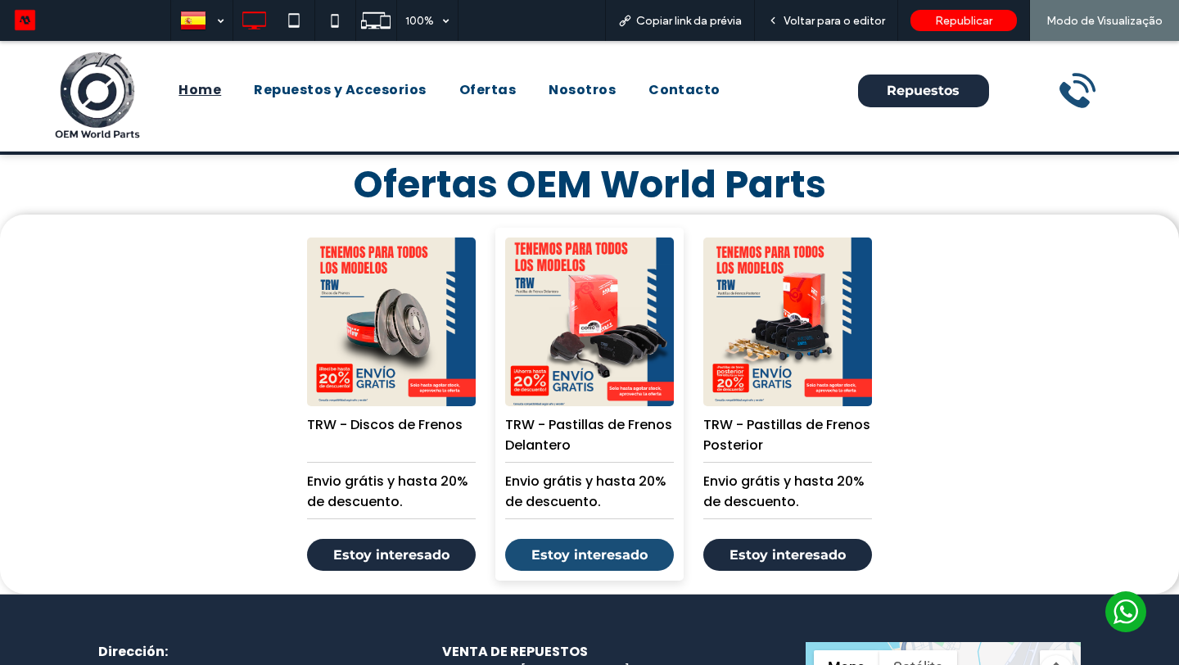
click at [603, 550] on link "Estoy interesado" at bounding box center [589, 555] width 169 height 32
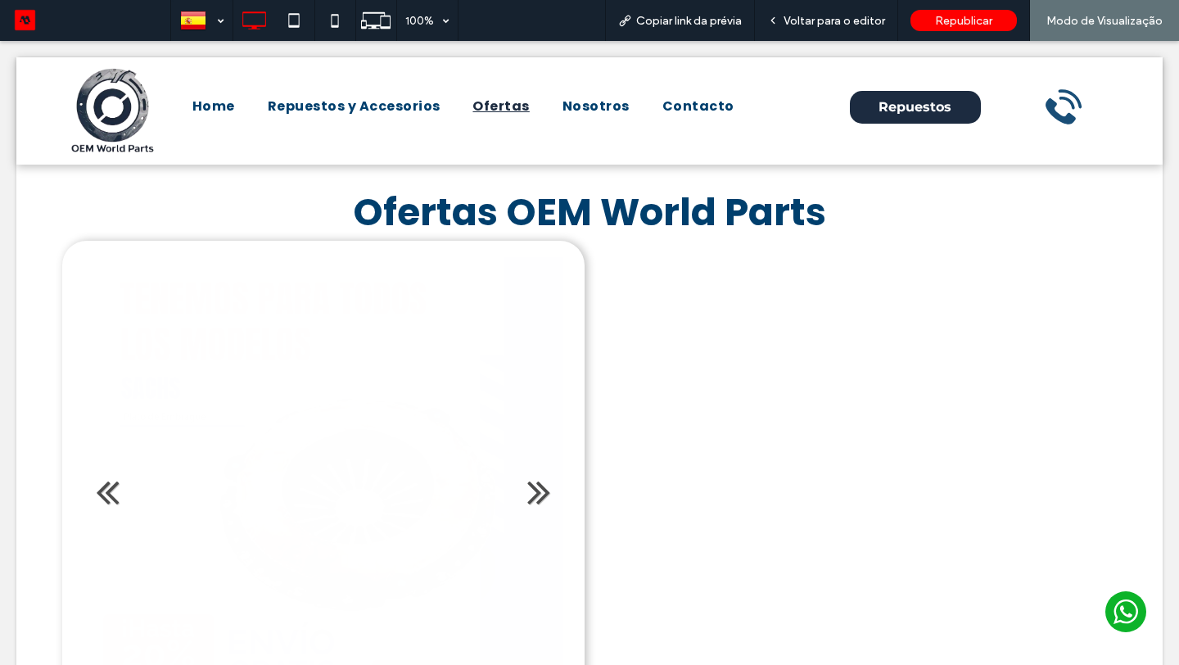
scroll to position [0, 0]
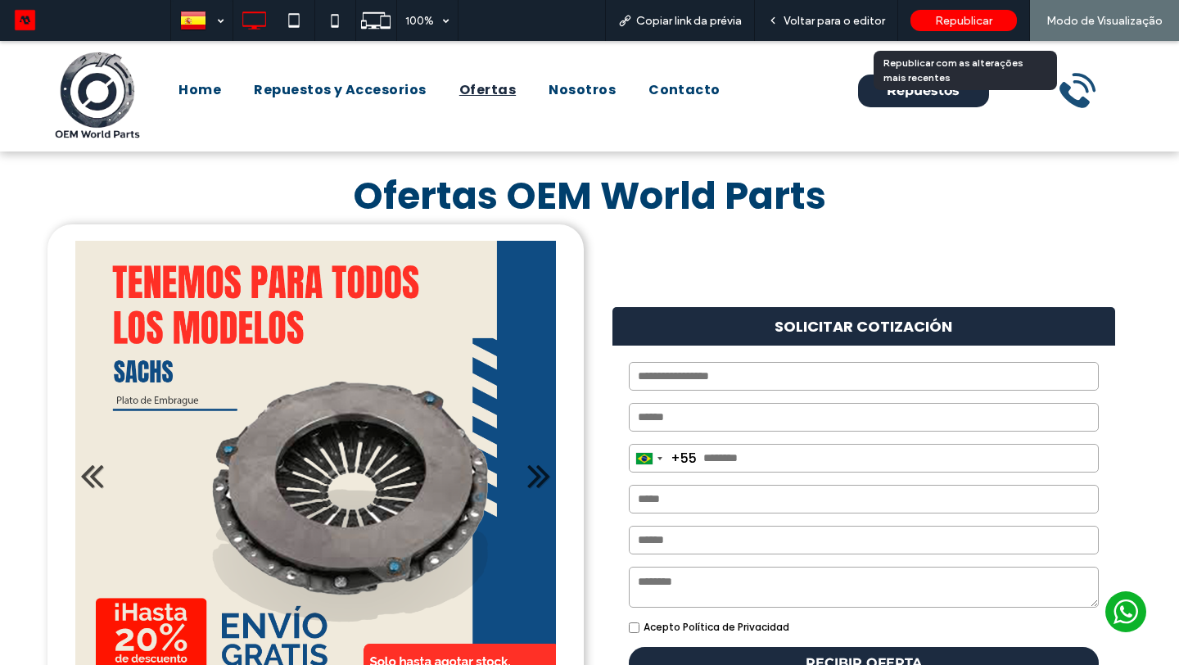
click at [957, 28] on div "Republicar" at bounding box center [963, 20] width 106 height 21
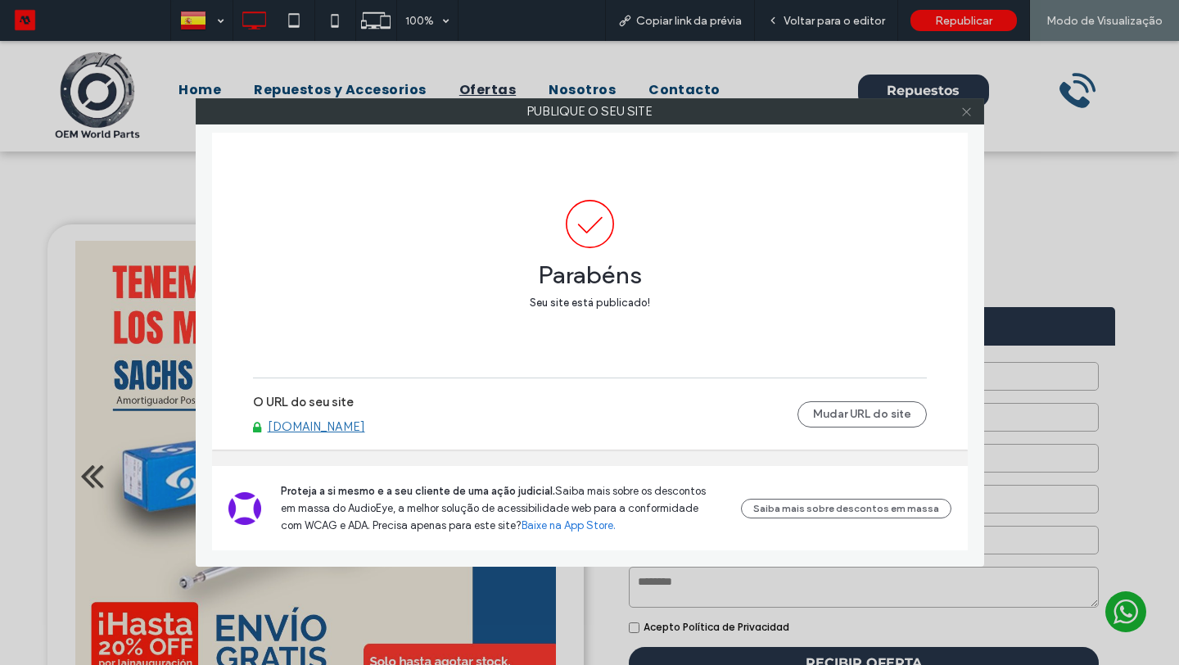
click at [965, 110] on use at bounding box center [966, 111] width 8 height 8
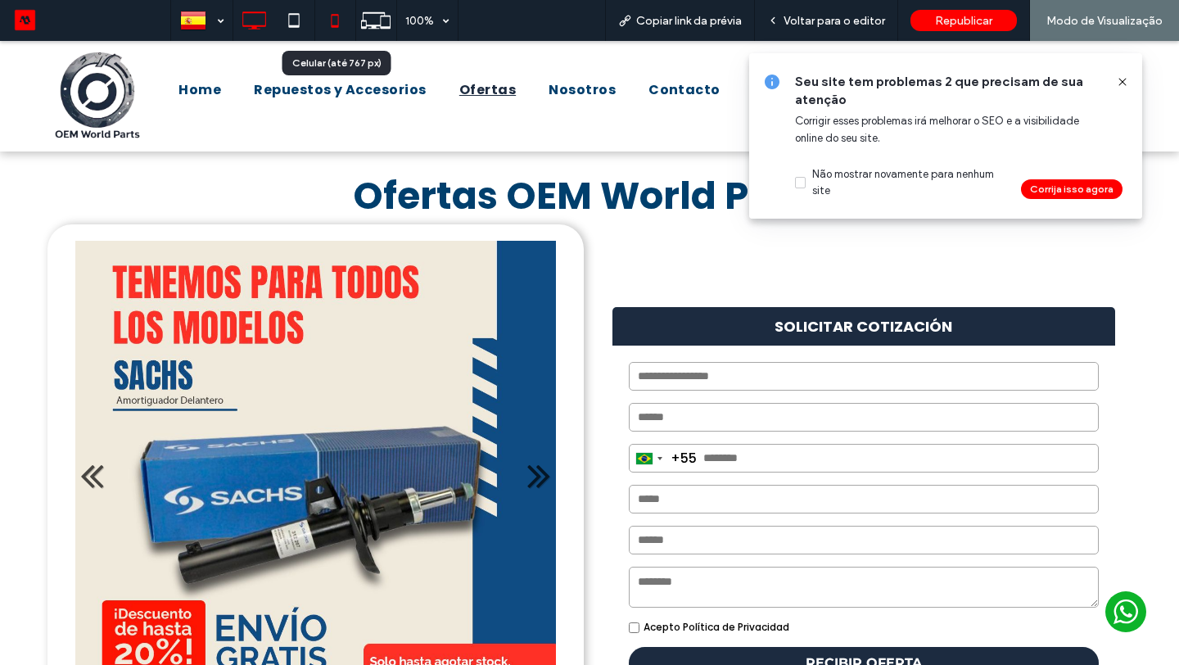
click at [335, 30] on icon at bounding box center [334, 20] width 33 height 33
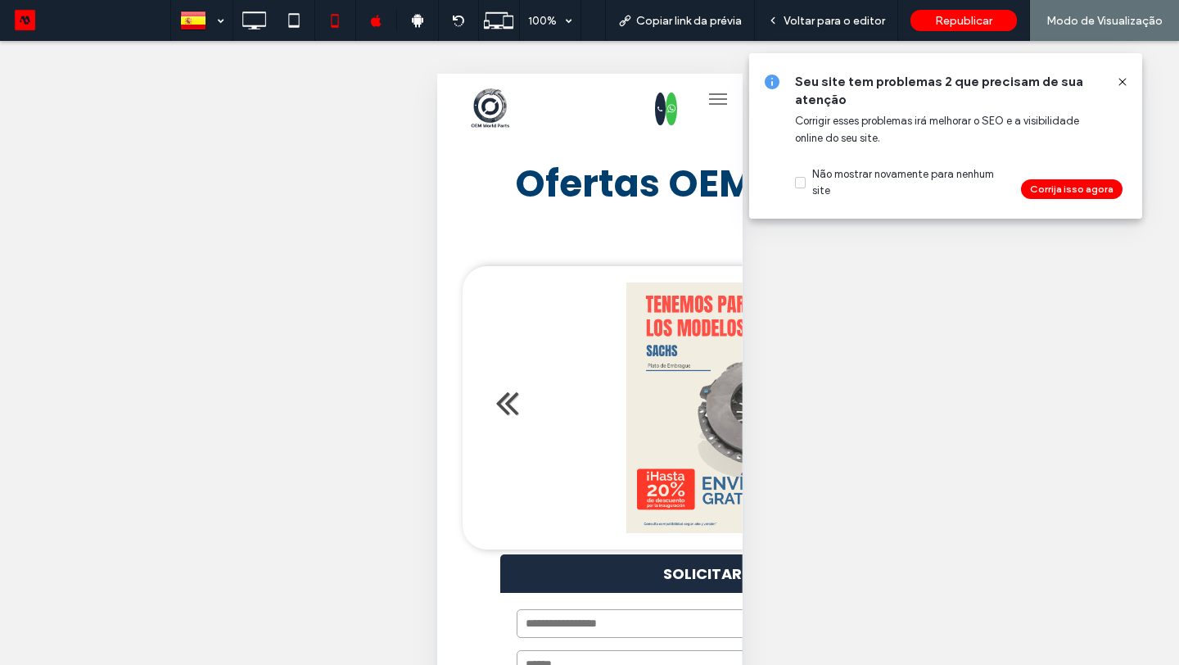
click at [1118, 80] on icon at bounding box center [1122, 81] width 13 height 13
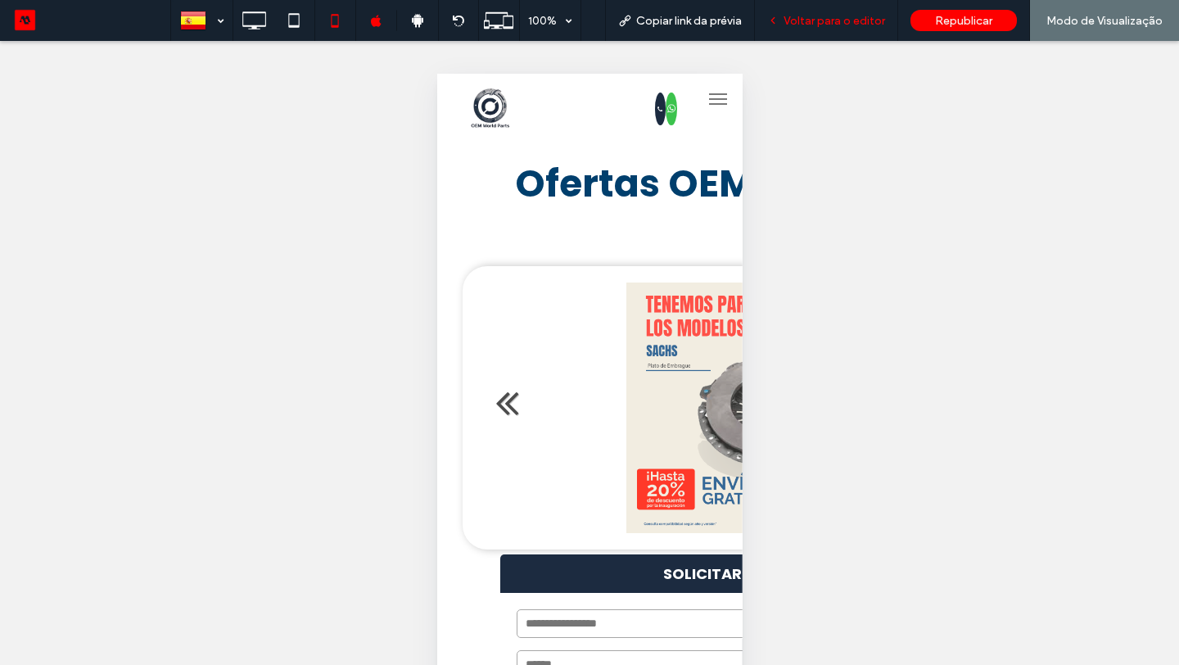
click at [815, 19] on span "Voltar para o editor" at bounding box center [835, 21] width 102 height 14
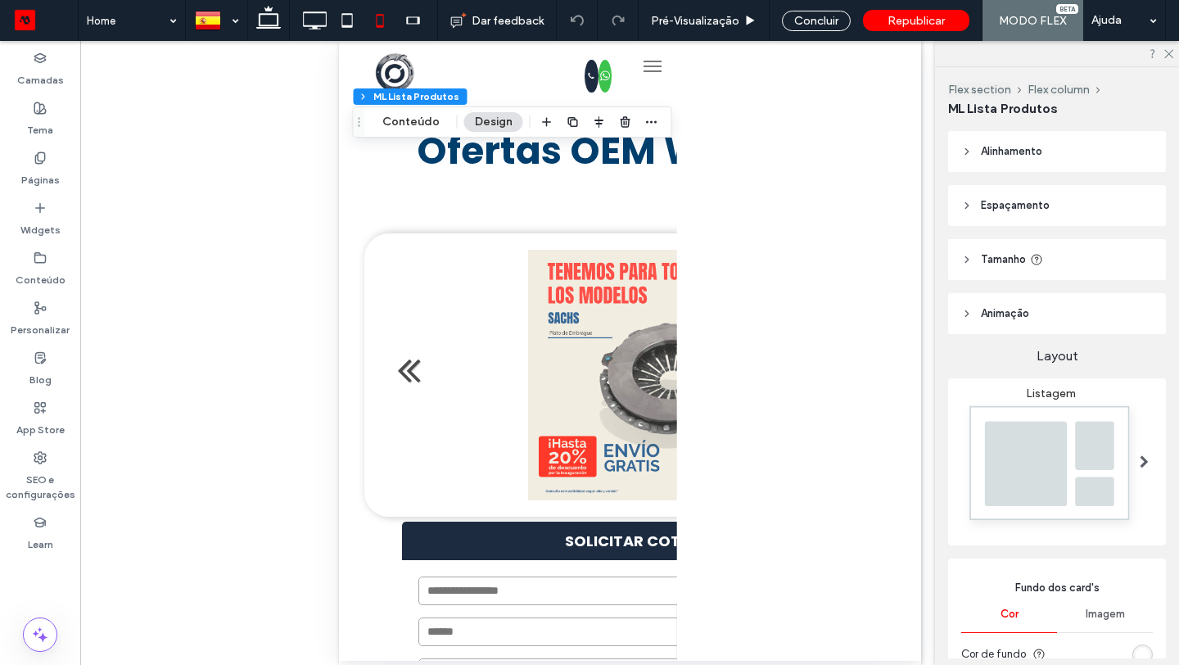
click at [987, 266] on span "Tamanho" at bounding box center [1003, 259] width 45 height 16
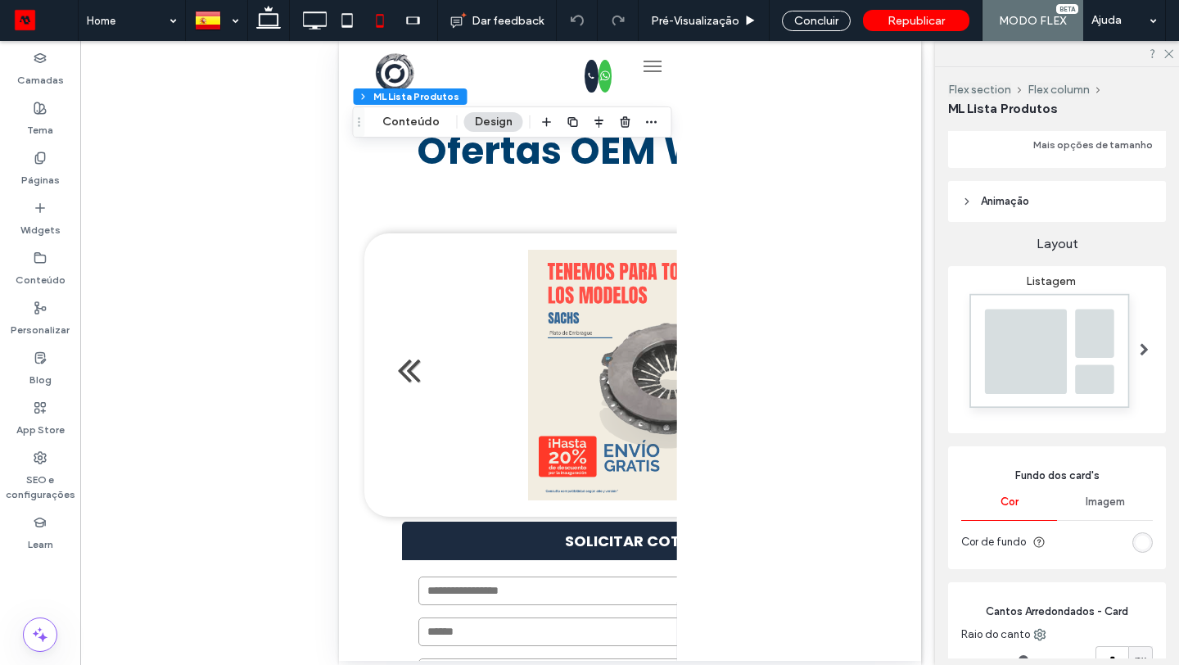
scroll to position [253, 0]
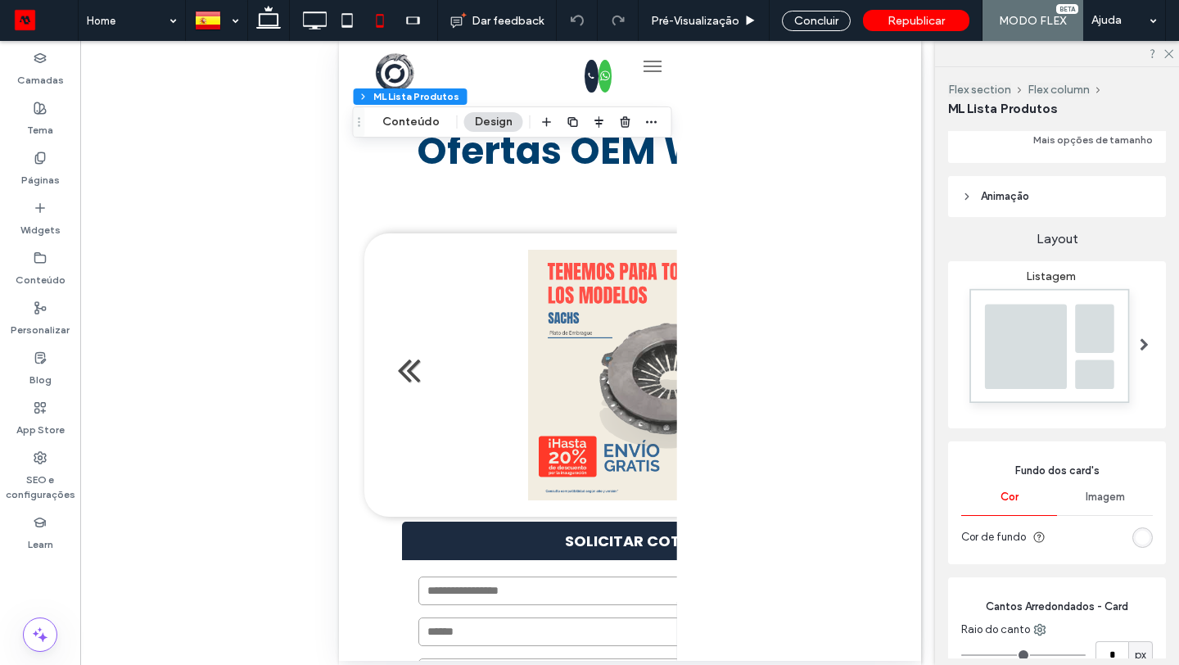
click at [1138, 323] on div at bounding box center [1144, 344] width 34 height 151
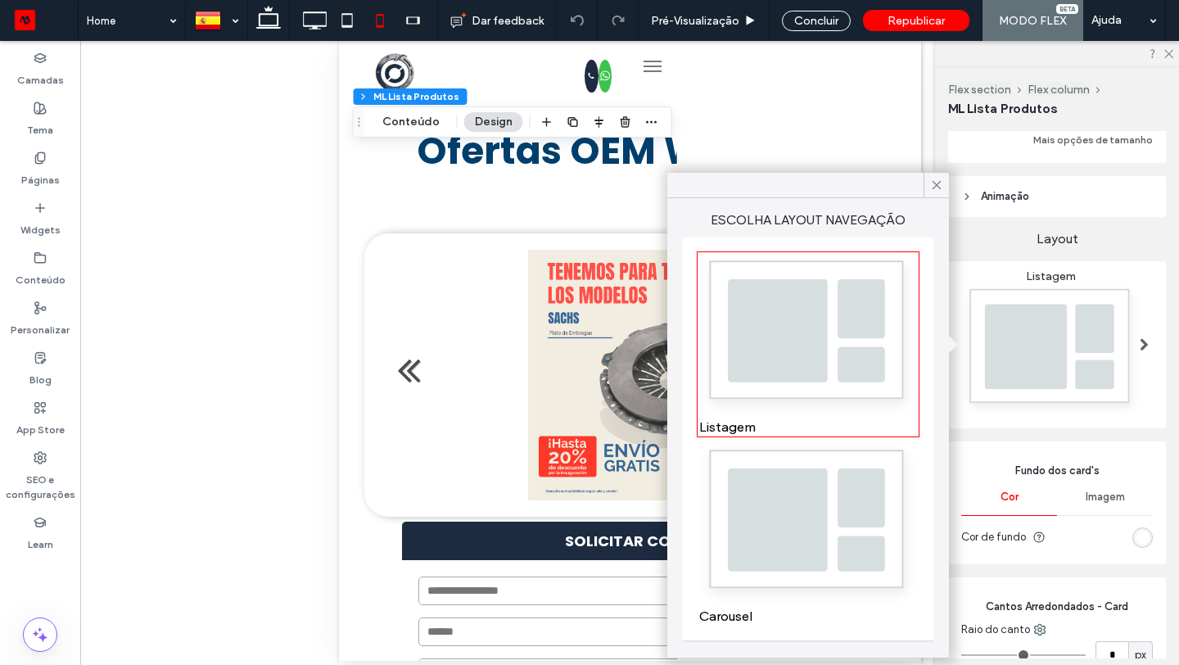
click at [749, 518] on img at bounding box center [808, 524] width 218 height 162
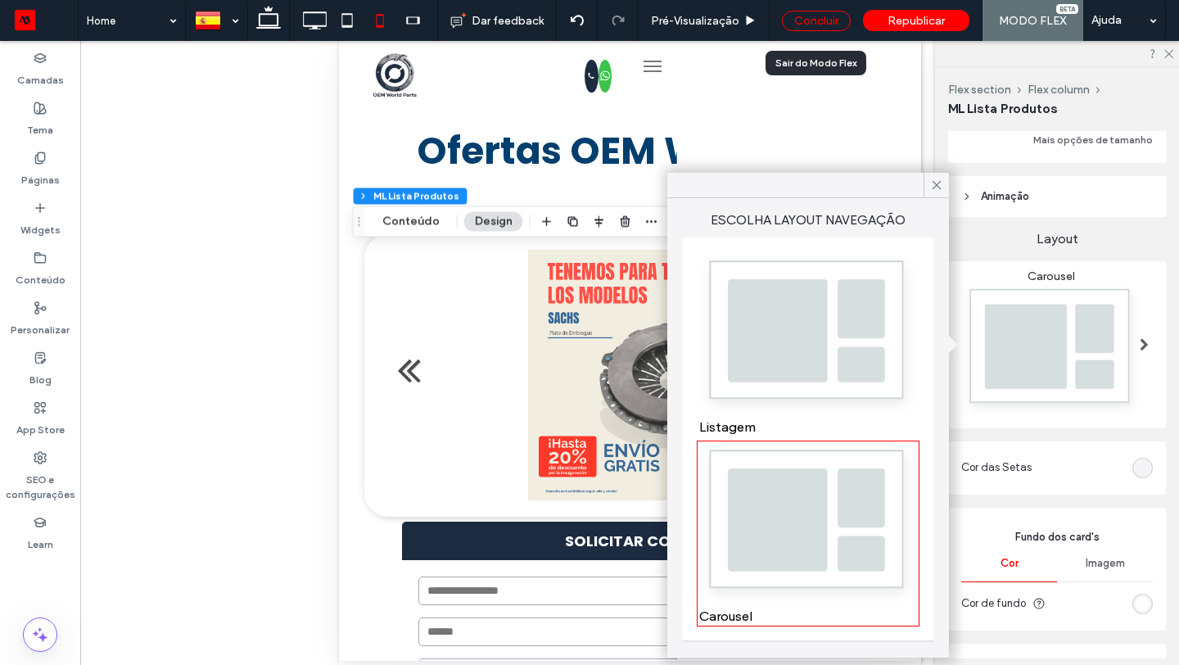
click at [809, 20] on div "Concluir" at bounding box center [816, 21] width 69 height 20
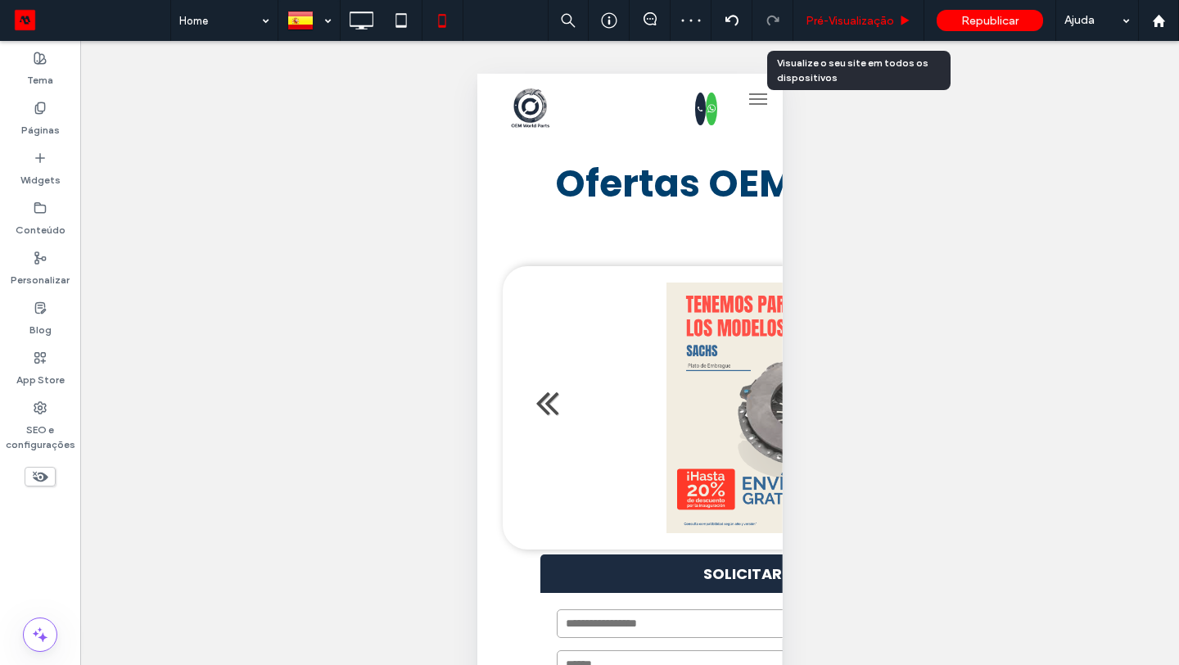
click at [856, 20] on span "Pré-Visualizaçāo" at bounding box center [850, 21] width 88 height 14
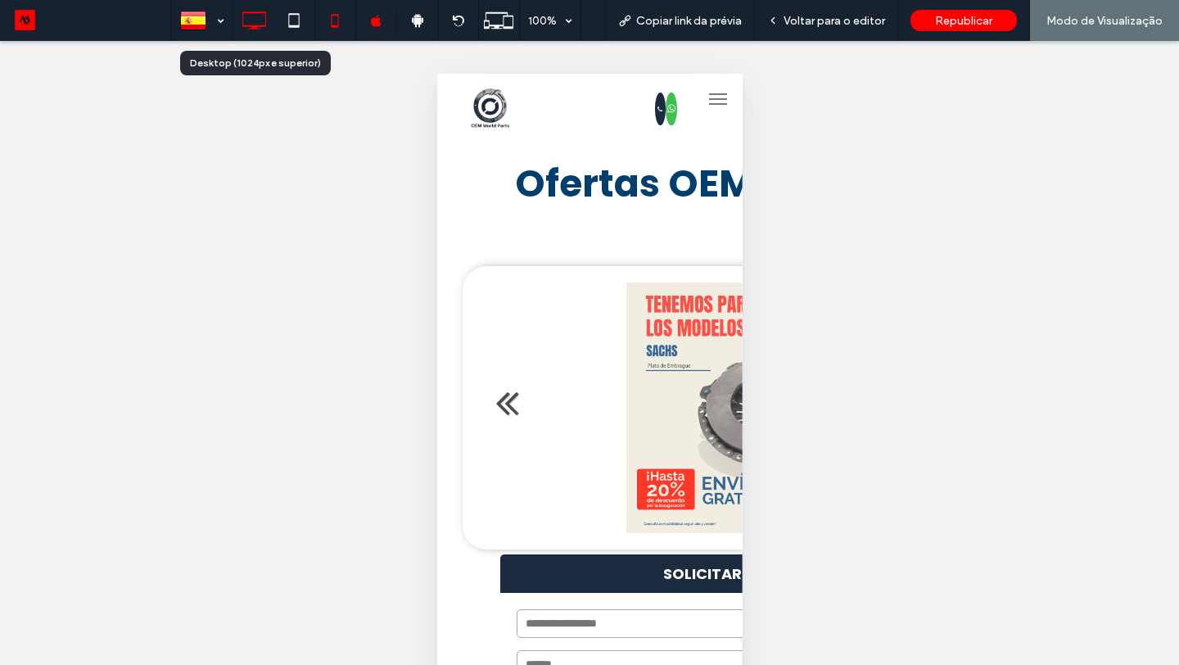
click at [252, 34] on icon at bounding box center [253, 20] width 33 height 33
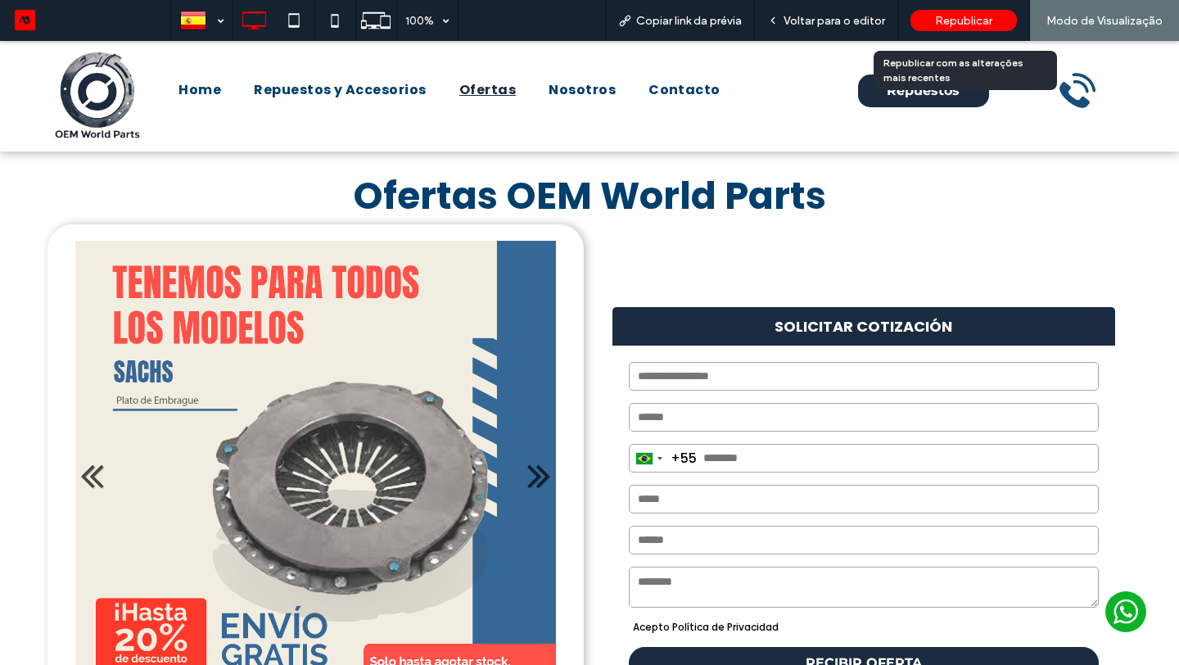
click at [982, 12] on div "Republicar" at bounding box center [963, 20] width 106 height 21
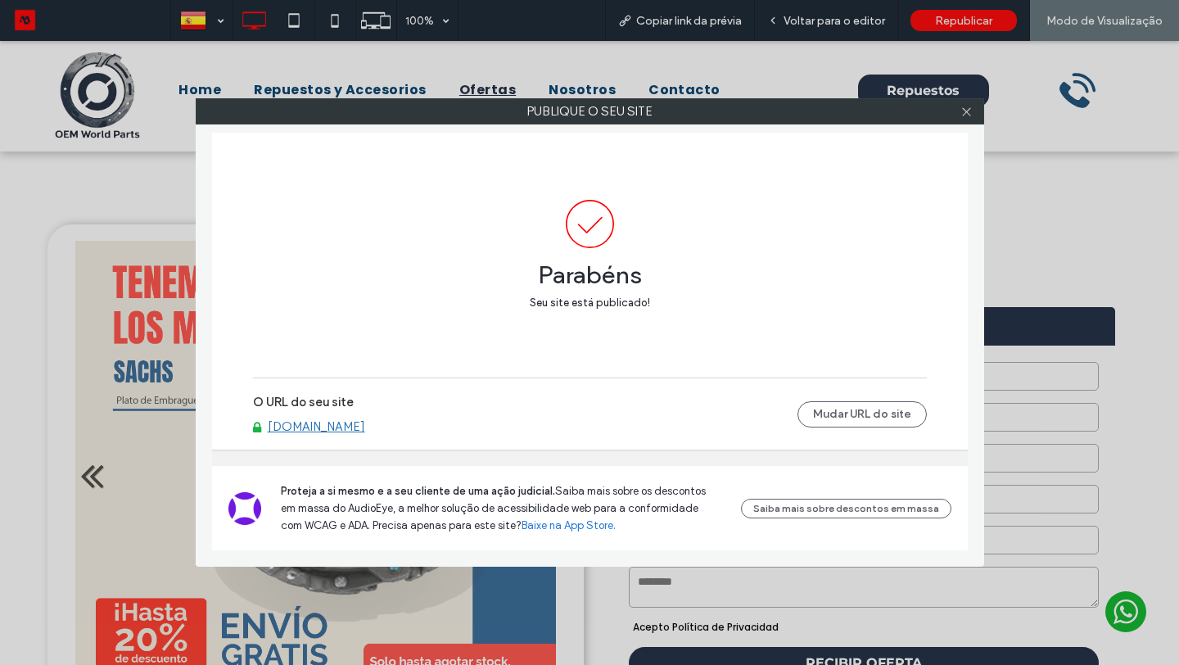
click at [365, 430] on link "oemworldparts.motorleads.co" at bounding box center [316, 426] width 97 height 15
click at [972, 118] on span at bounding box center [966, 111] width 12 height 25
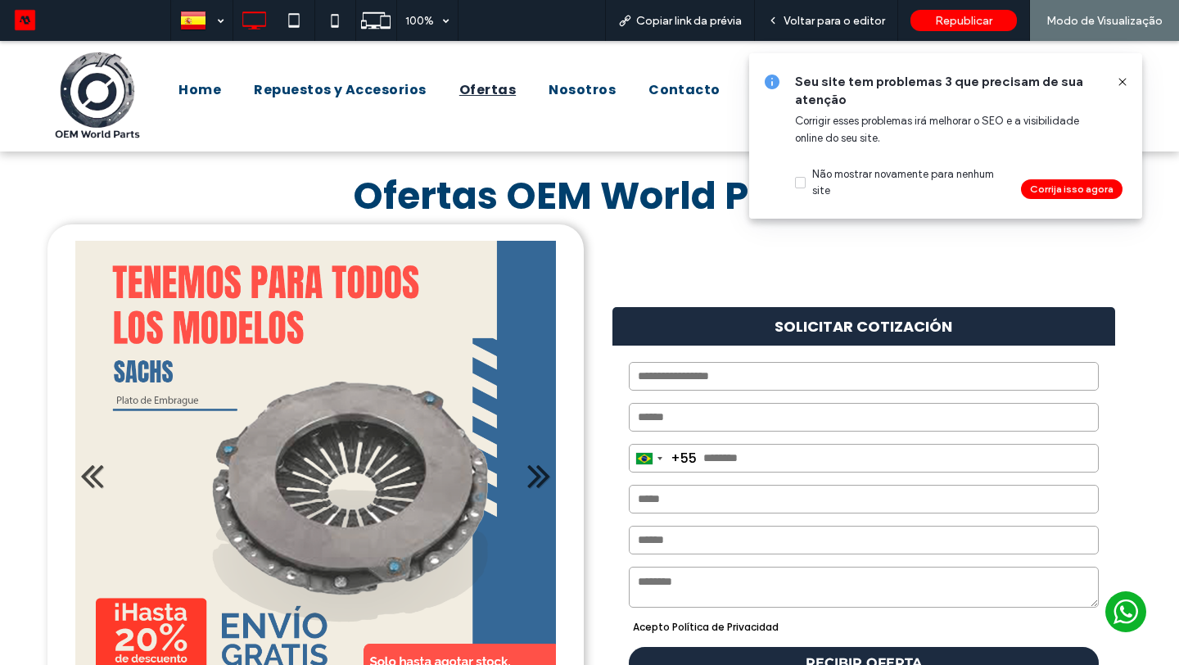
click at [1122, 84] on icon at bounding box center [1122, 81] width 13 height 13
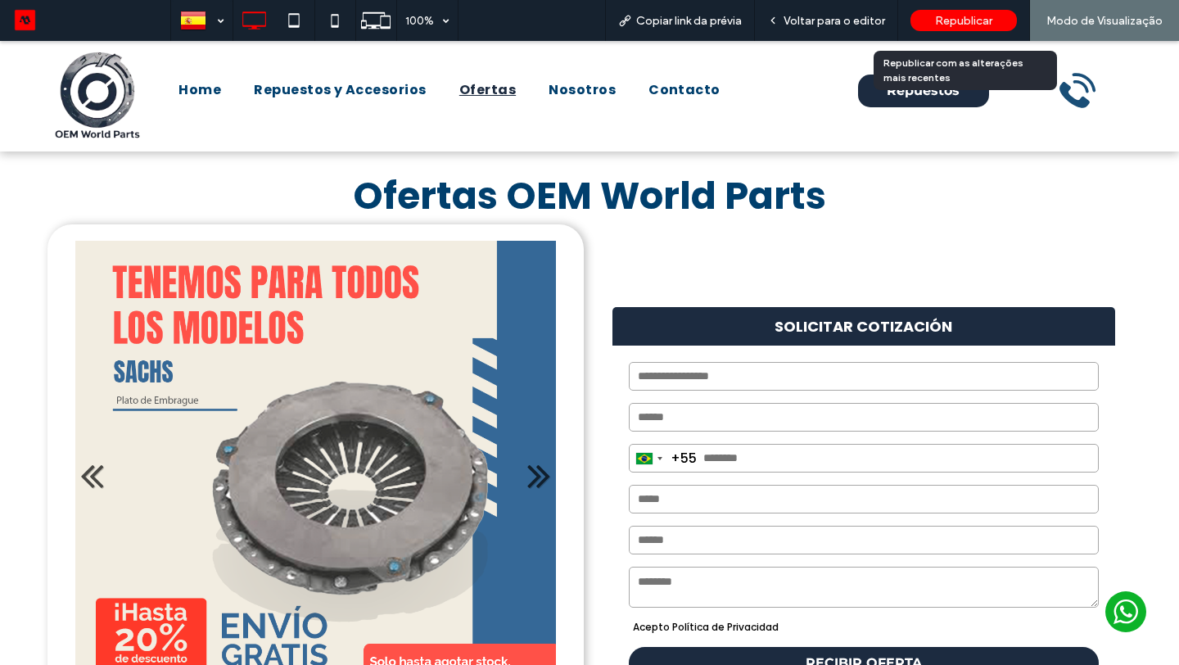
click at [937, 20] on span "Republicar" at bounding box center [963, 21] width 57 height 14
